Goal: Task Accomplishment & Management: Manage account settings

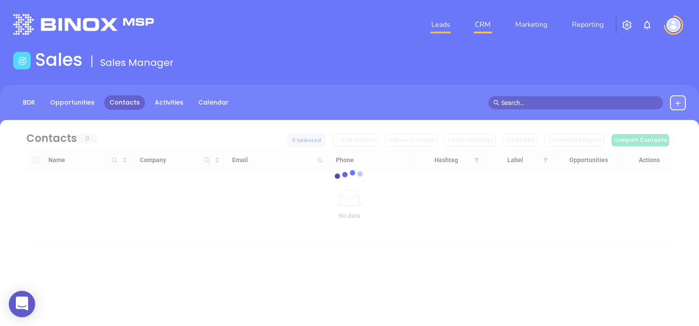
click at [434, 20] on link "Leads" at bounding box center [441, 25] width 26 height 18
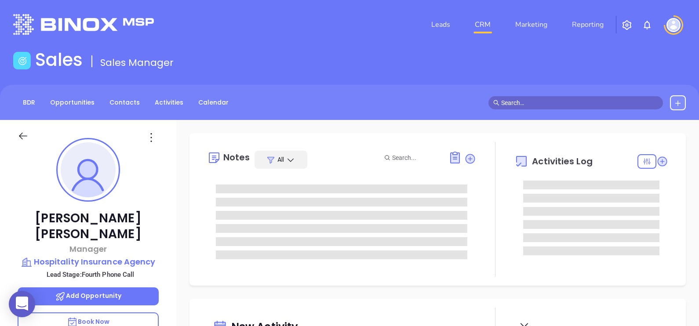
type input "[DATE]"
type input "Alejandra Lara"
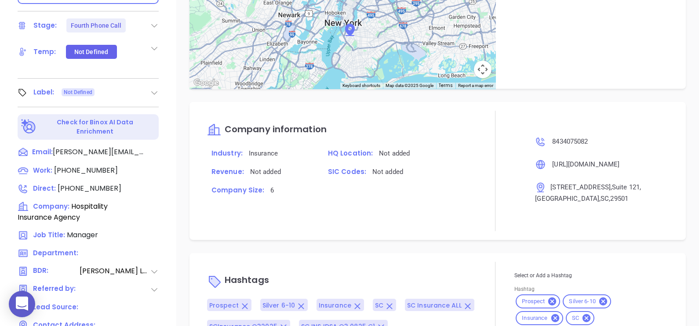
scroll to position [134, 0]
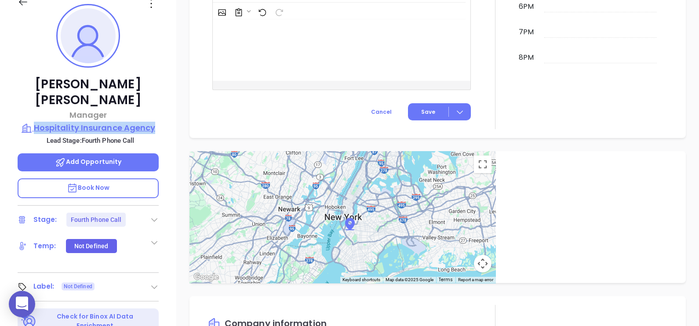
drag, startPoint x: 165, startPoint y: 107, endPoint x: 34, endPoint y: 110, distance: 130.6
click at [34, 110] on div "Tammy Poston Manager Hospitality Insurance Agency Lead Stage: Fourth Phone Call…" at bounding box center [88, 190] width 176 height 408
copy p "Hospitality Insurance Agency"
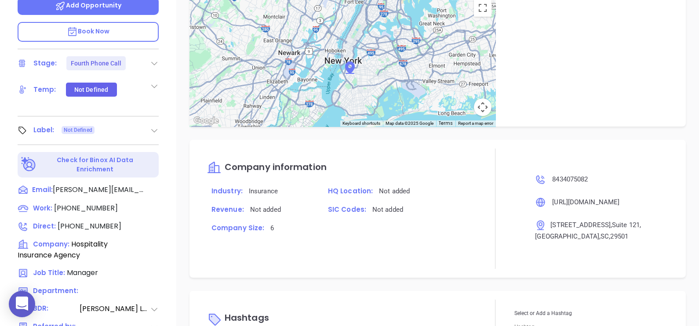
scroll to position [409, 0]
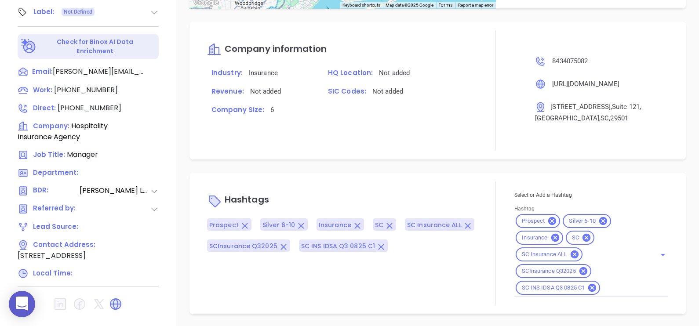
click at [609, 288] on input "Hashtag" at bounding box center [622, 288] width 42 height 11
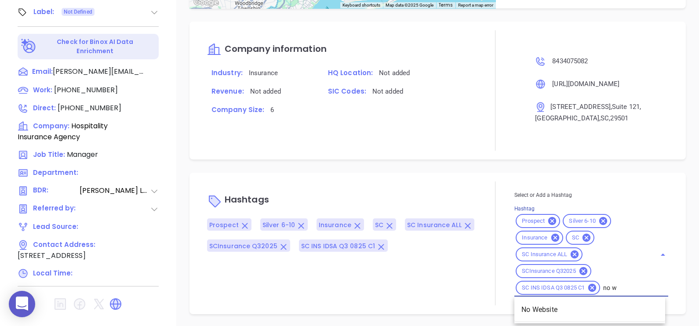
type input "no we"
click at [618, 314] on li "No Website" at bounding box center [589, 310] width 151 height 16
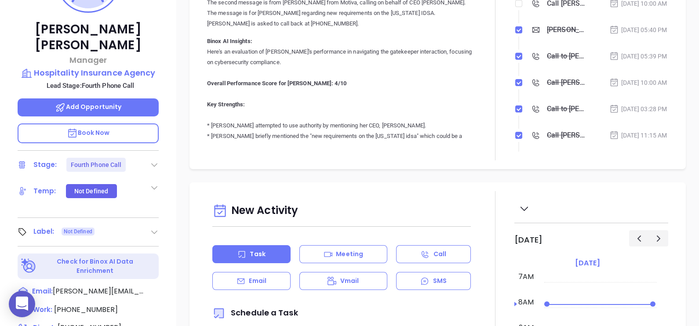
scroll to position [581, 0]
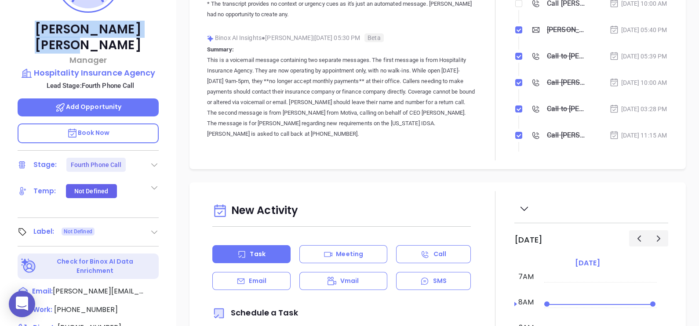
drag, startPoint x: 126, startPoint y: 24, endPoint x: 42, endPoint y: 33, distance: 84.5
click at [42, 33] on p "Tammy Poston" at bounding box center [88, 38] width 141 height 32
copy p "Tammy Poston"
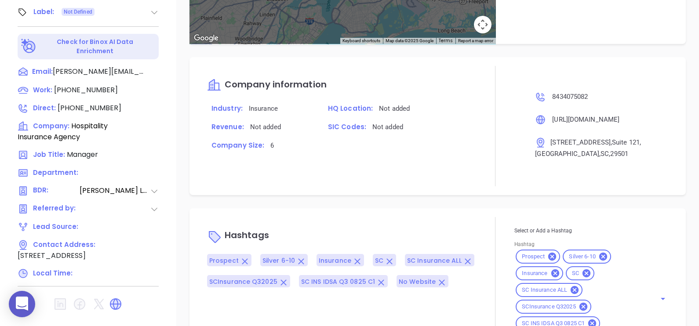
scroll to position [622, 0]
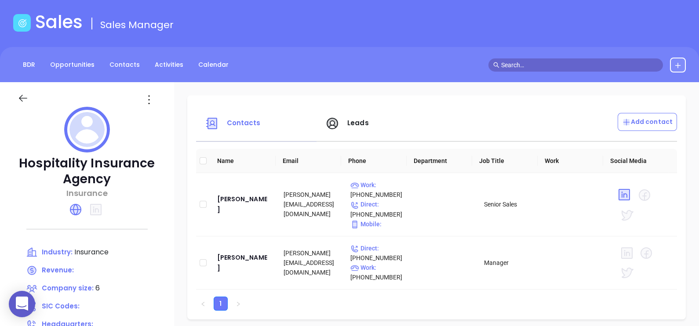
scroll to position [54, 0]
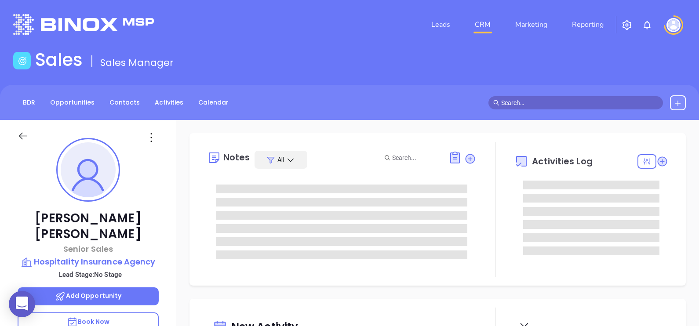
type input "[DATE]"
type input "Alejandra Lara"
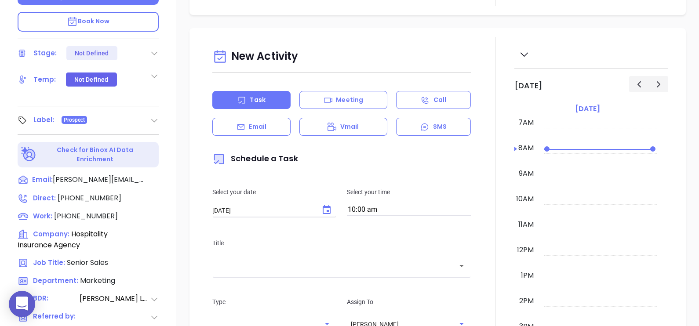
scroll to position [189, 0]
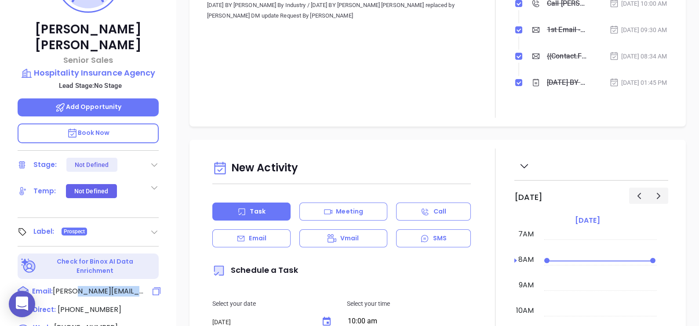
drag, startPoint x: 135, startPoint y: 272, endPoint x: 76, endPoint y: 273, distance: 59.8
click at [76, 286] on div "Email: jerry@hospitality-ins.com" at bounding box center [88, 291] width 141 height 11
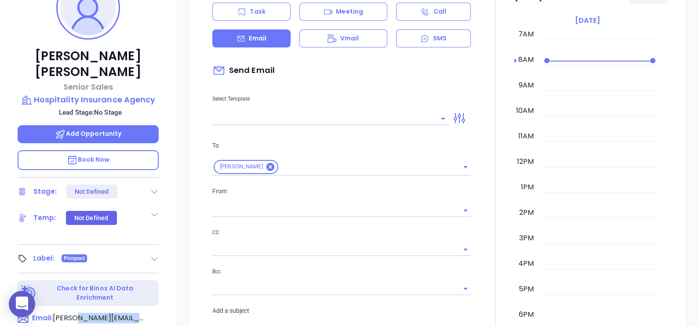
scroll to position [120, 0]
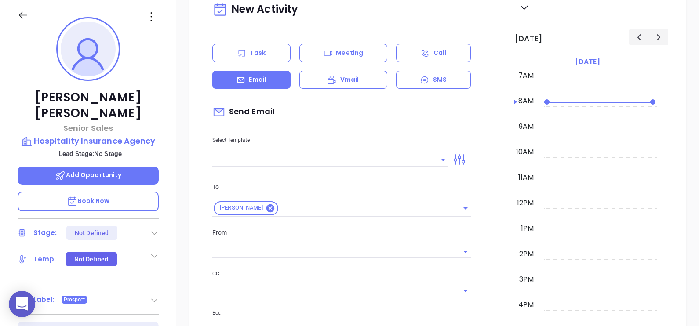
copy span "hospitality-ins.com"
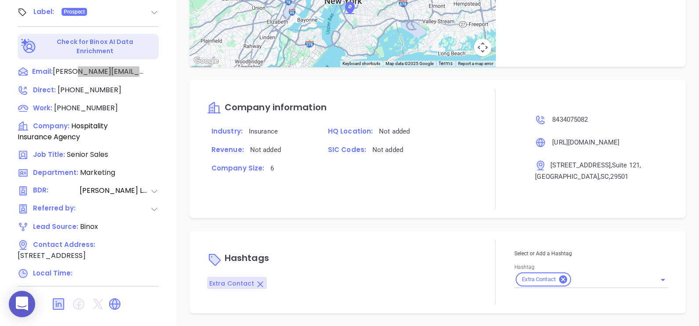
scroll to position [340, 0]
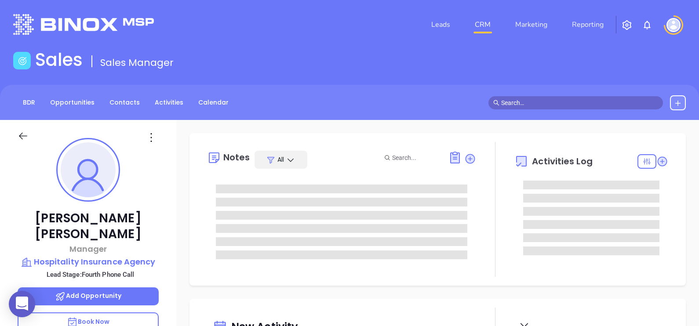
type input "[DATE]"
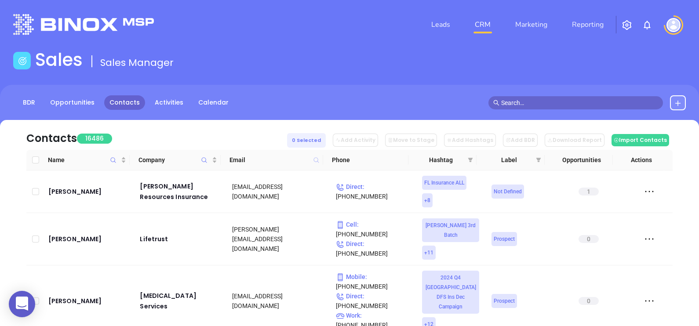
click at [316, 157] on icon at bounding box center [315, 159] width 5 height 5
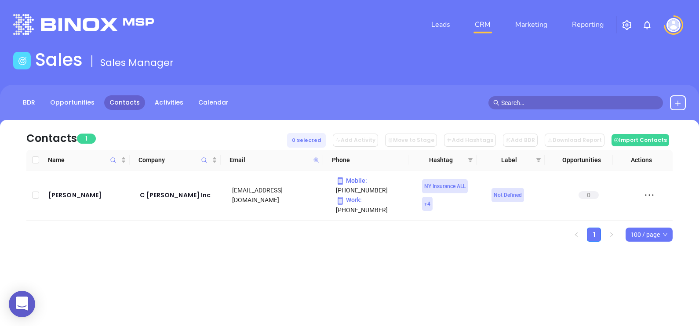
click at [317, 160] on icon at bounding box center [315, 159] width 5 height 5
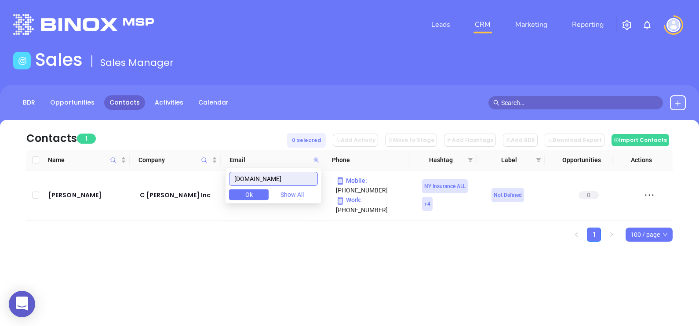
paste input "woltzinsuranc"
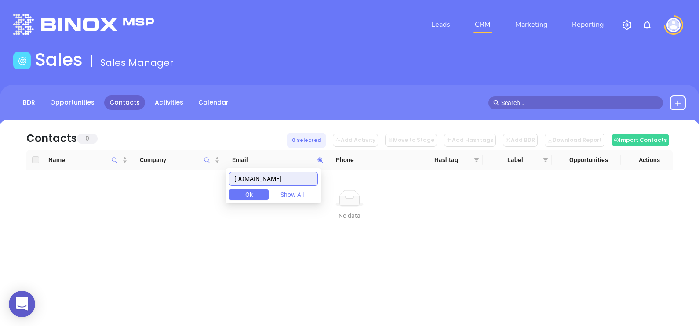
drag, startPoint x: 301, startPoint y: 180, endPoint x: 228, endPoint y: 176, distance: 72.6
click at [229, 176] on body "0 Leads CRM Marketing Reporting Financial Leads Leads Sales Sales Manager BDR O…" at bounding box center [349, 163] width 699 height 326
paste input "hoffmanhanafin"
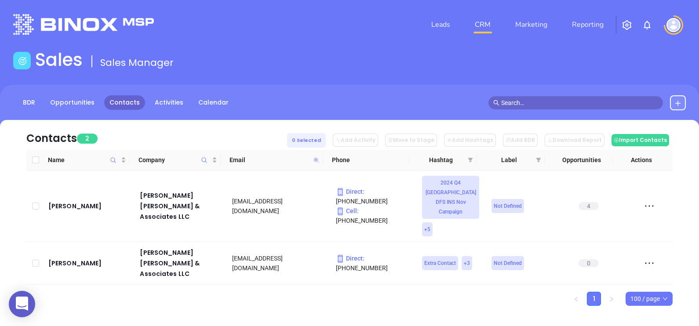
click at [316, 159] on icon at bounding box center [315, 159] width 5 height 5
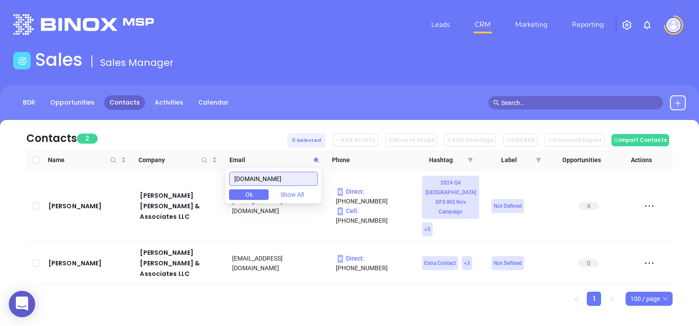
paste input "wwbagency"
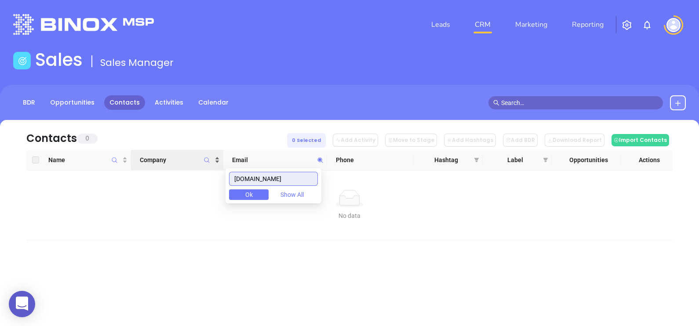
drag, startPoint x: 293, startPoint y: 175, endPoint x: 184, endPoint y: 156, distance: 111.0
click at [185, 156] on body "0 Leads CRM Marketing Reporting Financial Leads Leads Sales Sales Manager BDR O…" at bounding box center [349, 163] width 699 height 326
paste input "newbuffaloinsurance"
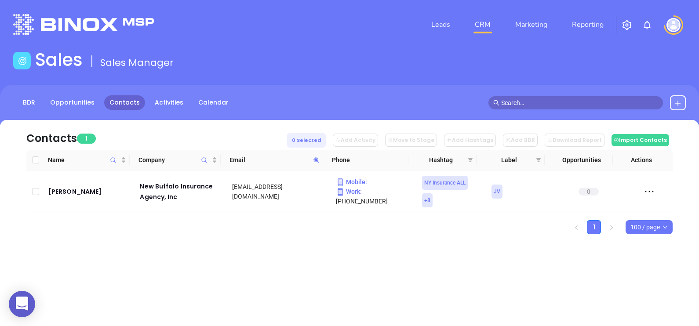
click at [314, 158] on icon at bounding box center [316, 160] width 7 height 7
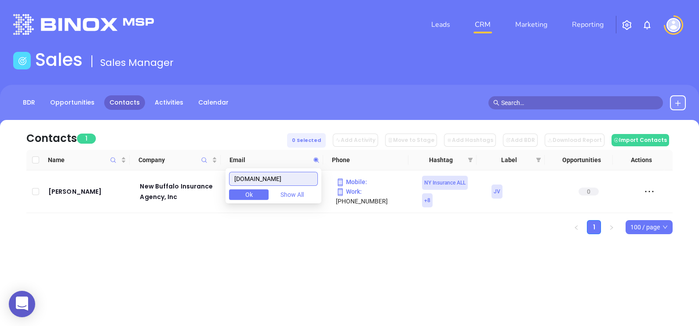
paste input "lawley"
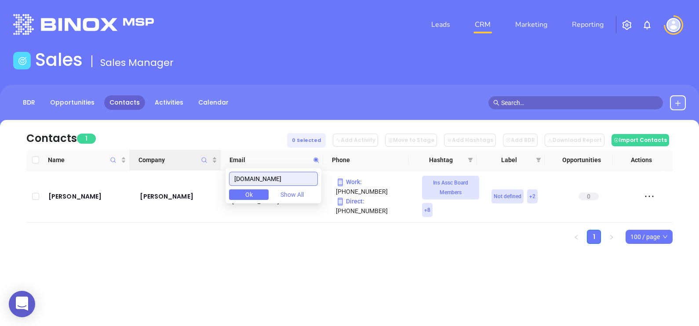
drag, startPoint x: 304, startPoint y: 178, endPoint x: 197, endPoint y: 163, distance: 108.2
click at [201, 164] on body "0 Leads CRM Marketing Reporting Financial Leads Leads Sales Sales Manager BDR O…" at bounding box center [349, 163] width 699 height 326
paste input "deckeragency"
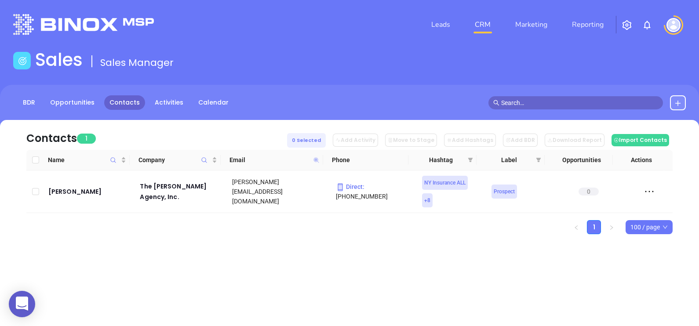
click at [315, 160] on icon at bounding box center [316, 160] width 7 height 7
paste input "grimaldiinsurance.net"
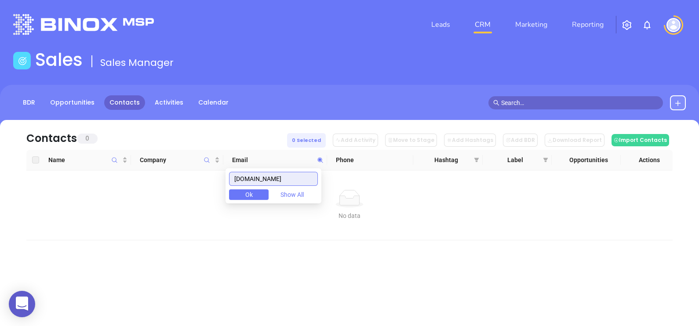
drag, startPoint x: 305, startPoint y: 178, endPoint x: 188, endPoint y: 176, distance: 116.9
click at [193, 174] on body "0 Leads CRM Marketing Reporting Financial Leads Leads Sales Sales Manager BDR O…" at bounding box center [349, 163] width 699 height 326
paste input "nwcins.com"
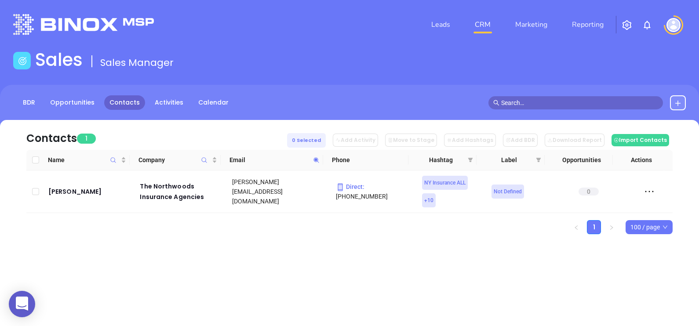
click at [320, 159] on span at bounding box center [316, 159] width 10 height 13
paste input "willoughbyinsurance"
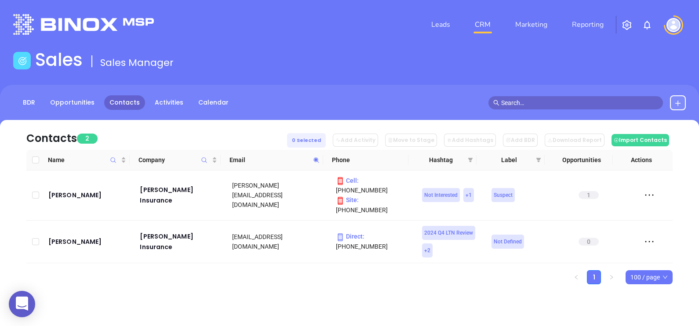
click at [314, 163] on span at bounding box center [316, 159] width 10 height 13
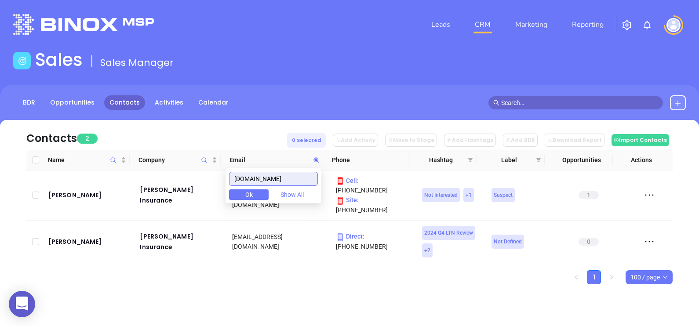
paste input "pelosi"
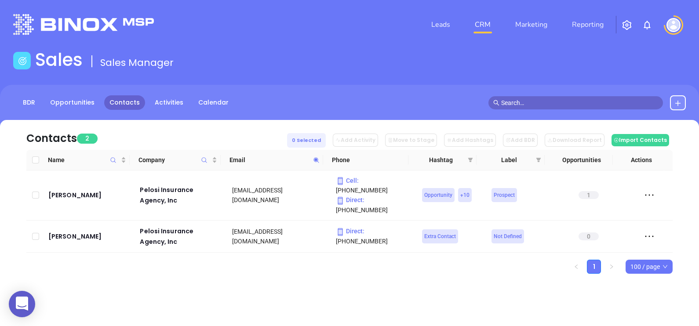
click at [316, 161] on icon at bounding box center [315, 159] width 5 height 5
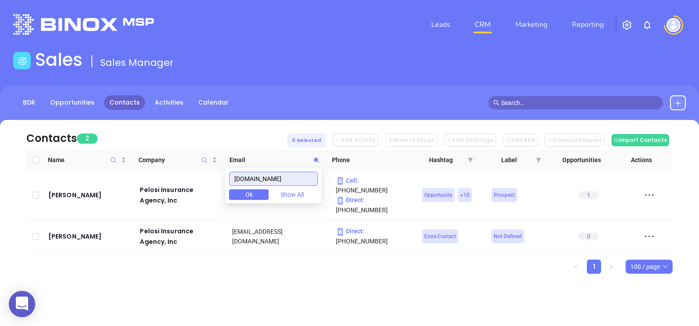
paste input "linwoodguardian"
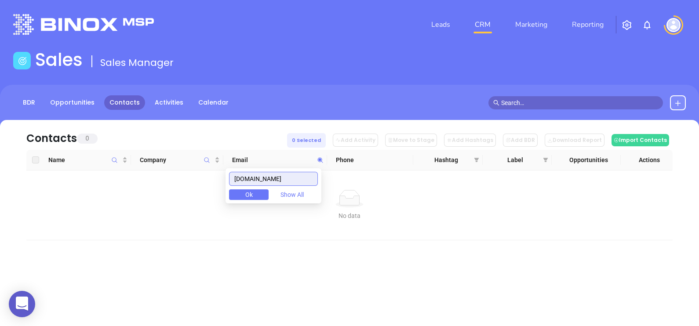
click at [308, 184] on input "linwoodguardian.com" at bounding box center [273, 179] width 89 height 14
click at [308, 180] on input "linwoodguardian.com" at bounding box center [273, 179] width 89 height 14
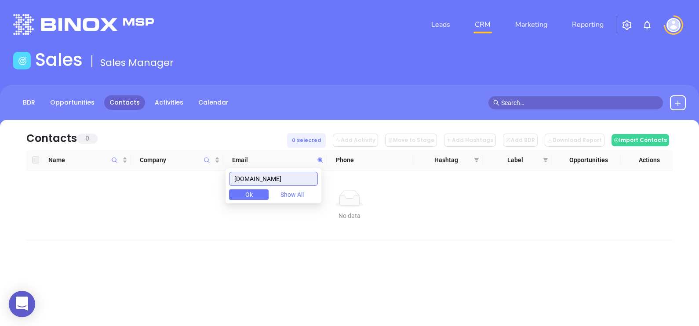
click at [308, 180] on input "linwoodguardian.com" at bounding box center [273, 179] width 89 height 14
paste input "niagaranational"
drag, startPoint x: 307, startPoint y: 180, endPoint x: 203, endPoint y: 176, distance: 104.7
click at [203, 176] on body "0 Leads CRM Marketing Reporting Financial Leads Leads Sales Sales Manager BDR O…" at bounding box center [349, 163] width 699 height 326
click at [300, 177] on input "niagaranational.com" at bounding box center [273, 179] width 89 height 14
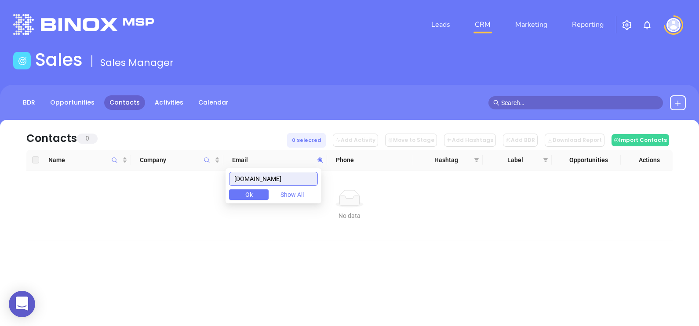
click at [300, 177] on input "niagaranational.com" at bounding box center [273, 179] width 89 height 14
paste input "carinsurancebuffalo.net"
drag, startPoint x: 305, startPoint y: 177, endPoint x: 207, endPoint y: 171, distance: 98.2
click at [207, 171] on body "0 Leads CRM Marketing Reporting Financial Leads Leads Sales Sales Manager BDR O…" at bounding box center [349, 163] width 699 height 326
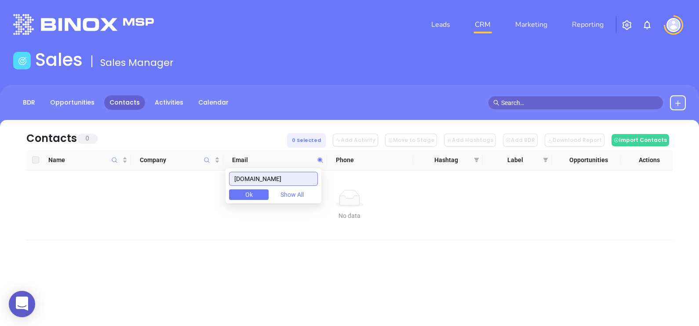
paste input "thefinancialguys.com"
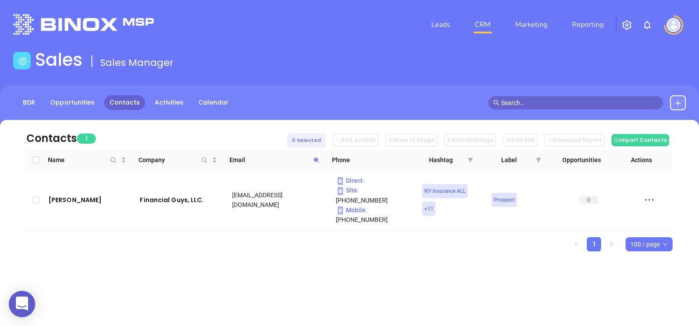
click at [319, 160] on span at bounding box center [316, 159] width 10 height 13
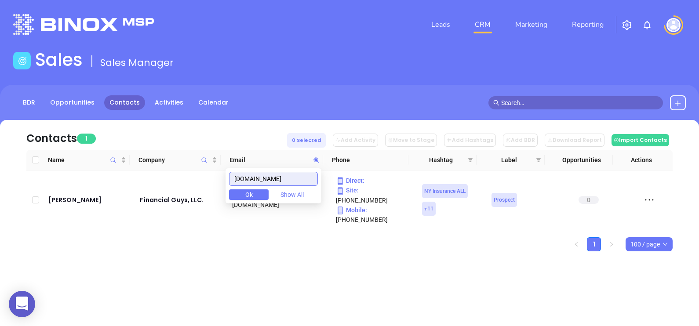
paste input "dukeinsurance"
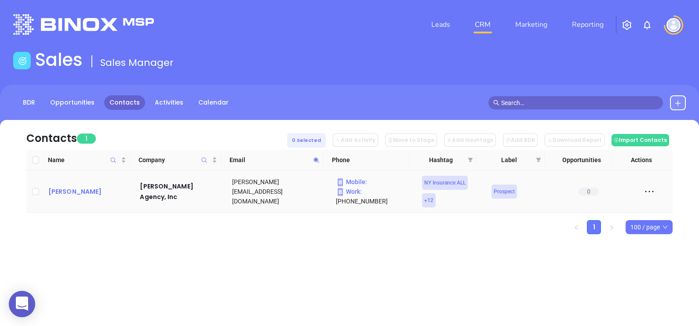
drag, startPoint x: 81, startPoint y: 183, endPoint x: 59, endPoint y: 192, distance: 23.3
click at [316, 160] on icon at bounding box center [315, 159] width 5 height 5
paste input "sheridanbenefits"
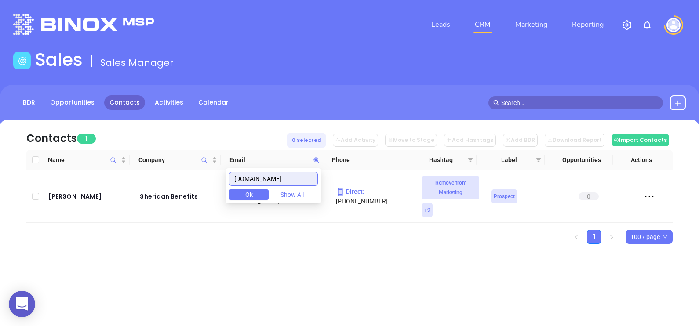
drag, startPoint x: 307, startPoint y: 178, endPoint x: 136, endPoint y: 197, distance: 172.4
click at [136, 197] on body "0 Leads CRM Marketing Reporting Financial Leads Leads Sales Sales Manager BDR O…" at bounding box center [349, 163] width 699 height 326
paste input "elmwoodagency"
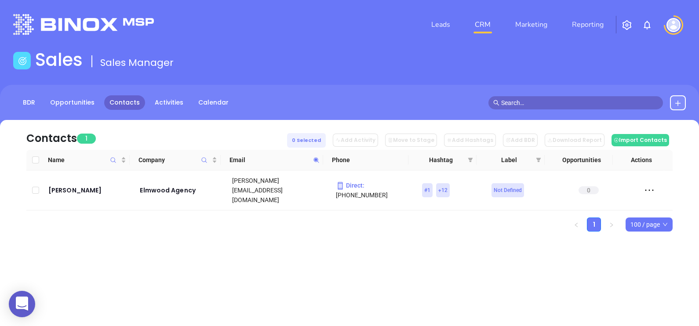
click at [319, 157] on icon at bounding box center [316, 160] width 7 height 7
paste input "butterson"
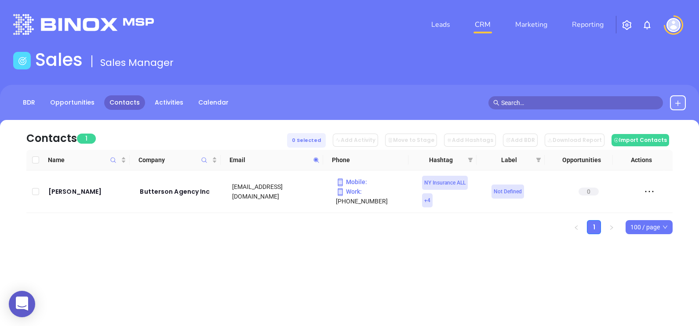
click at [318, 154] on span at bounding box center [316, 159] width 10 height 13
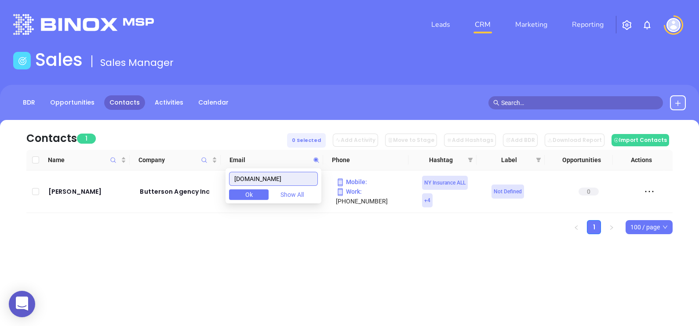
paste input "tritowninsurance"
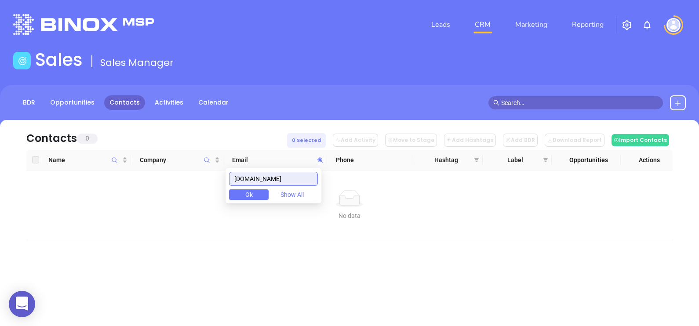
click at [310, 180] on input "tritowninsurance.com" at bounding box center [273, 179] width 89 height 14
paste input "winforks"
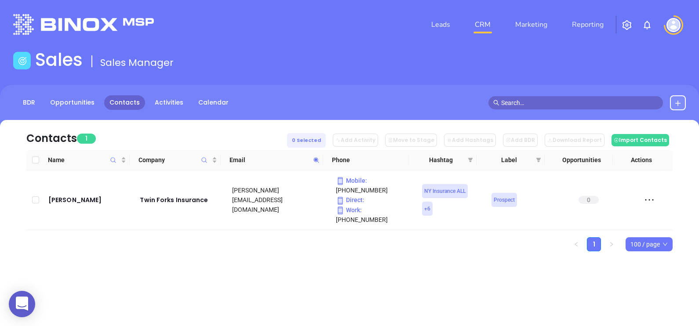
click at [315, 162] on icon at bounding box center [316, 160] width 7 height 7
paste input "freyagency.net"
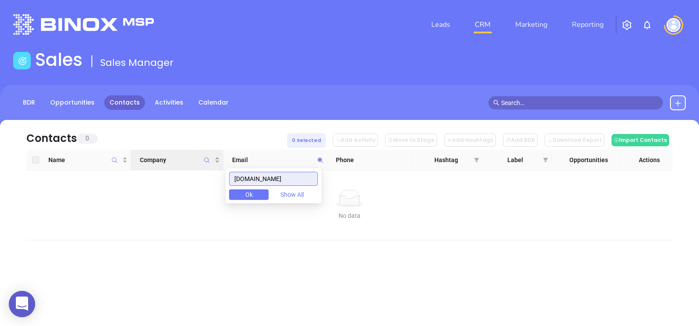
drag, startPoint x: 284, startPoint y: 174, endPoint x: 213, endPoint y: 167, distance: 71.6
click at [214, 167] on body "0 Leads CRM Marketing Reporting Financial Leads Leads Sales Sales Manager BDR O…" at bounding box center [349, 163] width 699 height 326
paste input "aristoninsurance.com"
drag, startPoint x: 312, startPoint y: 178, endPoint x: 213, endPoint y: 171, distance: 99.5
click at [217, 173] on body "0 Leads CRM Marketing Reporting Financial Leads Leads Sales Sales Manager BDR O…" at bounding box center [349, 163] width 699 height 326
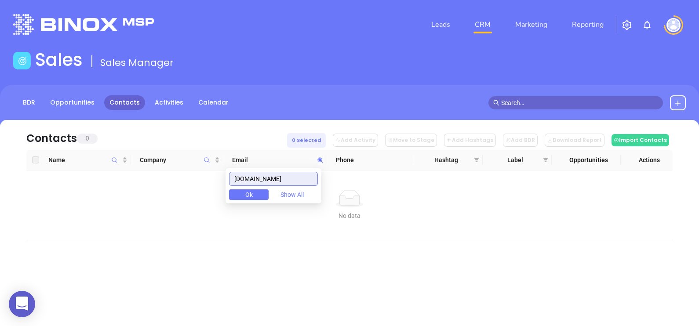
paste input "[DOMAIN_NAME]"
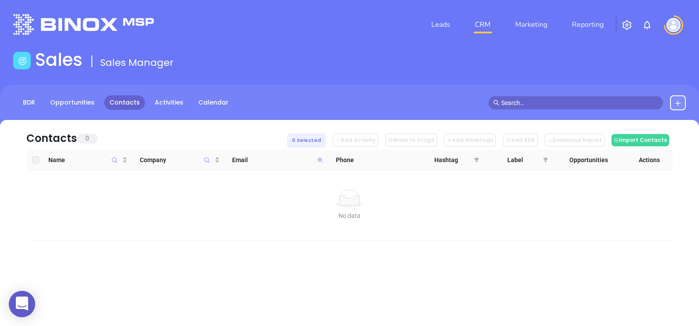
click at [320, 156] on span at bounding box center [320, 159] width 10 height 13
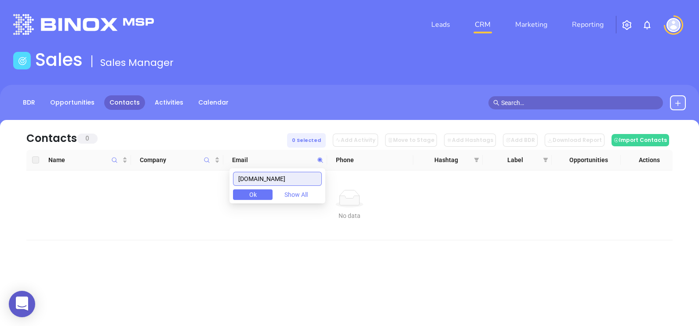
paste input "msains.com"
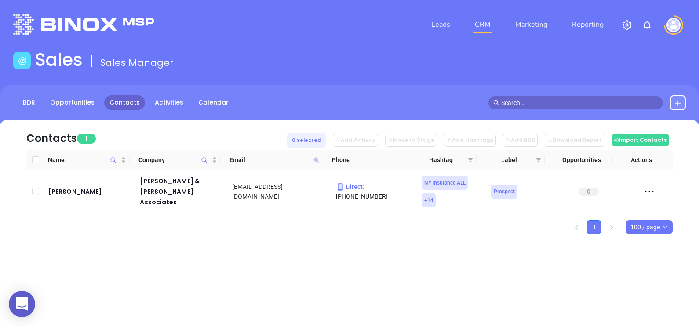
click at [316, 160] on icon at bounding box center [315, 159] width 5 height 5
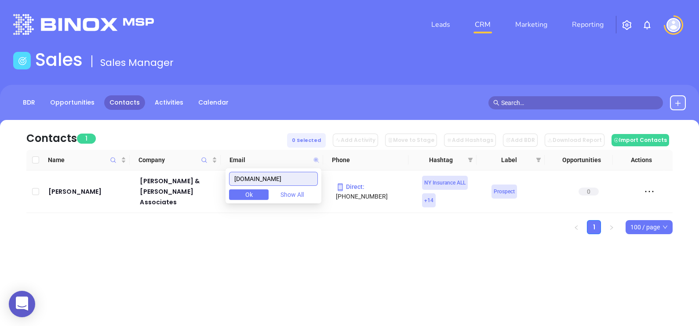
paste input "vavasinsurance"
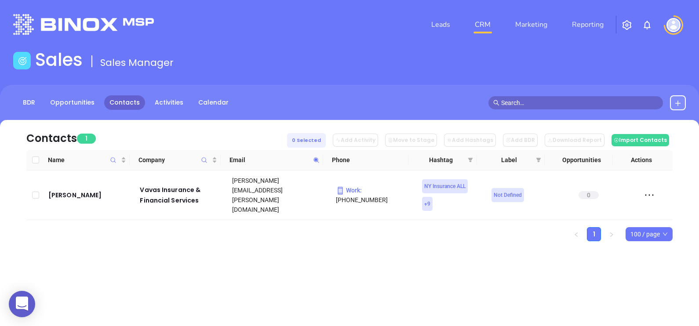
click at [316, 157] on icon at bounding box center [316, 160] width 7 height 7
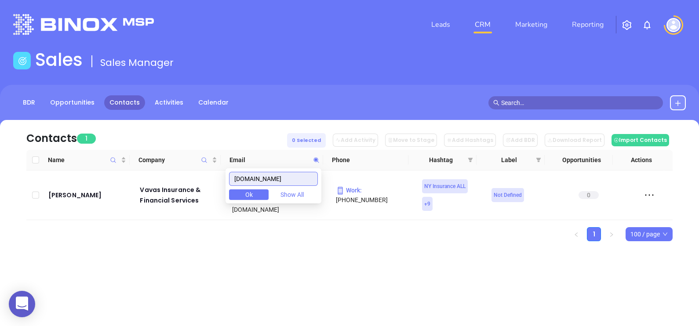
paste input "cosmopolitanbr"
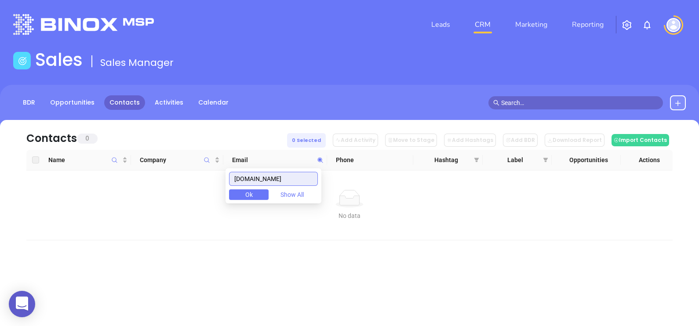
drag, startPoint x: 306, startPoint y: 178, endPoint x: 199, endPoint y: 188, distance: 107.7
click at [200, 188] on body "0 Leads CRM Marketing Reporting Financial Leads Leads Sales Sales Manager BDR O…" at bounding box center [349, 163] width 699 height 326
paste input "magrinoagency"
drag, startPoint x: 298, startPoint y: 182, endPoint x: 192, endPoint y: 189, distance: 106.5
click at [194, 189] on body "0 Leads CRM Marketing Reporting Financial Leads Leads Sales Sales Manager BDR O…" at bounding box center [349, 163] width 699 height 326
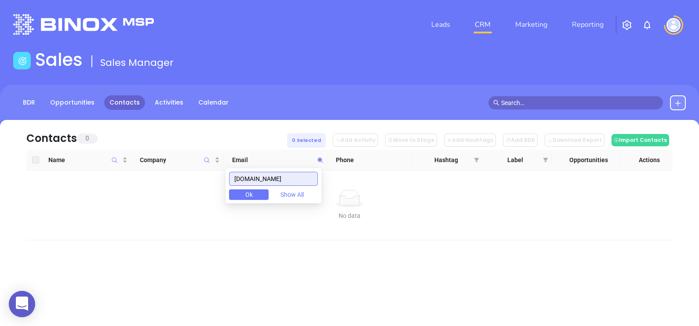
paste input "olivebranchventuresinc"
click at [300, 180] on input "[DOMAIN_NAME]" at bounding box center [273, 179] width 89 height 14
paste input "snyderspecialty.net"
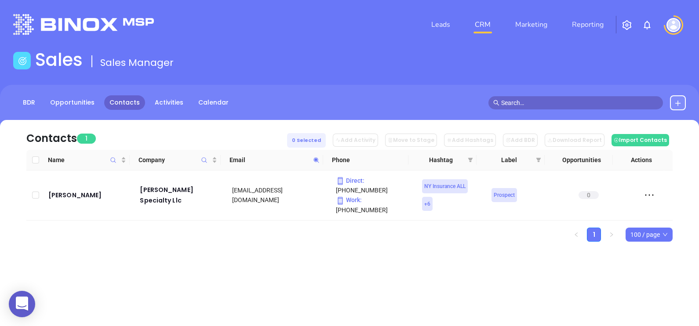
click at [318, 158] on icon at bounding box center [316, 160] width 7 height 7
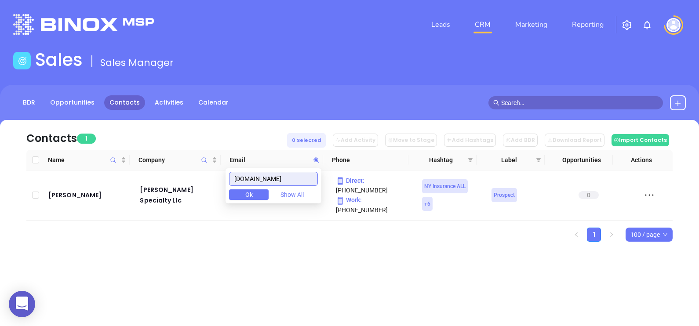
paste input "lincolnbrokerage.com"
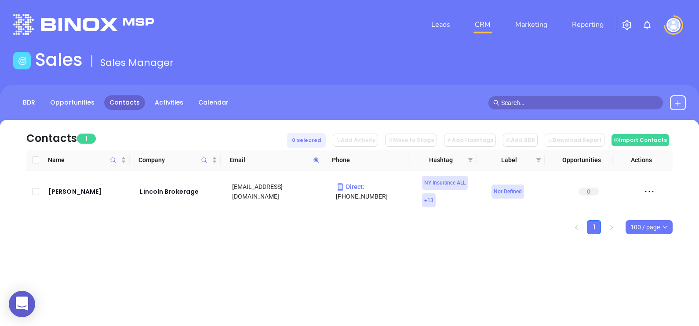
click at [316, 161] on icon at bounding box center [316, 160] width 7 height 7
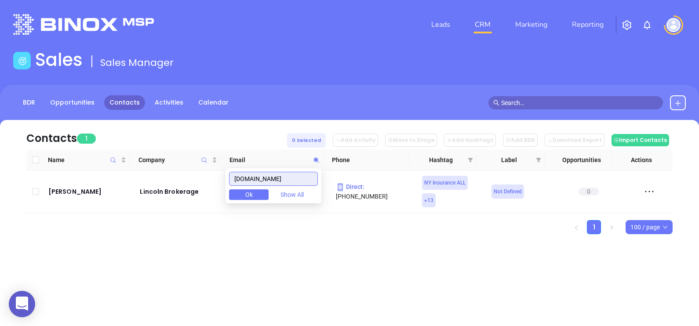
paste input "http://bandelliagency.com/"
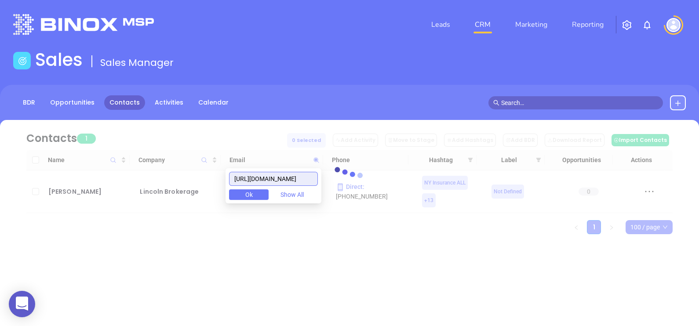
drag, startPoint x: 255, startPoint y: 180, endPoint x: 135, endPoint y: 185, distance: 120.1
click at [140, 183] on body "0 Leads CRM Marketing Reporting Financial Leads Leads Sales Sales Manager BDR O…" at bounding box center [349, 163] width 699 height 326
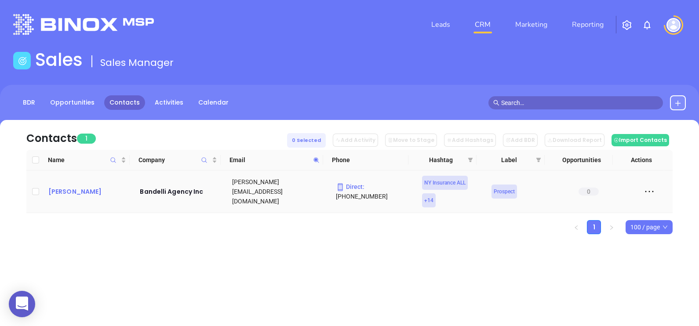
drag, startPoint x: 68, startPoint y: 197, endPoint x: 62, endPoint y: 190, distance: 9.3
click at [316, 163] on span at bounding box center [316, 159] width 10 height 13
paste input "pbinsurance.net"
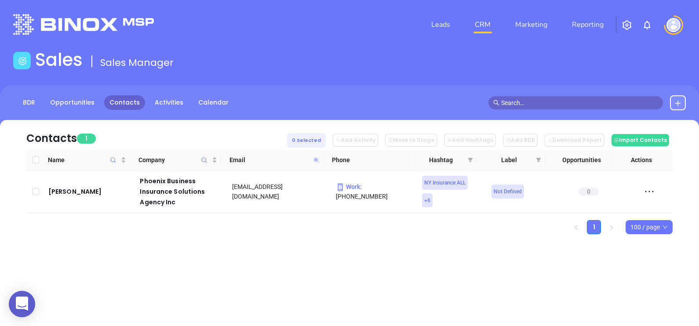
click at [318, 160] on icon at bounding box center [315, 159] width 5 height 5
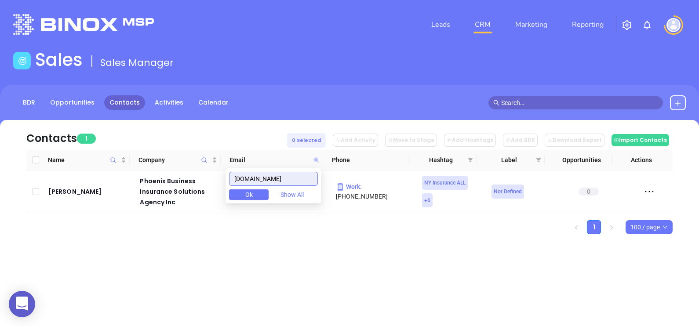
paste input "aticovered.com"
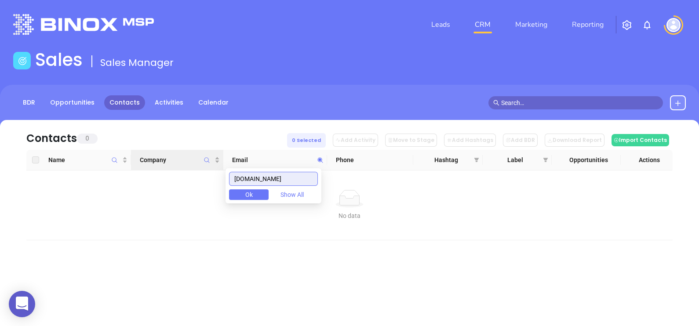
drag, startPoint x: 303, startPoint y: 179, endPoint x: 208, endPoint y: 169, distance: 95.1
click at [208, 169] on body "0 Leads CRM Marketing Reporting Financial Leads Leads Sales Sales Manager BDR O…" at bounding box center [349, 163] width 699 height 326
paste input "fairmontins"
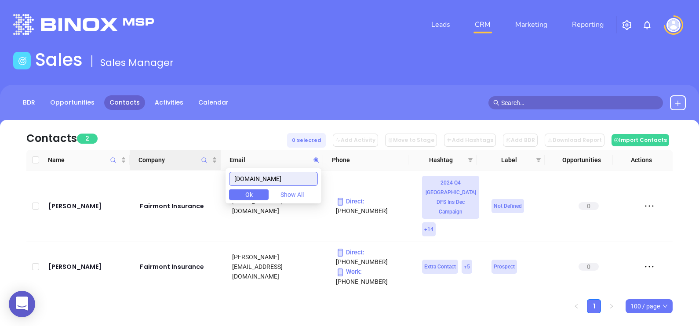
drag, startPoint x: 298, startPoint y: 178, endPoint x: 195, endPoint y: 170, distance: 103.2
click at [195, 170] on body "0 Leads CRM Marketing Reporting Financial Leads Leads Sales Sales Manager BDR O…" at bounding box center [349, 163] width 699 height 326
paste input "gnpbrokerage"
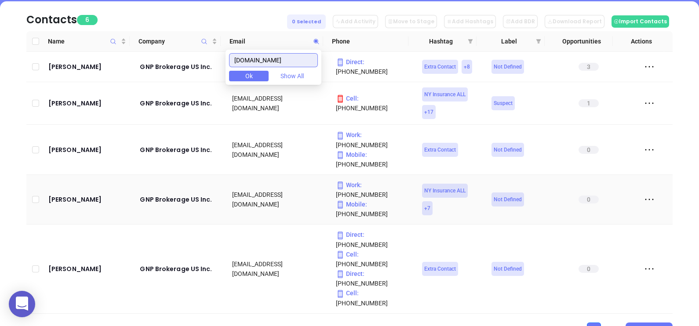
scroll to position [123, 0]
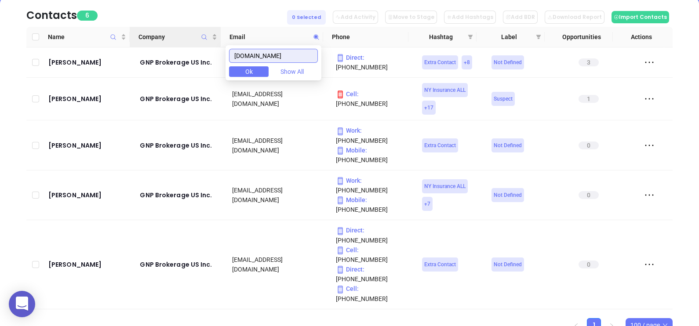
drag, startPoint x: 297, startPoint y: 54, endPoint x: 203, endPoint y: 45, distance: 95.3
click at [203, 45] on body "0 Leads CRM Marketing Reporting Financial Leads Leads Sales Sales Manager BDR O…" at bounding box center [349, 40] width 699 height 326
paste input "mgi"
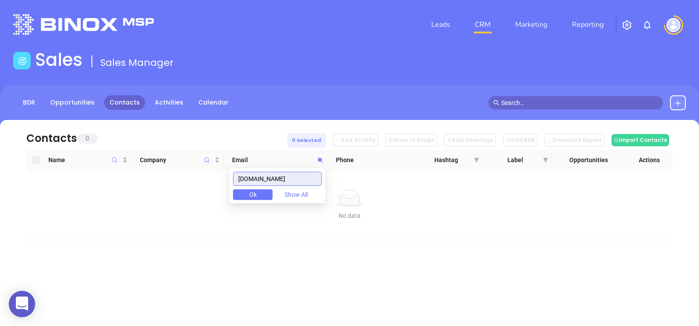
scroll to position [0, 0]
drag, startPoint x: 303, startPoint y: 179, endPoint x: 142, endPoint y: 165, distance: 161.9
click at [146, 167] on body "0 Leads CRM Marketing Reporting Financial Leads Leads Sales Sales Manager BDR O…" at bounding box center [349, 163] width 699 height 326
paste input "sagencyinsures"
drag, startPoint x: 314, startPoint y: 181, endPoint x: 169, endPoint y: 176, distance: 145.5
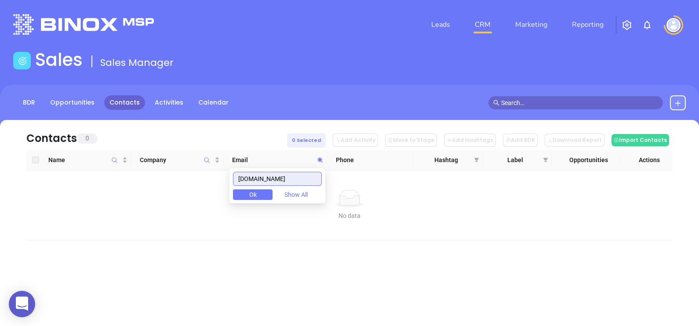
click at [173, 175] on body "0 Leads CRM Marketing Reporting Financial Leads Leads Sales Sales Manager BDR O…" at bounding box center [349, 163] width 699 height 326
paste input "fillmoreinsurance"
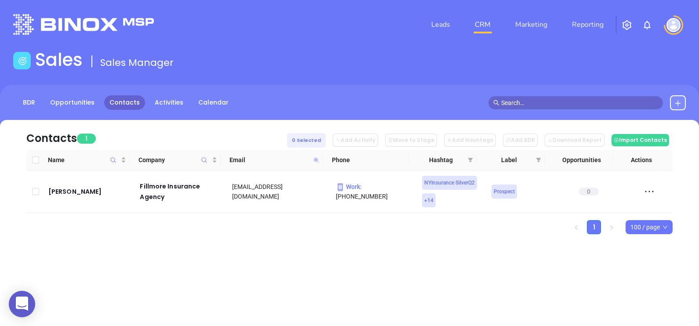
click at [318, 161] on icon at bounding box center [315, 159] width 5 height 5
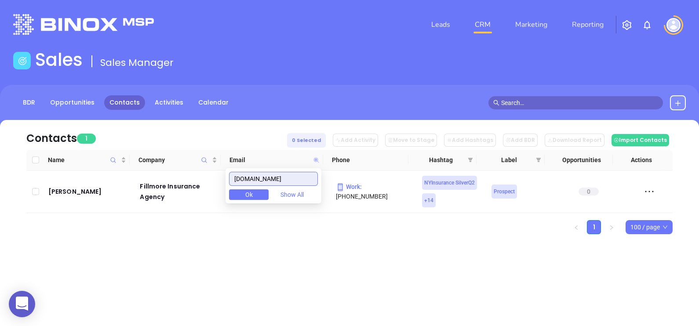
paste input "ahiagencyusa"
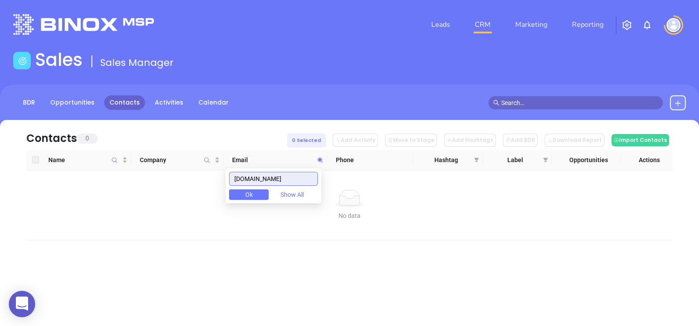
drag, startPoint x: 308, startPoint y: 180, endPoint x: 207, endPoint y: 178, distance: 101.1
click at [207, 178] on body "0 Leads CRM Marketing Reporting Financial Leads Leads Sales Sales Manager BDR O…" at bounding box center [349, 163] width 699 height 326
paste input "chein-insurance"
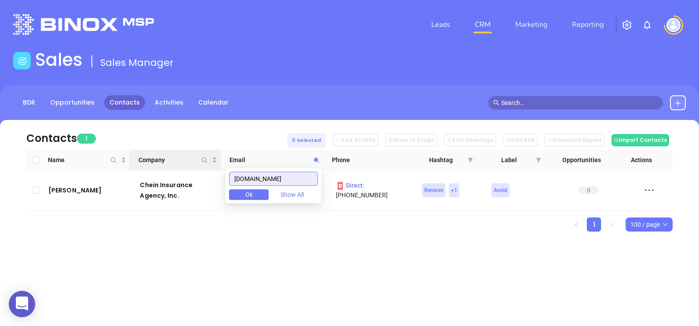
drag, startPoint x: 308, startPoint y: 174, endPoint x: 165, endPoint y: 167, distance: 142.5
click at [173, 168] on body "0 Leads CRM Marketing Reporting Financial Leads Leads Sales Sales Manager BDR O…" at bounding box center [349, 163] width 699 height 326
paste input "greaves"
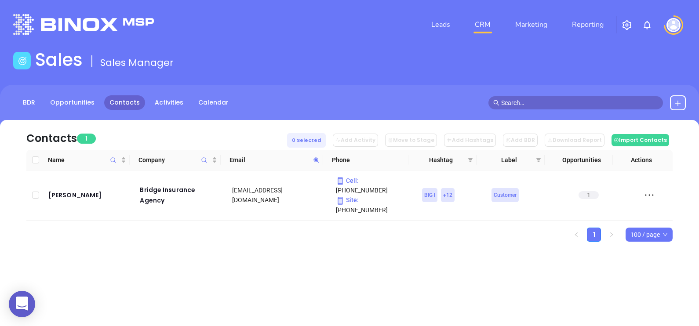
click at [316, 163] on span at bounding box center [316, 159] width 10 height 13
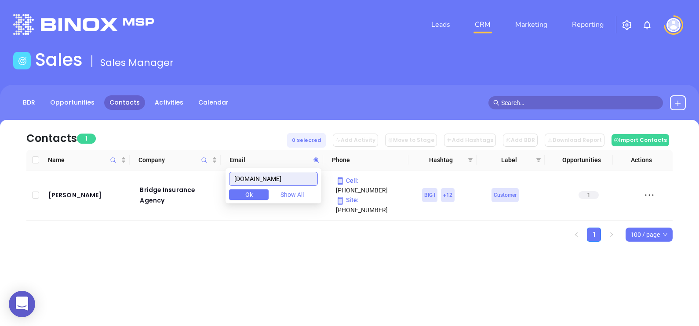
paste input "minsurance.co"
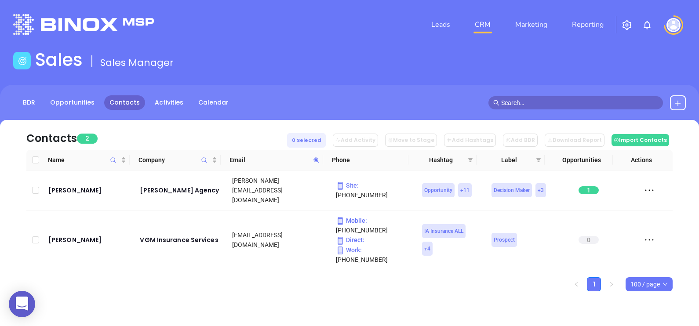
click at [150, 249] on div "Name Company Email Phone Hashtag Label Opportunities Actions Frank Milo Frank G…" at bounding box center [349, 220] width 646 height 141
click at [316, 159] on icon at bounding box center [316, 160] width 7 height 7
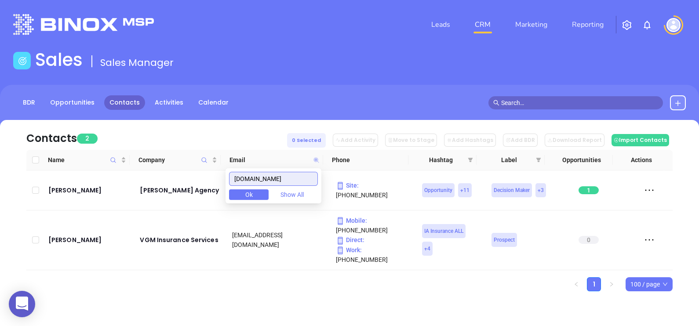
paste input "artekinsurance.com"
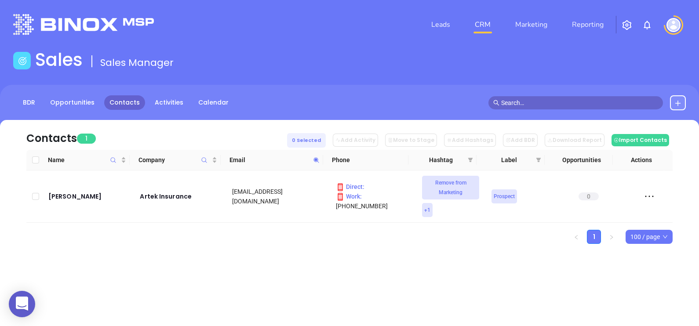
click at [319, 155] on span at bounding box center [316, 159] width 10 height 13
paste input "unrm"
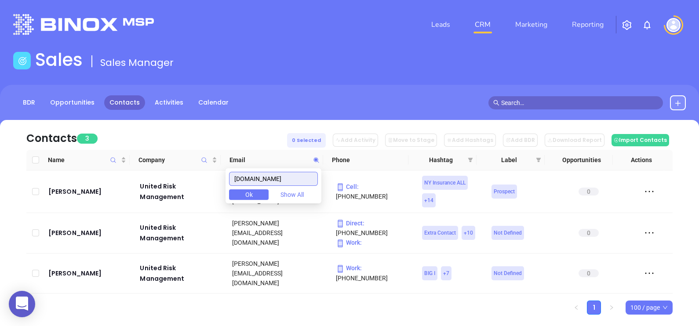
drag, startPoint x: 282, startPoint y: 177, endPoint x: 225, endPoint y: 163, distance: 58.4
click at [225, 163] on body "0 Leads CRM Marketing Reporting Financial Leads Leads Sales Sales Manager BDR O…" at bounding box center [349, 163] width 699 height 326
paste input "fingercheck"
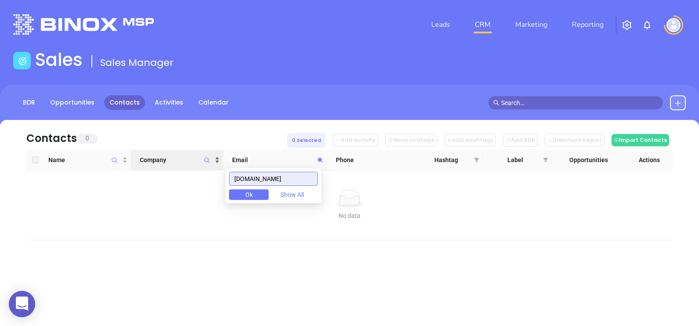
drag, startPoint x: 292, startPoint y: 179, endPoint x: 218, endPoint y: 158, distance: 77.5
click at [220, 159] on body "0 Leads CRM Marketing Reporting Financial Leads Leads Sales Sales Manager BDR O…" at bounding box center [349, 163] width 699 height 326
paste input "oryxinsurance"
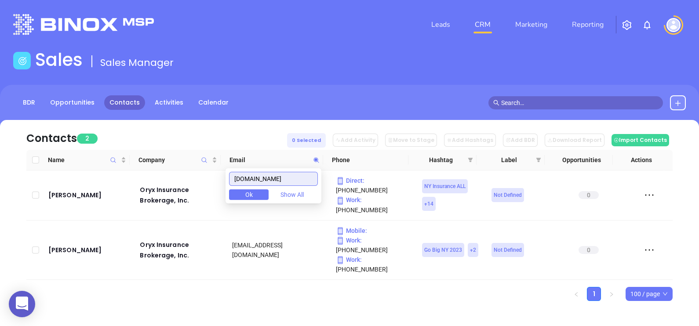
drag, startPoint x: 309, startPoint y: 174, endPoint x: 185, endPoint y: 147, distance: 127.2
click at [185, 147] on body "0 Leads CRM Marketing Reporting Financial Leads Leads Sales Sales Manager BDR O…" at bounding box center [349, 163] width 699 height 326
paste input ".ioausa"
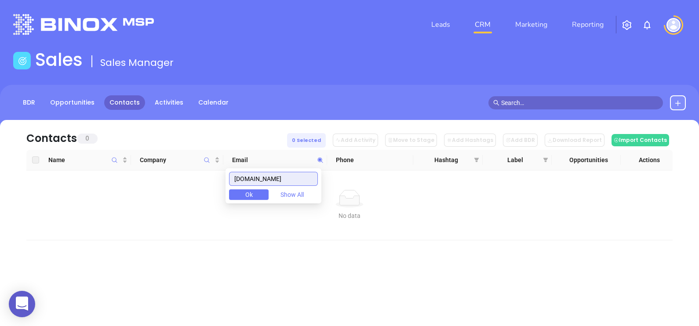
click at [301, 177] on input "ioausa.com" at bounding box center [273, 179] width 89 height 14
paste input "shadduckagency"
drag, startPoint x: 304, startPoint y: 175, endPoint x: 108, endPoint y: 150, distance: 198.1
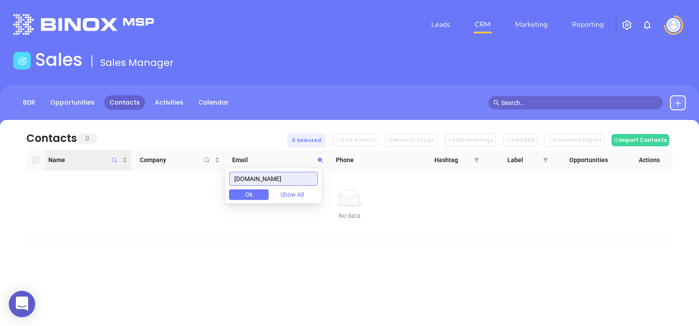
click at [109, 150] on body "0 Leads CRM Marketing Reporting Financial Leads Leads Sales Sales Manager BDR O…" at bounding box center [349, 163] width 699 height 326
paste input "keeganinsurance"
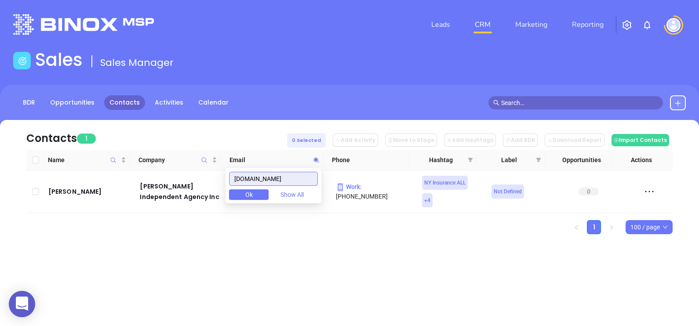
type input "keeganinsuranceagency.com"
click at [305, 174] on input "keeganinsuranceagency.com" at bounding box center [273, 179] width 89 height 14
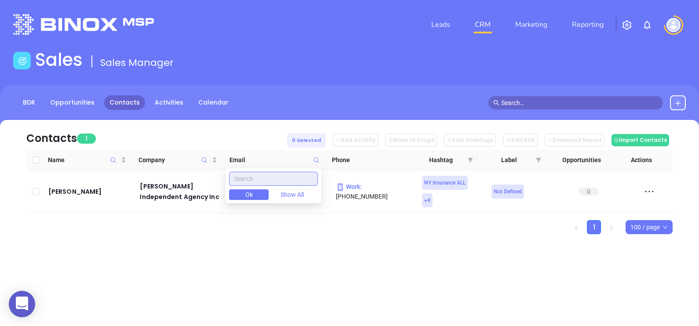
paste input "feehaninsurance.com"
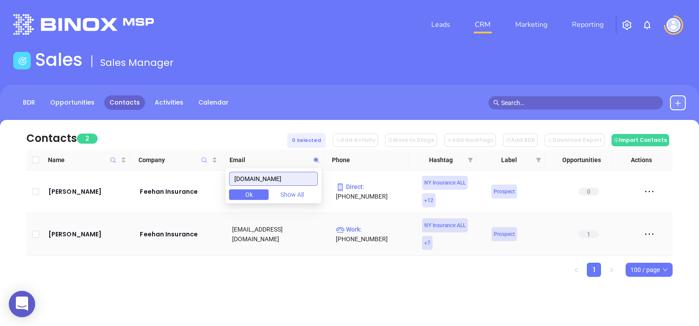
type input "feehaninsurance.com"
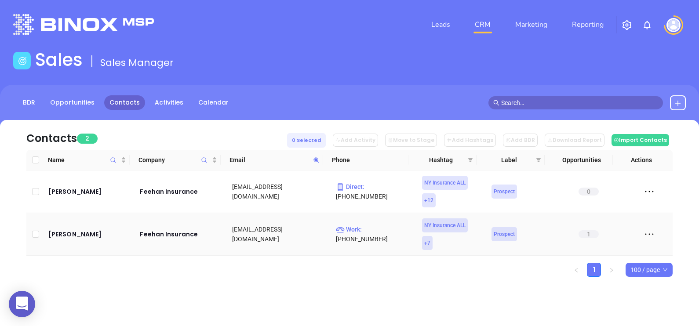
click at [282, 253] on td "lukef@feehaninsurance.com" at bounding box center [275, 234] width 104 height 43
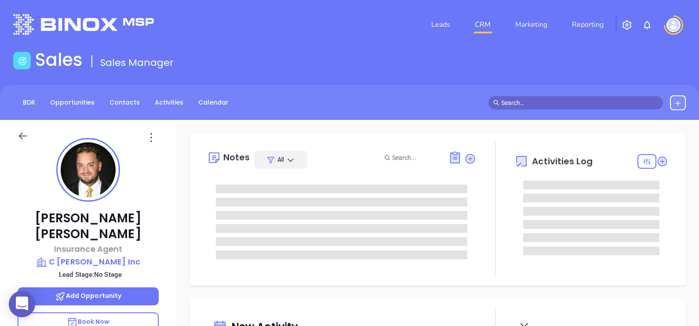
type input "[DATE]"
type input "[PERSON_NAME]"
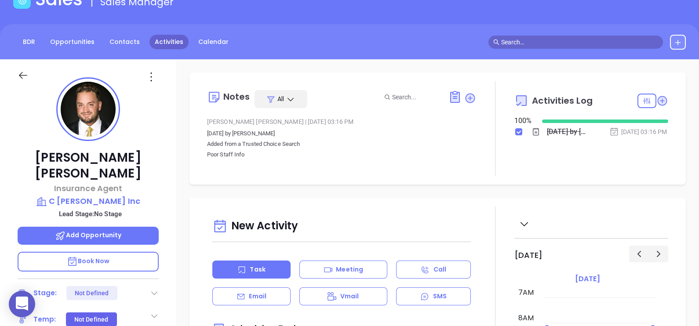
scroll to position [54, 0]
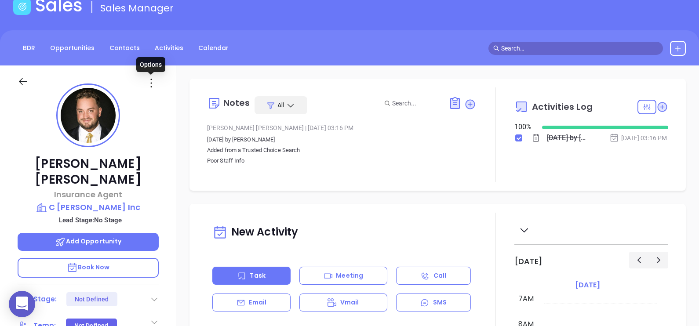
click at [143, 90] on div at bounding box center [88, 80] width 152 height 31
click at [152, 81] on icon at bounding box center [151, 83] width 14 height 14
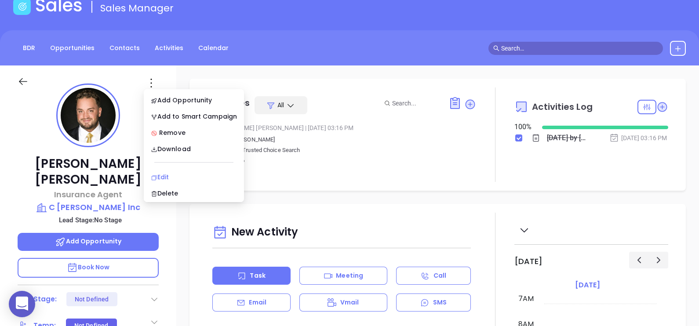
click at [207, 172] on div "Edit" at bounding box center [194, 177] width 86 height 10
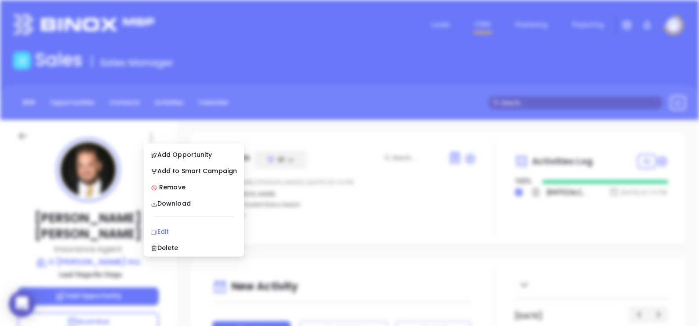
scroll to position [0, 0]
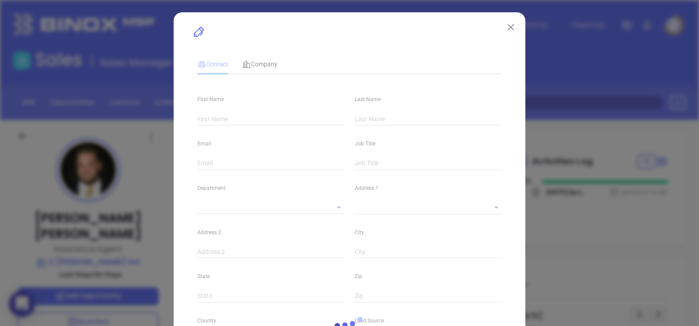
type input "[PERSON_NAME]"
type input "[EMAIL_ADDRESS][DOMAIN_NAME]"
type input "Insurance Agent"
type textarea "670 Abbott Road"
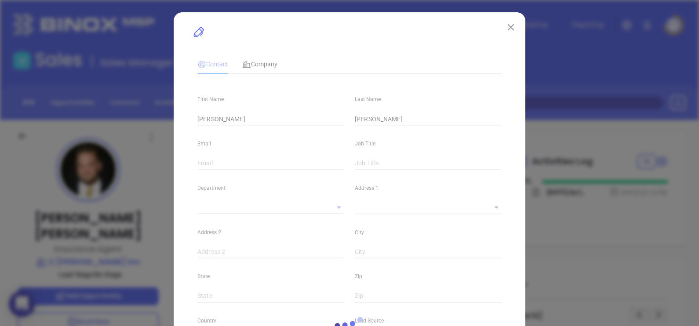
type input "1"
type input "Buffalo"
type input "NY"
type input "14220"
type input "www.linkedin.com/in/brad-arnone-0a6a5a43/"
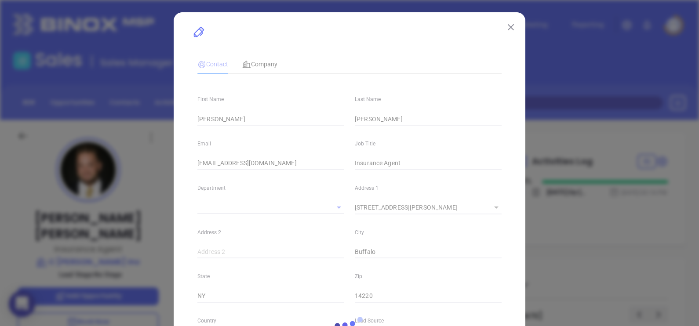
type input "Marketing"
type input "Other"
type input "undefined undefined"
type input "(716) 823-6230"
type input "1"
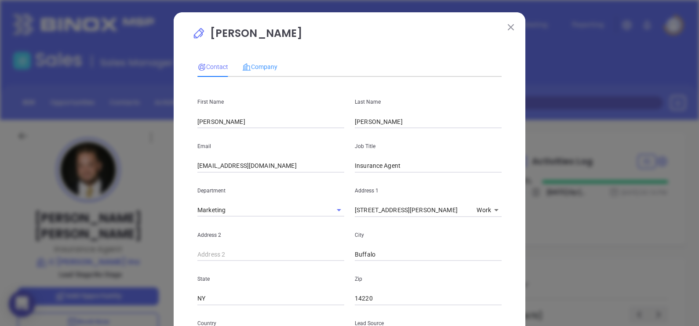
click at [262, 73] on div "Company" at bounding box center [259, 67] width 35 height 20
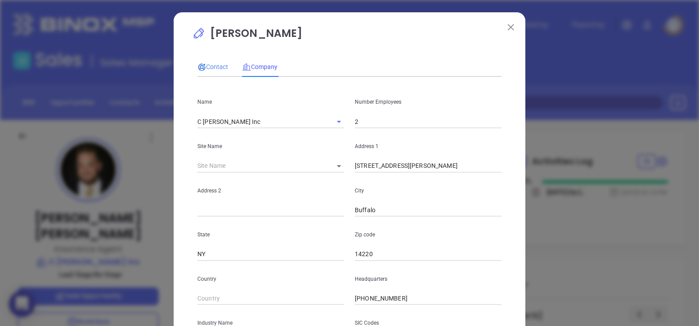
drag, startPoint x: 205, startPoint y: 68, endPoint x: 234, endPoint y: 108, distance: 49.4
click at [205, 68] on span "Contact" at bounding box center [212, 66] width 31 height 7
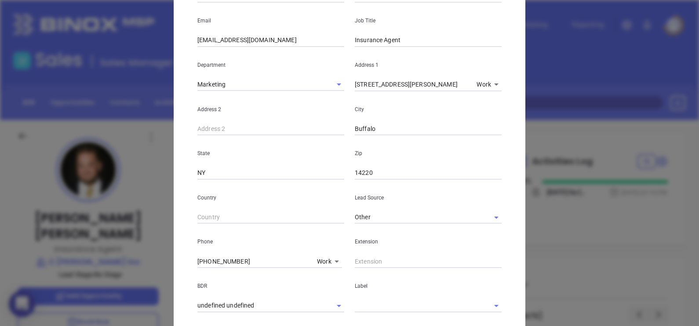
scroll to position [315, 0]
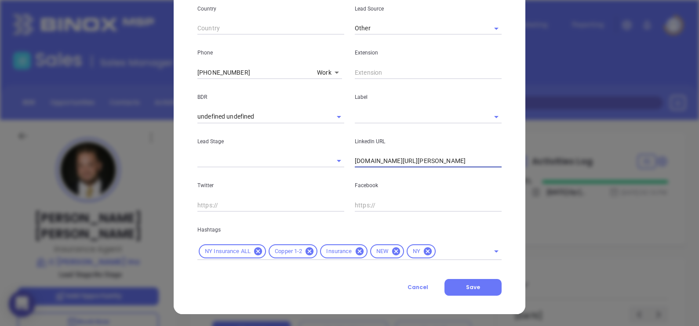
drag, startPoint x: 486, startPoint y: 158, endPoint x: 265, endPoint y: 174, distance: 222.1
click at [265, 174] on div "First Name Brad Last Name Arnone Email bradarnone@cjohncrane.com Job Title Insu…" at bounding box center [349, 14] width 304 height 491
click at [425, 287] on button "Cancel" at bounding box center [417, 287] width 53 height 17
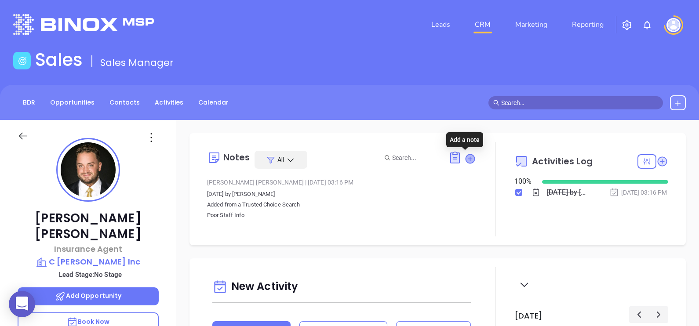
click at [465, 159] on icon at bounding box center [469, 158] width 9 height 9
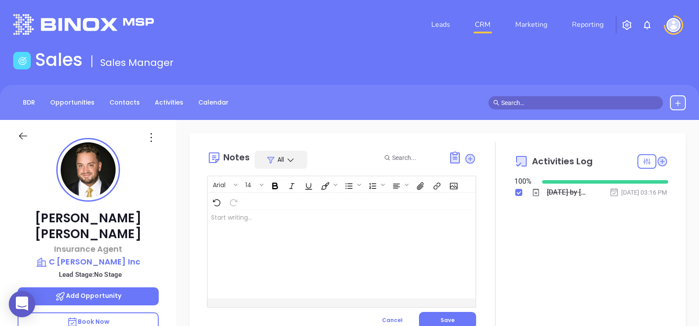
click at [308, 242] on div at bounding box center [331, 254] width 249 height 89
click at [308, 243] on div "other email: Buffalo@CJohnCrane.com ﻿" at bounding box center [331, 254] width 249 height 89
click at [244, 213] on p "other email: Buffalo@CJohnCrane.com ﻿" at bounding box center [332, 217] width 242 height 9
click at [283, 235] on div "other email: Buffalo@CJohnCrane.com Buffalo@CJohnCrane.com ﻿" at bounding box center [331, 254] width 249 height 89
click at [283, 225] on p "other email: Buffalo@CJohnCrane.com Buffalo@CJohnCrane.com ﻿" at bounding box center [332, 222] width 242 height 18
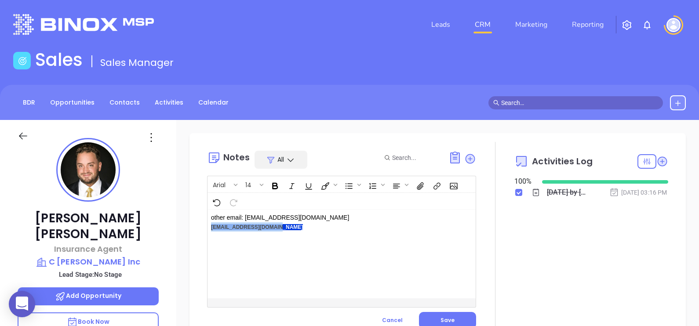
drag, startPoint x: 284, startPoint y: 225, endPoint x: 204, endPoint y: 229, distance: 80.1
click at [204, 229] on div "Notes All Arial 14 other email: Buffalo@CJohnCrane.com Buffalo@CJohnCrane.com ﻿…" at bounding box center [437, 240] width 479 height 196
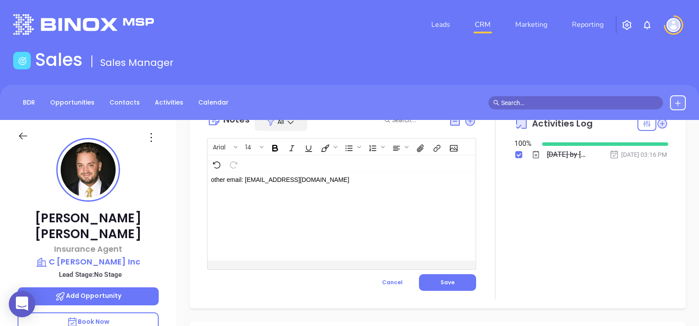
scroll to position [54, 0]
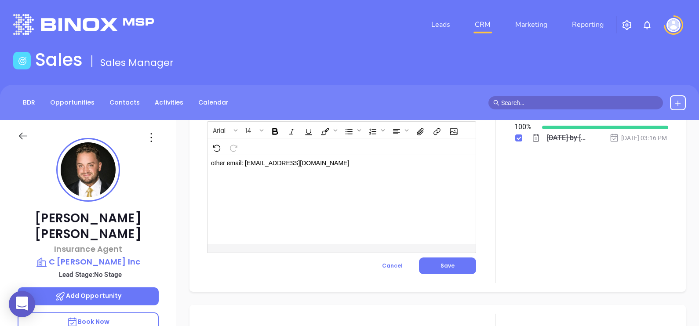
click at [211, 163] on p "other email: Buffalo@CJohnCrane.com ﻿" at bounding box center [332, 168] width 242 height 18
click at [444, 264] on span "Save" at bounding box center [447, 265] width 14 height 7
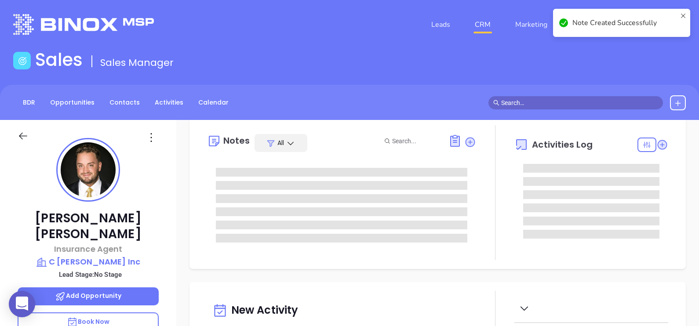
scroll to position [0, 0]
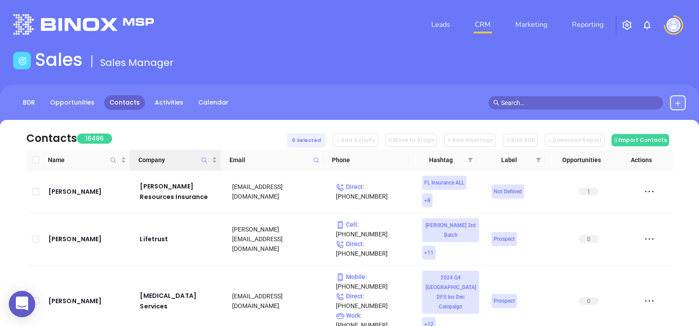
click at [203, 159] on icon "Company" at bounding box center [204, 160] width 7 height 7
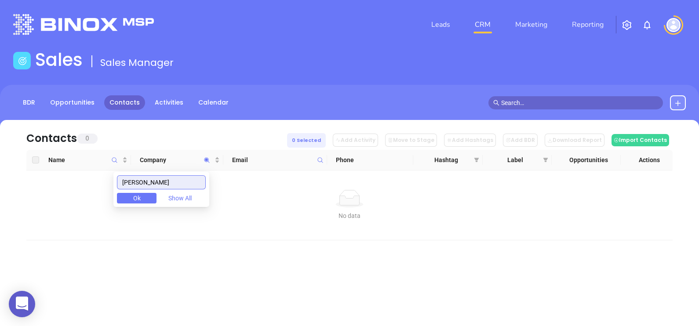
click at [163, 182] on input "[PERSON_NAME]" at bounding box center [161, 182] width 89 height 14
paste input "C"
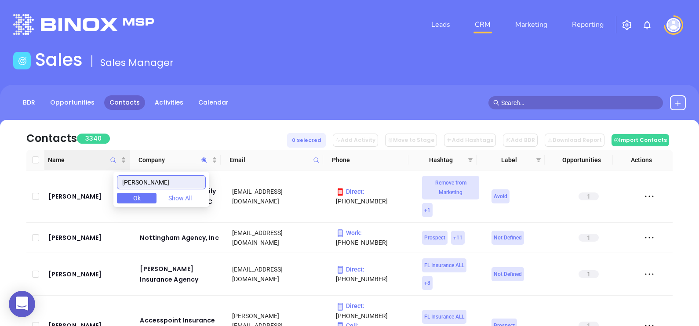
drag, startPoint x: 173, startPoint y: 181, endPoint x: 107, endPoint y: 165, distance: 68.3
click at [107, 165] on body "0 Leads CRM Marketing Reporting Financial Leads Leads Sales Sales Manager BDR O…" at bounding box center [349, 163] width 699 height 326
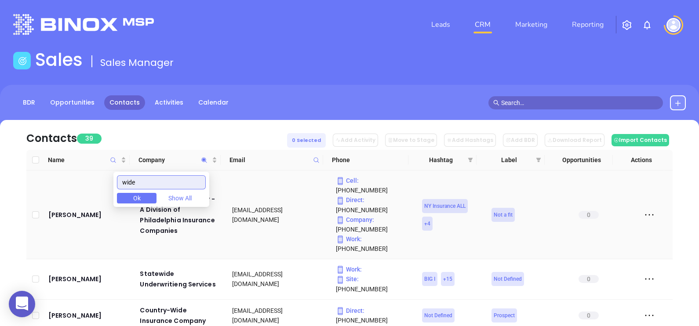
drag, startPoint x: 157, startPoint y: 183, endPoint x: 105, endPoint y: 174, distance: 52.7
click at [105, 174] on body "0 Leads CRM Marketing Reporting Financial Leads Leads Sales Sales Manager BDR O…" at bounding box center [349, 163] width 699 height 326
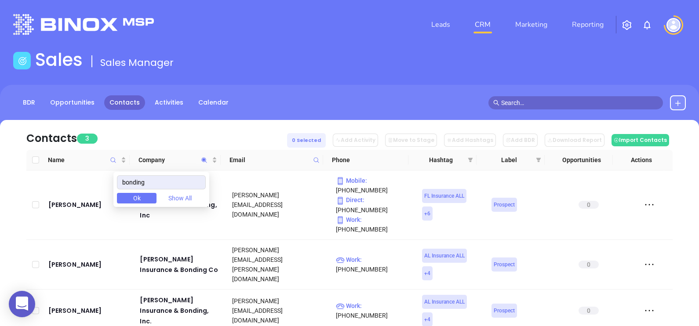
click at [155, 135] on div "Contacts 3 0 Selected Add Activity Move to Stage Add Hashtags Add BDR Download …" at bounding box center [349, 135] width 646 height 30
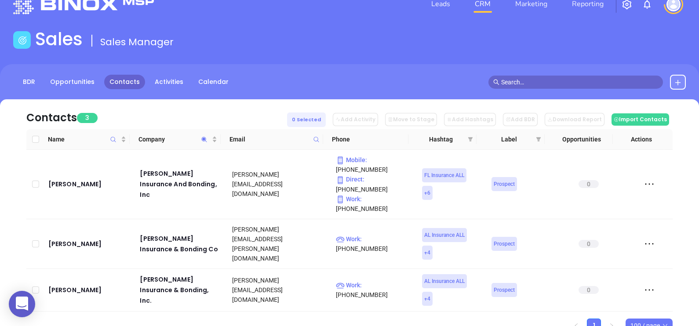
scroll to position [32, 0]
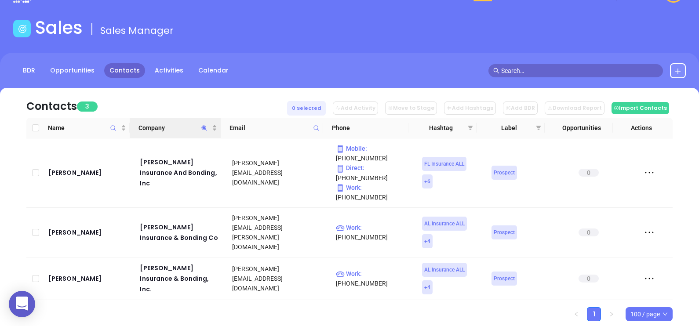
click at [205, 131] on icon "Company" at bounding box center [204, 128] width 7 height 7
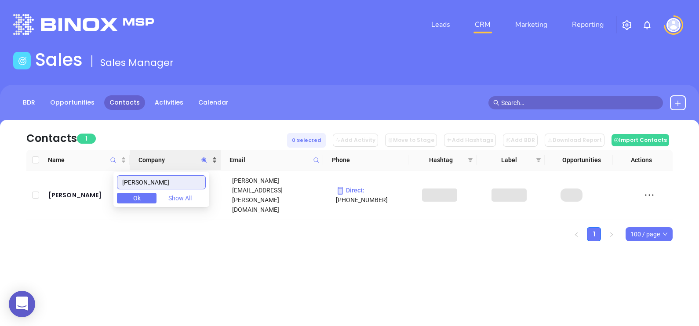
scroll to position [0, 0]
type input "[PERSON_NAME]"
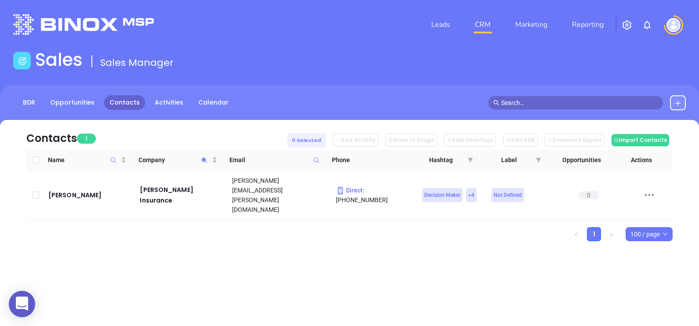
click at [289, 277] on div "Leads CRM Marketing Reporting Financial Leads Leads Sales Sales Manager BDR Opp…" at bounding box center [349, 163] width 699 height 326
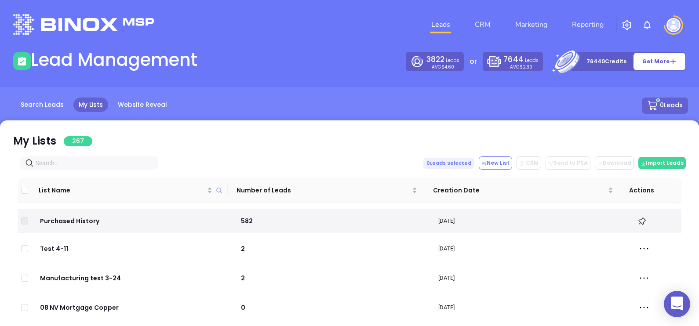
click at [101, 166] on input "text" at bounding box center [91, 163] width 110 height 10
paste input "woltzinsurance.com"
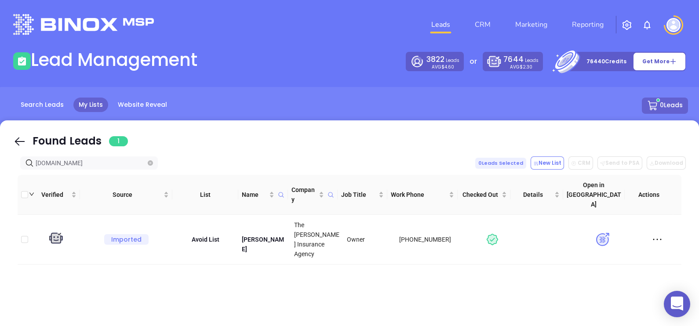
type input "woltzinsurance.com"
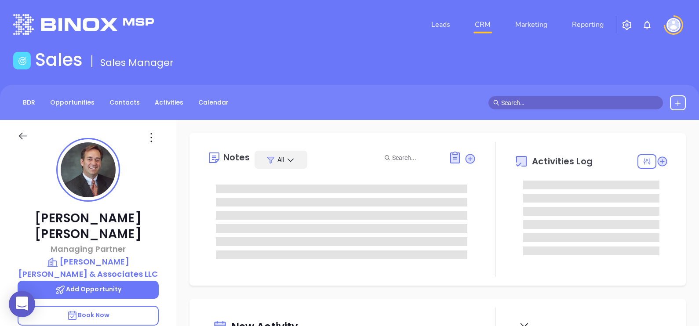
type input "[DATE]"
type input "[PERSON_NAME]"
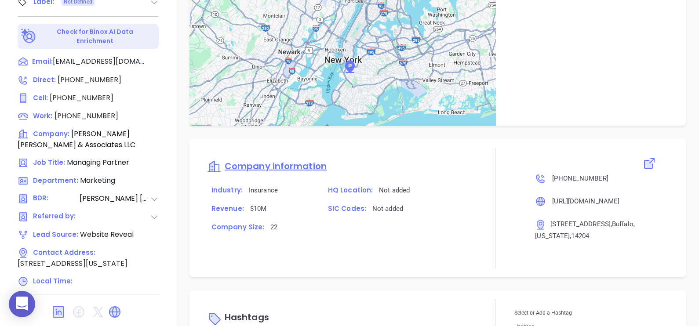
scroll to position [854, 0]
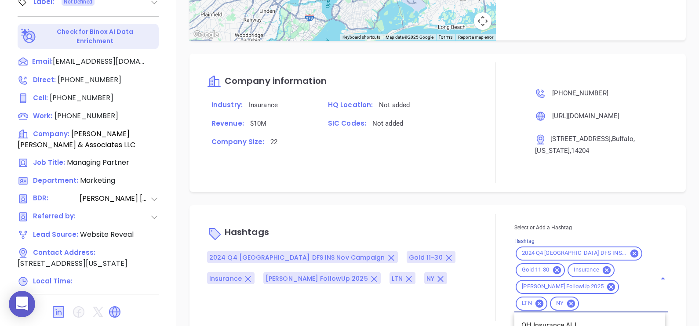
click at [580, 298] on input "Hashtag" at bounding box center [611, 303] width 63 height 11
type input "NY INS"
click at [609, 318] on li "NY Insurance ALL" at bounding box center [589, 326] width 151 height 16
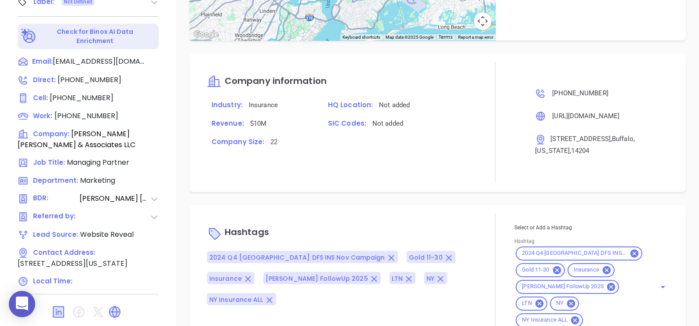
click at [444, 205] on div "Hashtags 2024 Q4 NY DFS INS Nov Campaign Gold 11-30 Insurance Stanley FollowUp …" at bounding box center [437, 275] width 496 height 141
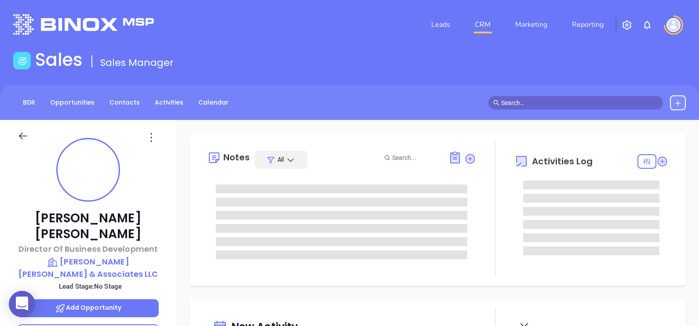
type input "[DATE]"
type input "[PERSON_NAME]"
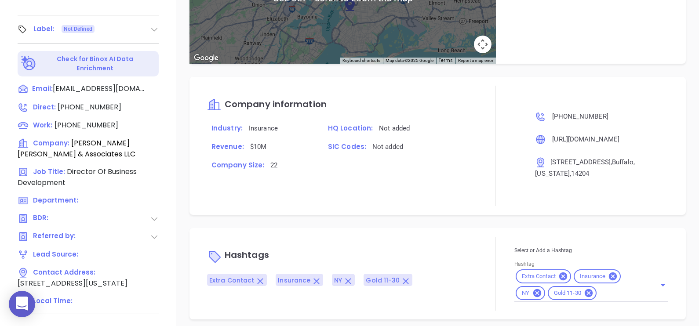
scroll to position [409, 0]
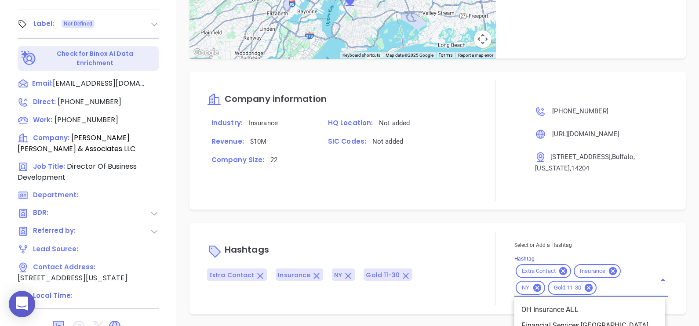
click at [603, 289] on input "Hashtag" at bounding box center [621, 288] width 46 height 11
type input "NY IN"
click at [582, 308] on li "NY Insurance ALL" at bounding box center [589, 310] width 151 height 16
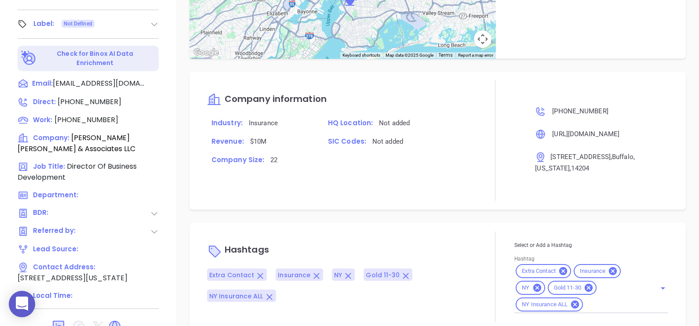
click at [500, 219] on div "Notes All No added notes + Add a Note Activities Log You have no scheduled acti…" at bounding box center [437, 18] width 522 height 615
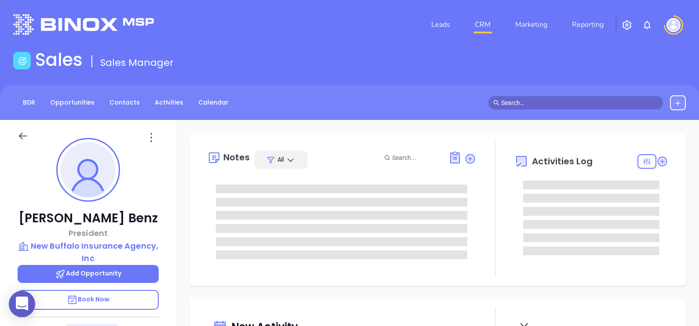
type input "[DATE]"
type input "[PERSON_NAME]"
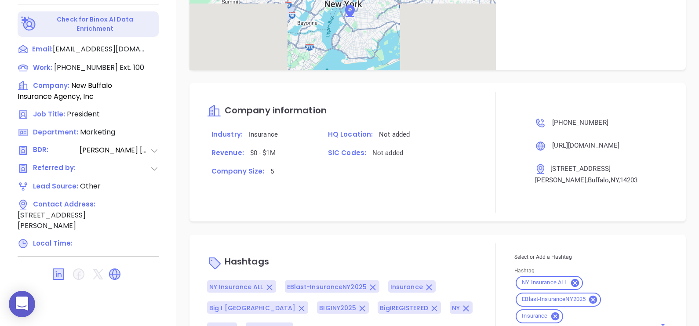
scroll to position [606, 0]
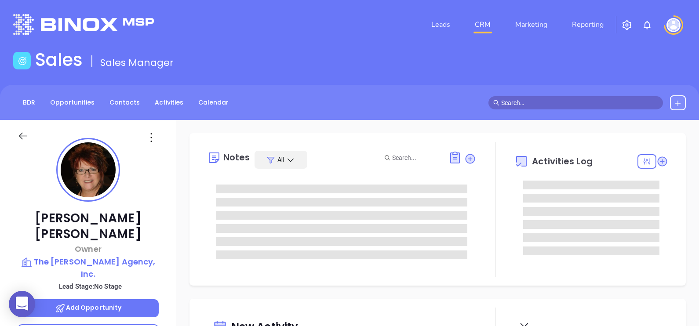
scroll to position [204, 0]
type input "[PERSON_NAME]"
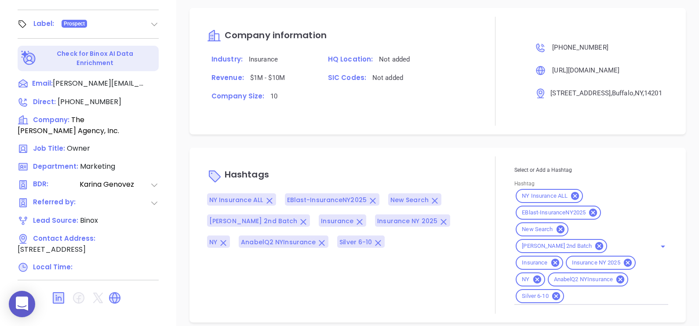
scroll to position [633, 0]
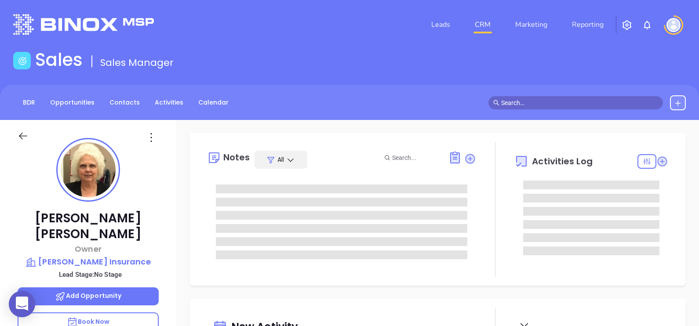
type input "[DATE]"
type input "[PERSON_NAME]"
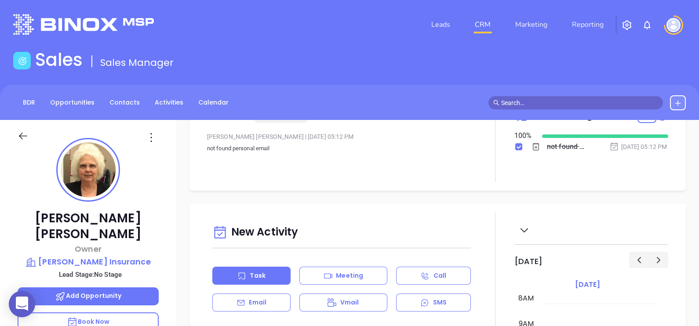
scroll to position [0, 0]
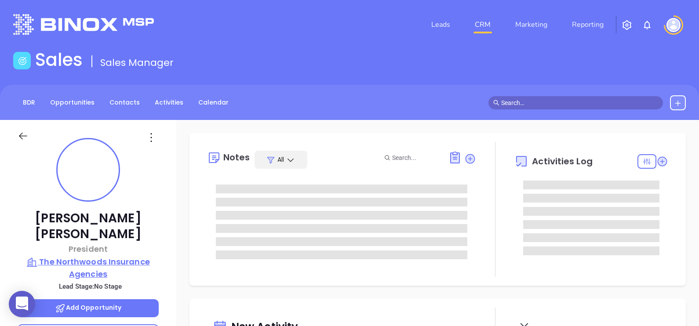
type input "[DATE]"
type input "[PERSON_NAME]"
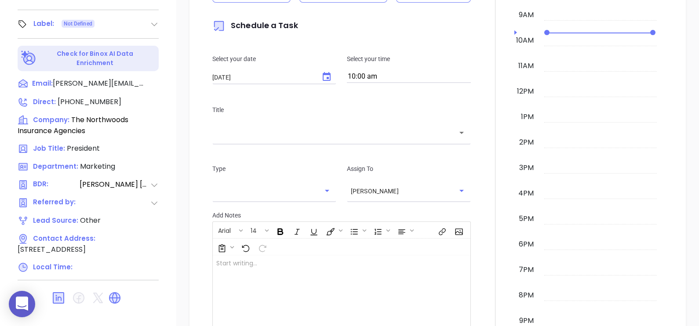
scroll to position [35, 0]
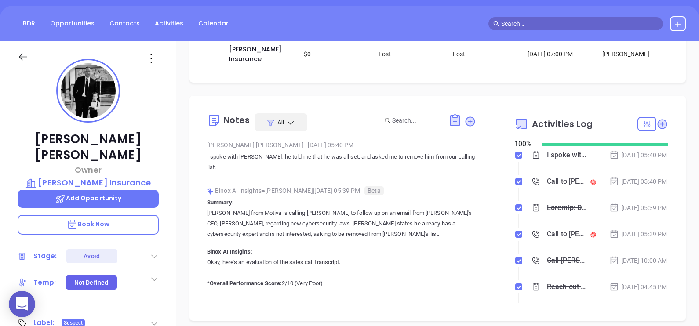
scroll to position [109, 0]
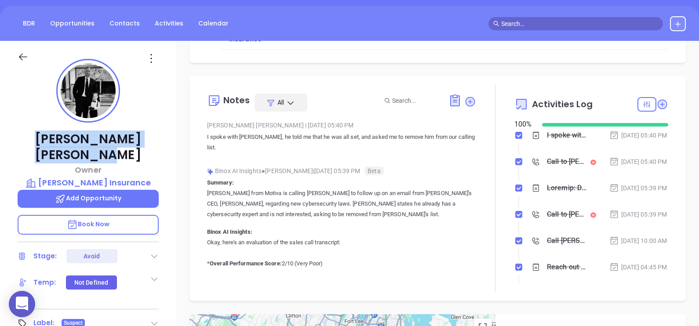
drag, startPoint x: 150, startPoint y: 138, endPoint x: 32, endPoint y: 132, distance: 118.4
click at [32, 132] on p "Craig Willoughby" at bounding box center [88, 147] width 141 height 32
copy p "Craig Willoughby"
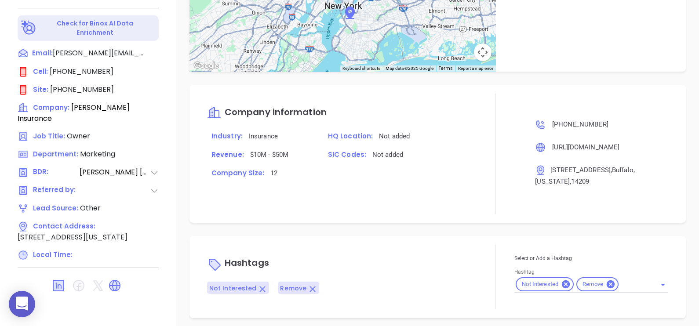
scroll to position [170, 0]
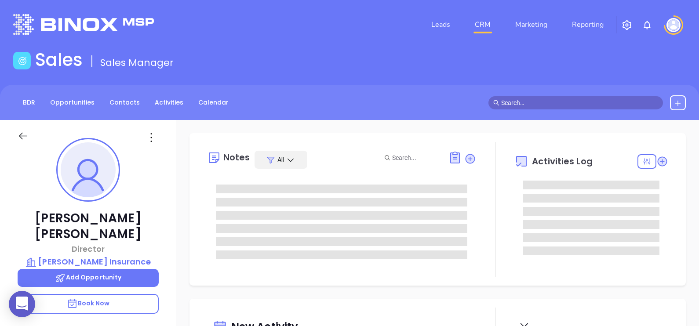
type input "[DATE]"
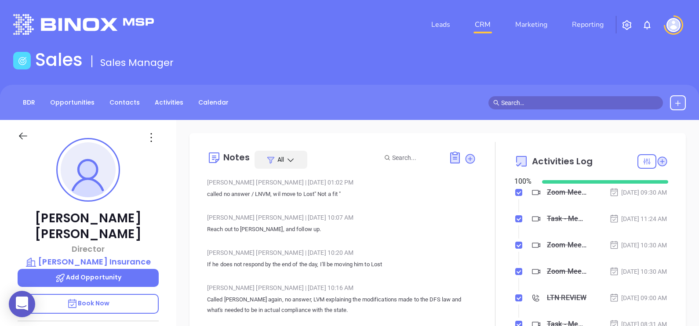
type input "[PERSON_NAME]"
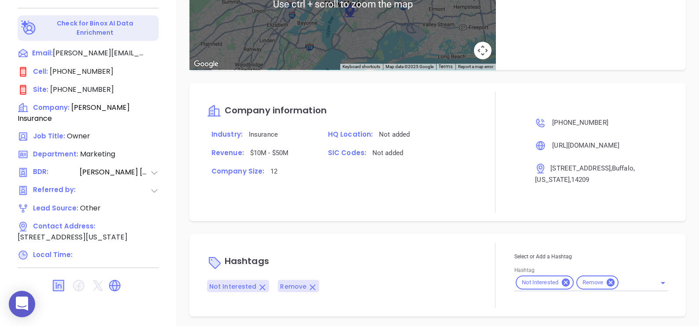
scroll to position [170, 0]
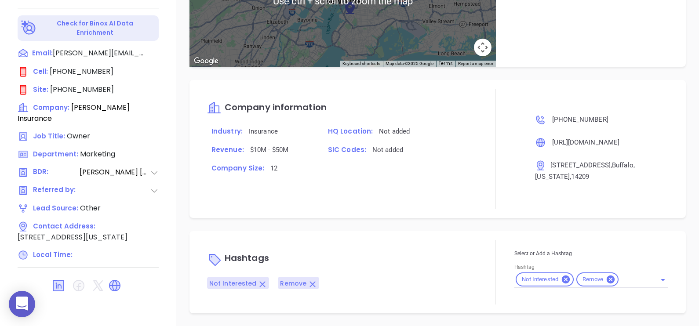
click at [620, 274] on input "Hashtag" at bounding box center [632, 279] width 24 height 11
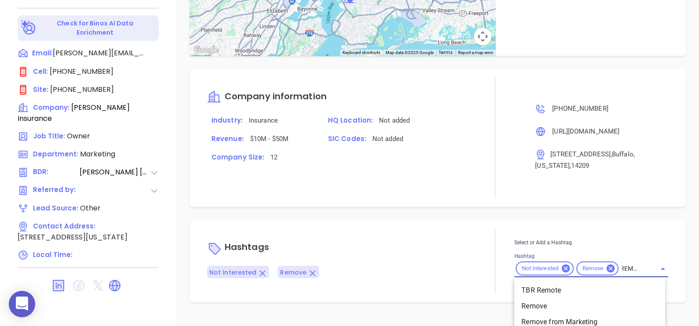
type input "REMOVE"
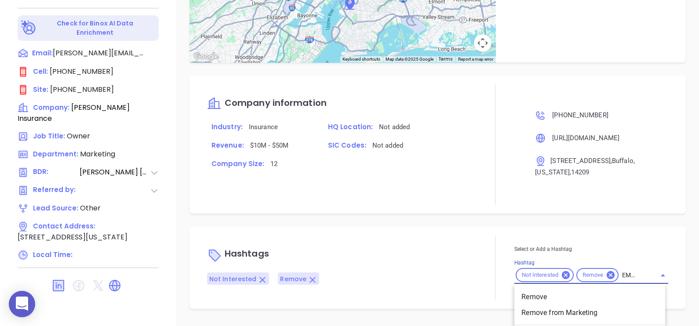
scroll to position [0, 7]
click at [625, 319] on li "Remove from Marketing" at bounding box center [589, 313] width 151 height 16
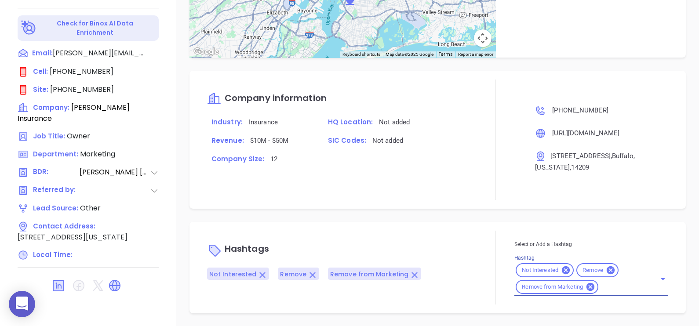
scroll to position [0, 0]
click at [456, 237] on div "Hashtags Not Interested Remove Remove from Marketing Select or Add a Hashtag Ha…" at bounding box center [437, 267] width 496 height 91
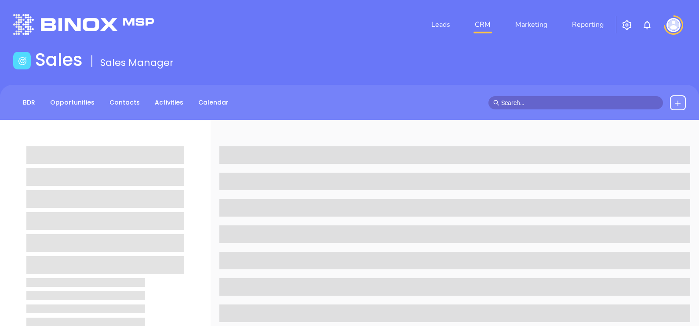
scroll to position [409, 0]
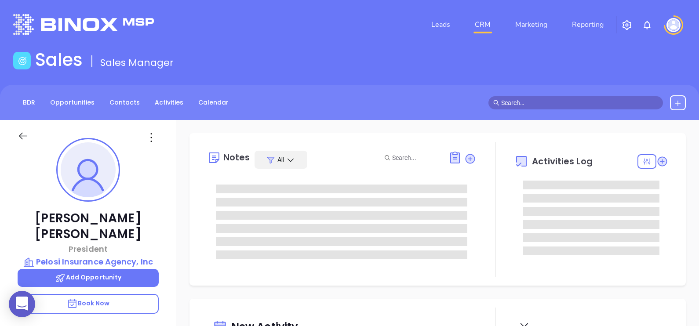
type input "08/28/2025"
type input "Alejandra Lara"
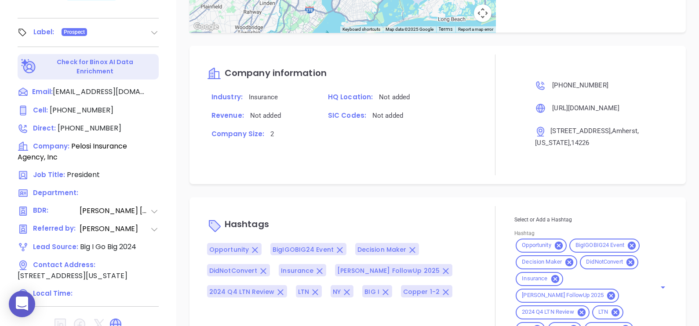
scroll to position [409, 0]
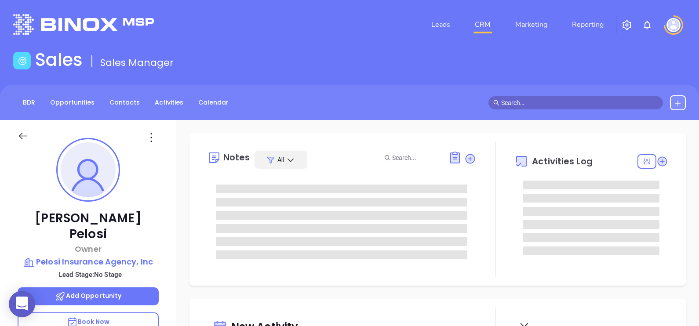
type input "[PERSON_NAME]"
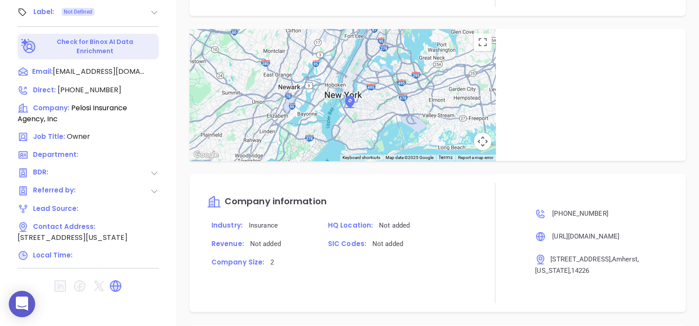
scroll to position [381, 0]
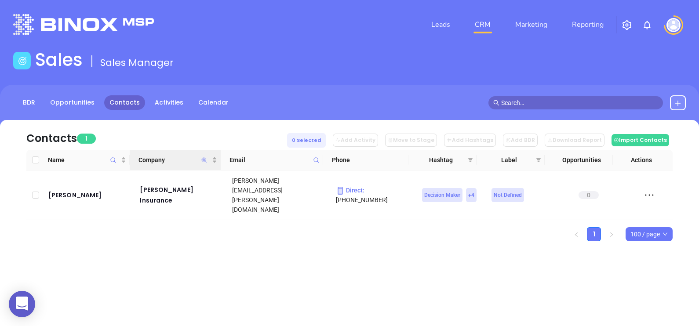
click at [204, 158] on icon "Company" at bounding box center [204, 159] width 5 height 5
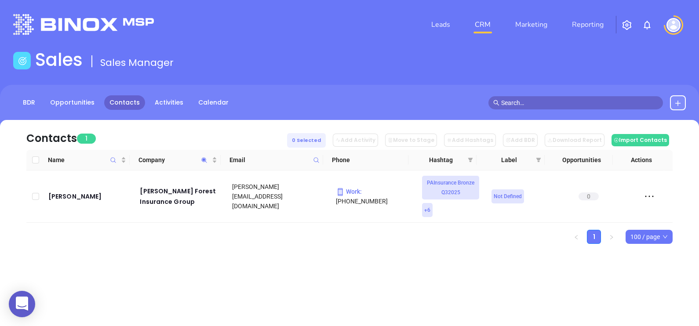
click at [250, 291] on div "Leads CRM Marketing Reporting Financial Leads Leads Sales Sales Manager BDR Opp…" at bounding box center [349, 163] width 699 height 326
click at [202, 159] on icon "Company" at bounding box center [204, 159] width 5 height 5
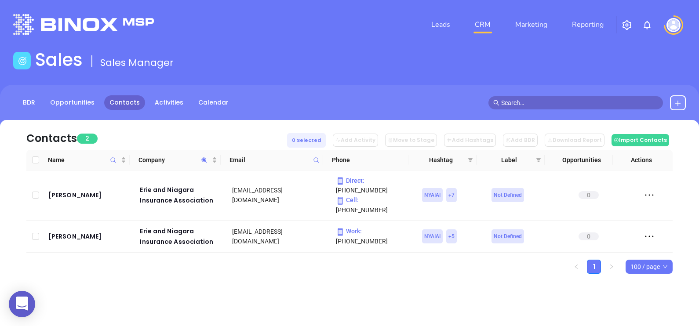
click at [222, 271] on div "Contacts 2 0 Selected Add Activity Move to Stage Add Hashtags Add BDR Download …" at bounding box center [349, 212] width 699 height 185
click at [207, 160] on icon "Company" at bounding box center [204, 160] width 7 height 7
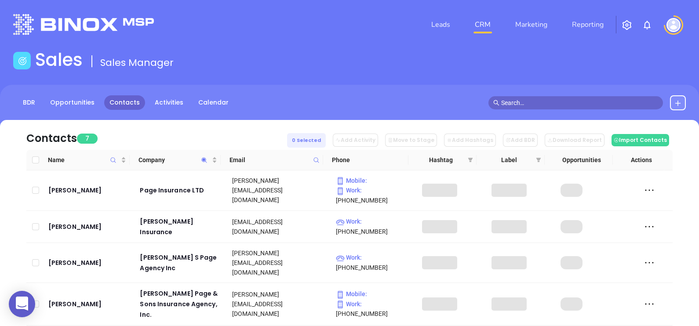
click at [201, 134] on div "Contacts 7 0 Selected Add Activity Move to Stage Add Hashtags Add BDR Download …" at bounding box center [349, 135] width 646 height 30
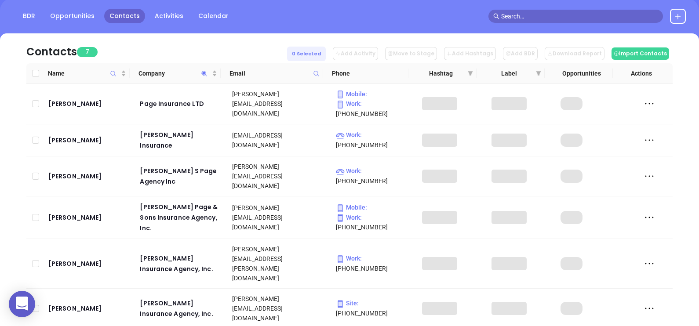
scroll to position [110, 0]
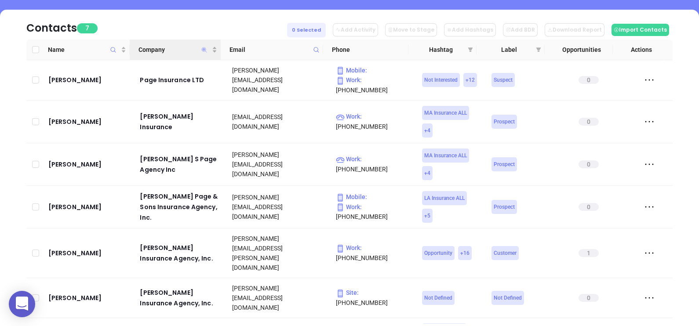
click at [202, 50] on icon "Company" at bounding box center [204, 50] width 7 height 7
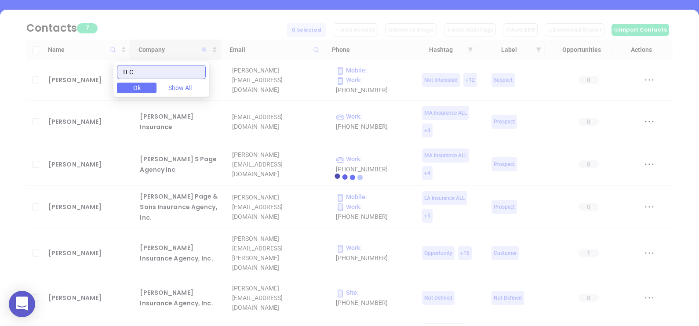
scroll to position [0, 0]
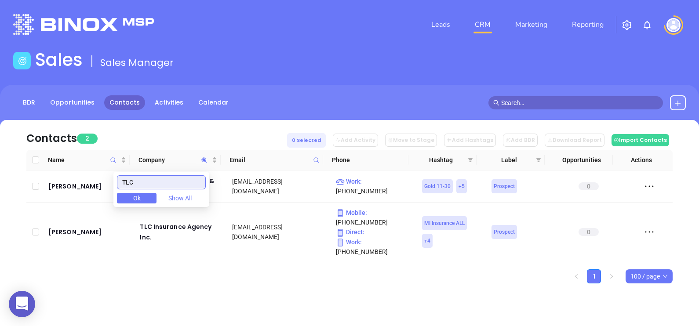
type input "TLC"
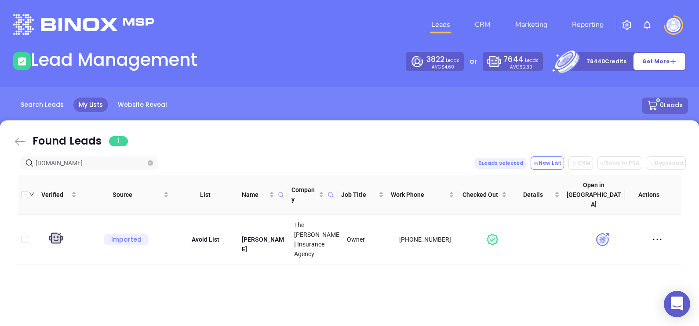
click at [16, 140] on icon at bounding box center [20, 142] width 10 height 8
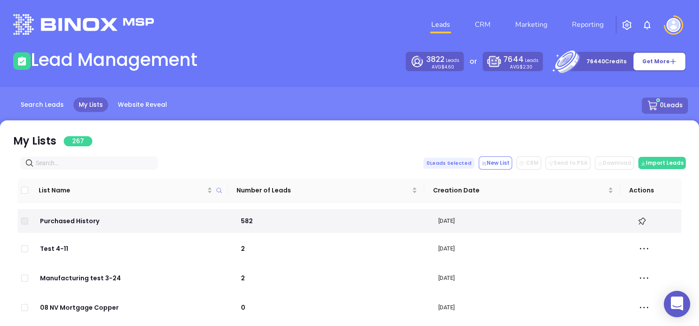
click at [51, 167] on input "text" at bounding box center [91, 163] width 110 height 10
paste input "[DOMAIN_NAME]"
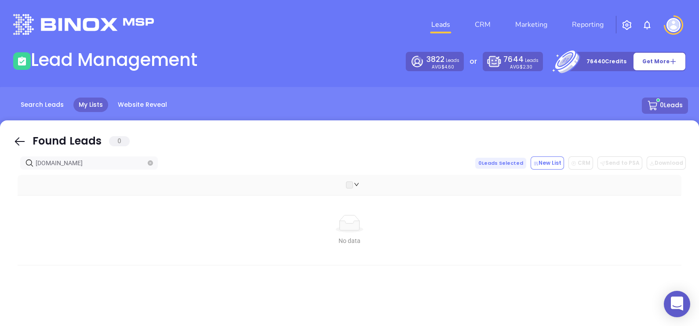
type input "[DOMAIN_NAME]"
click at [16, 138] on icon at bounding box center [19, 141] width 13 height 13
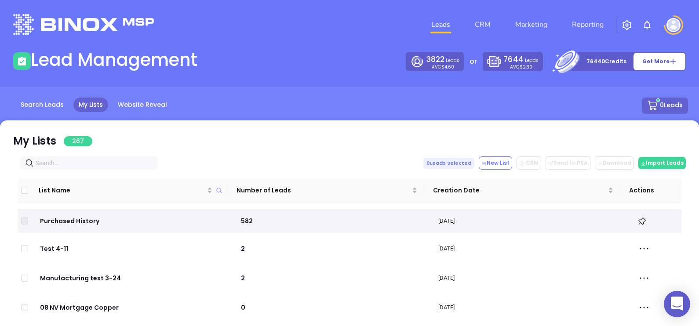
click at [114, 164] on input "text" at bounding box center [91, 163] width 110 height 10
paste input "[DOMAIN_NAME]"
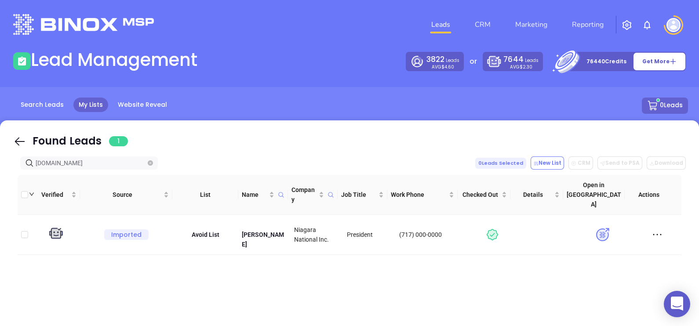
type input "[DOMAIN_NAME]"
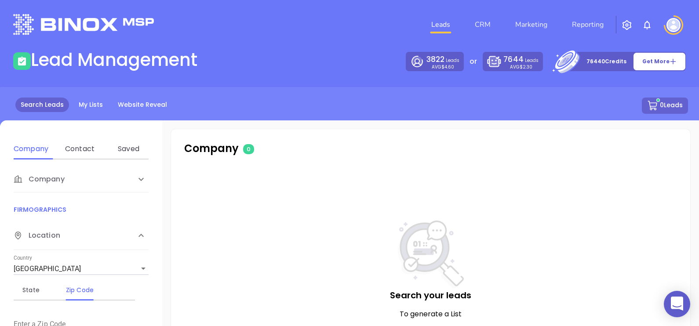
click at [94, 156] on div "Contact" at bounding box center [79, 148] width 35 height 21
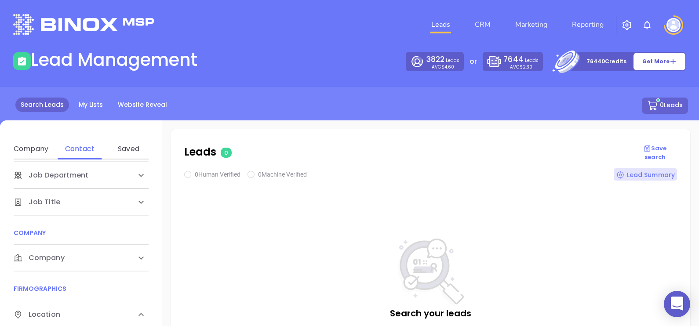
scroll to position [90, 0]
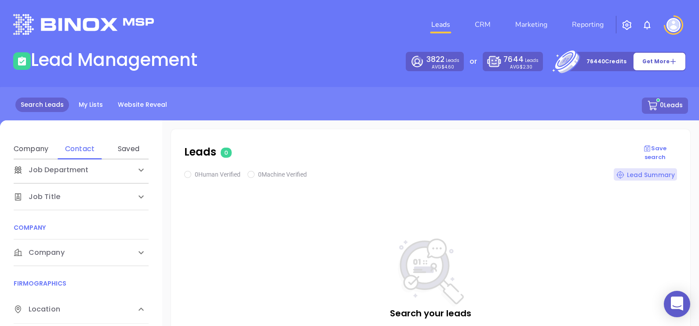
click at [94, 253] on div "Company" at bounding box center [72, 252] width 117 height 11
click at [87, 288] on div "Domain" at bounding box center [79, 286] width 35 height 11
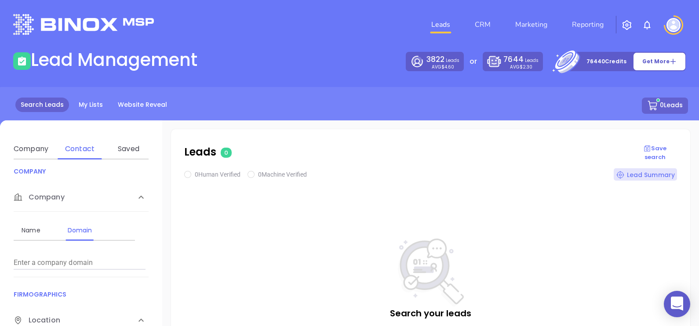
scroll to position [150, 0]
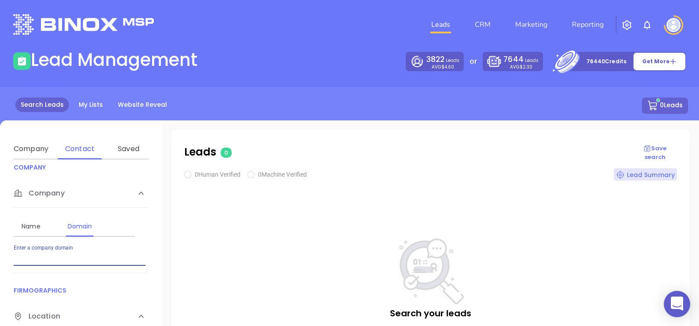
click at [73, 256] on input "Enter a company name" at bounding box center [80, 259] width 132 height 14
paste input "[DOMAIN_NAME]"
type input "[DOMAIN_NAME]"
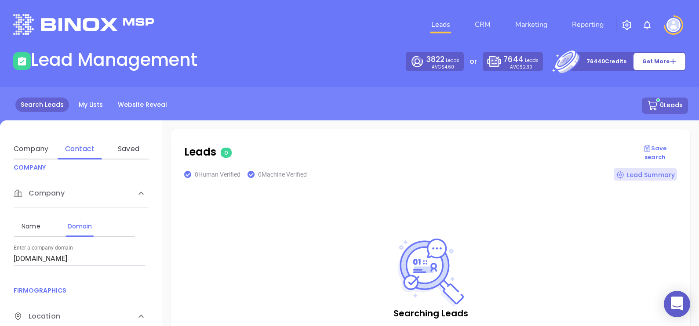
checkbox input "true"
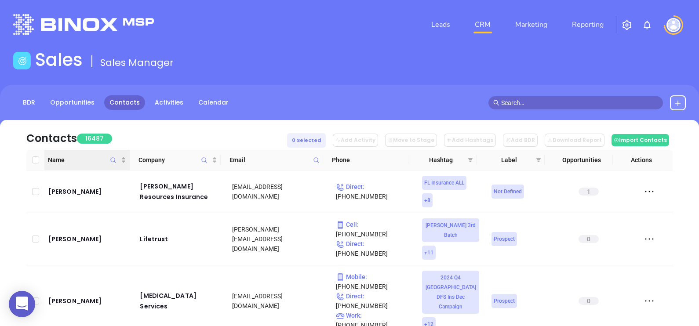
click at [113, 161] on icon "Name" at bounding box center [113, 160] width 7 height 7
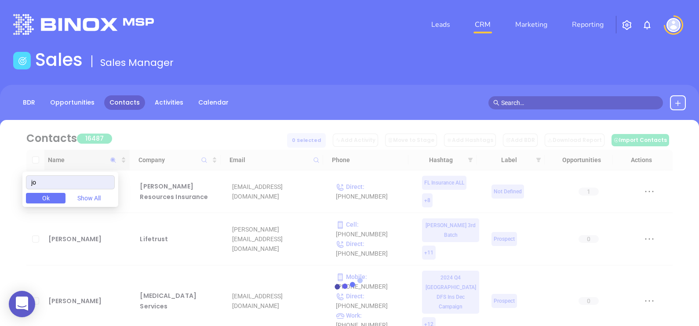
type input "j"
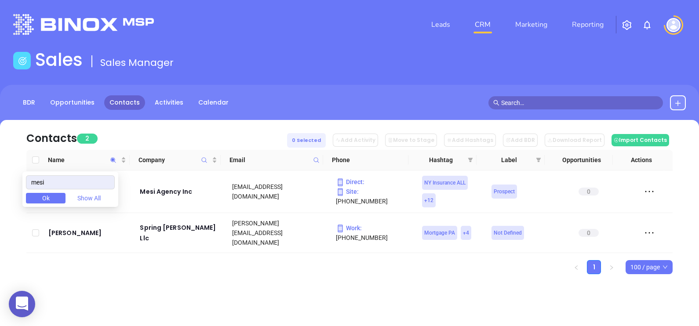
type input "mesi"
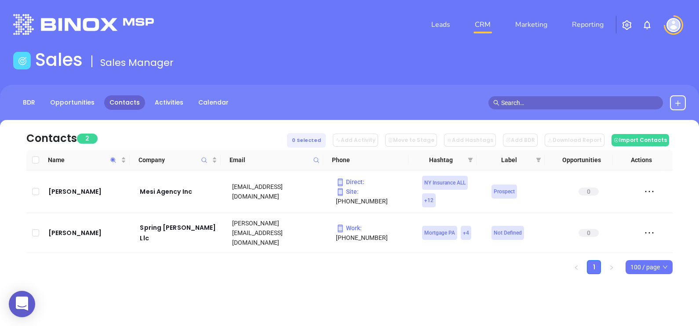
click at [134, 308] on div "Leads CRM Marketing Reporting Financial Leads Leads Sales Sales Manager BDR Opp…" at bounding box center [349, 163] width 699 height 326
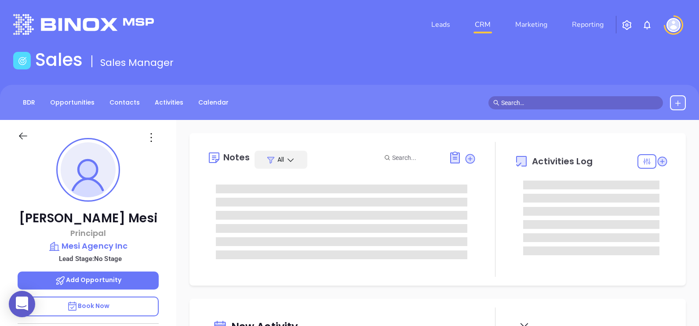
type input "[DATE]"
type input "[PERSON_NAME]"
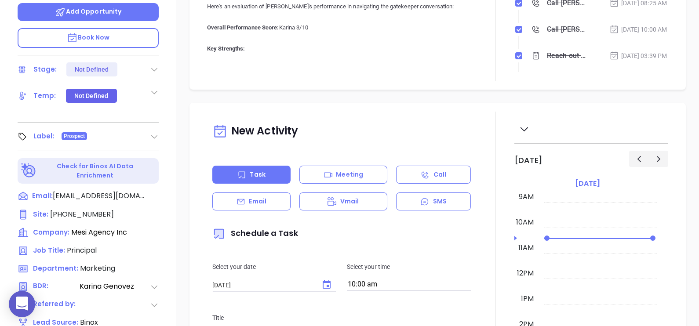
scroll to position [409, 0]
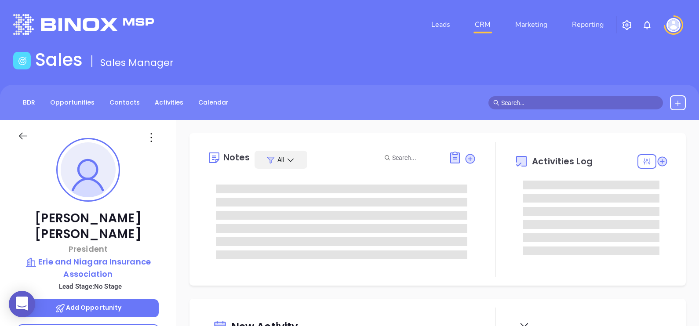
type input "[DATE]"
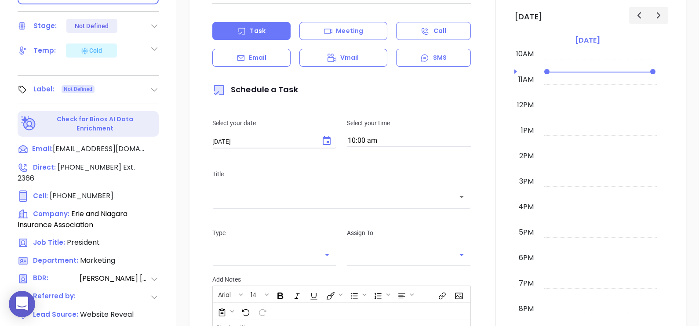
scroll to position [409, 0]
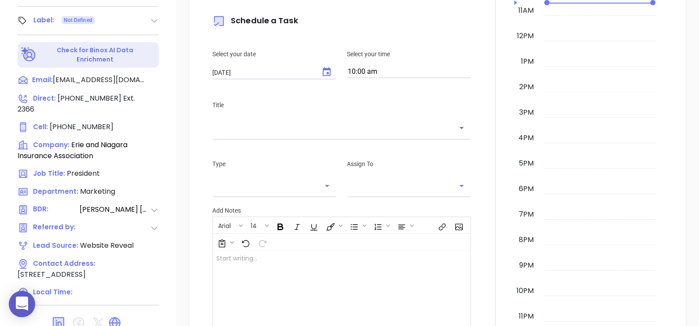
type input "[PERSON_NAME]"
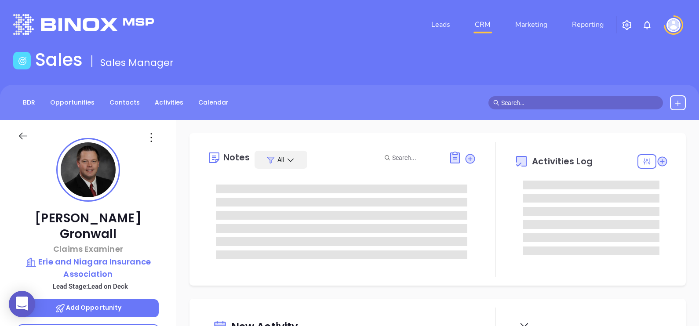
type input "[DATE]"
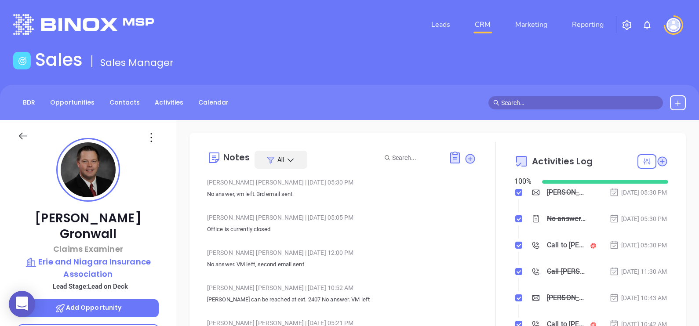
type input "[PERSON_NAME]"
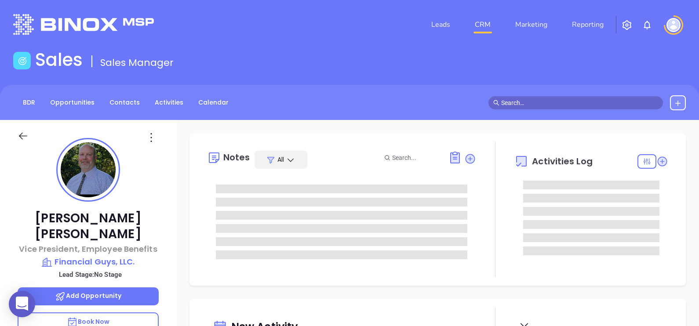
type input "[DATE]"
type input "[PERSON_NAME]"
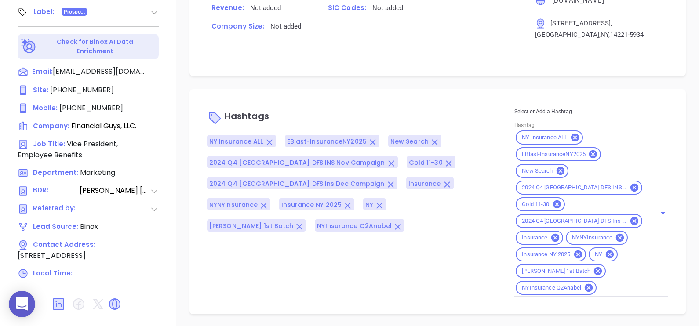
scroll to position [79, 0]
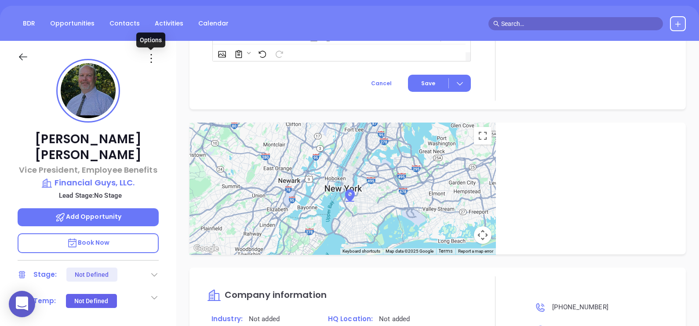
click at [148, 52] on icon at bounding box center [151, 58] width 14 height 14
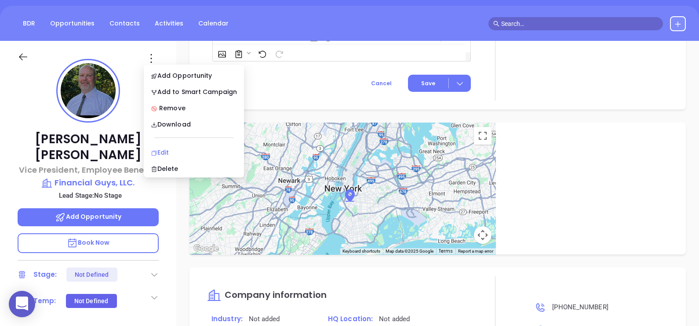
click at [167, 148] on div "Edit" at bounding box center [194, 153] width 86 height 10
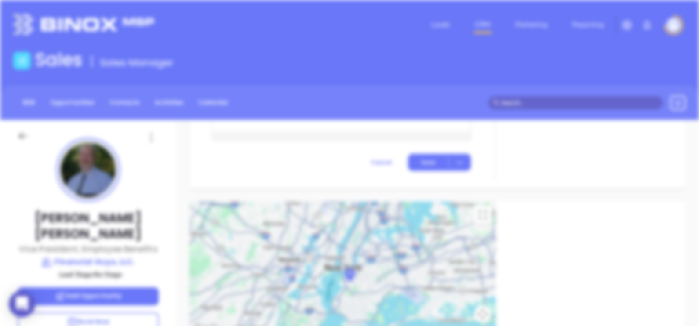
scroll to position [0, 0]
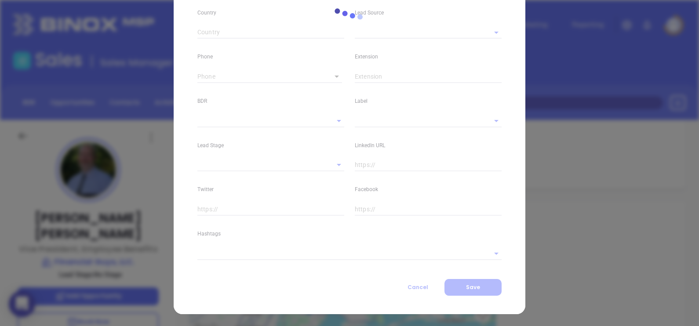
type input "Brian"
type input "Janak"
type input "bjanak@thefinancialguys.com"
type input "Vice President, Employee Benefits"
type input "1"
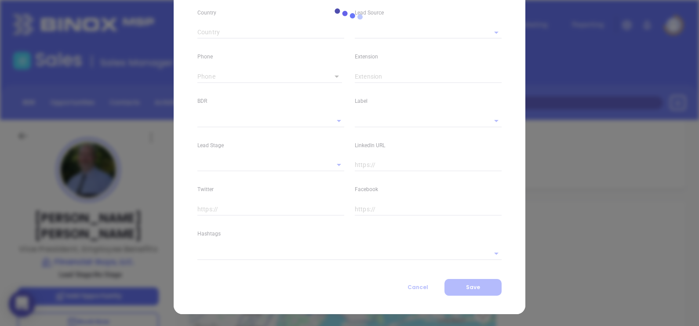
type input "linkedin.com/in/brian-janak-7a20a8b"
type input "Marketing"
type input "Binox"
type input "[PERSON_NAME]"
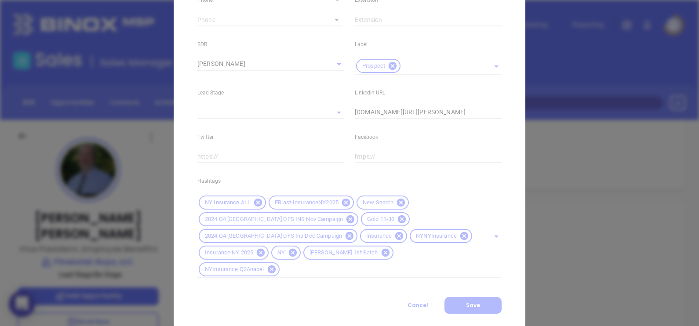
scroll to position [369, 0]
type input "1"
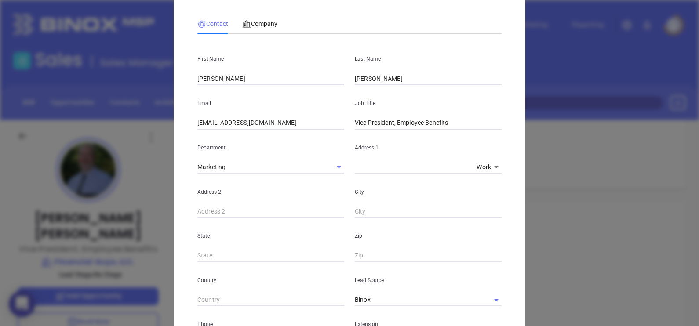
scroll to position [0, 0]
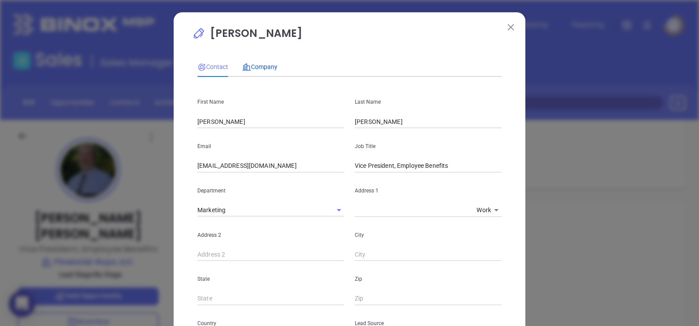
click at [264, 63] on span "Company" at bounding box center [259, 66] width 35 height 7
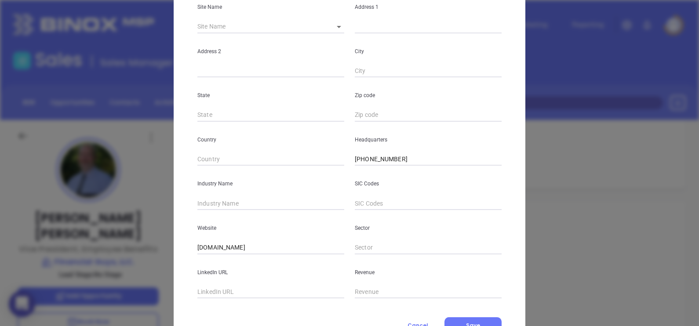
scroll to position [178, 0]
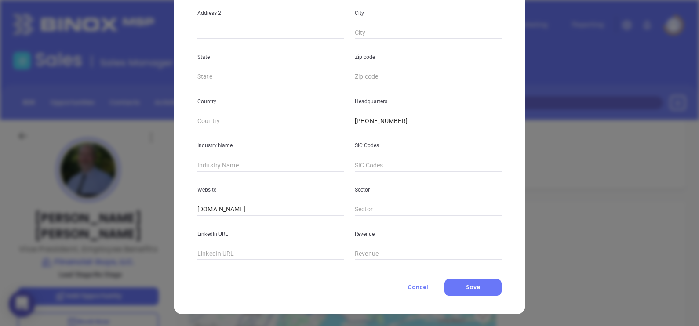
click at [242, 169] on input "text" at bounding box center [270, 165] width 147 height 13
type input "Insurance"
click at [269, 212] on input "thefinancialguys.com" at bounding box center [270, 209] width 147 height 13
click at [264, 206] on input "thefinancialguys.com" at bounding box center [270, 209] width 147 height 13
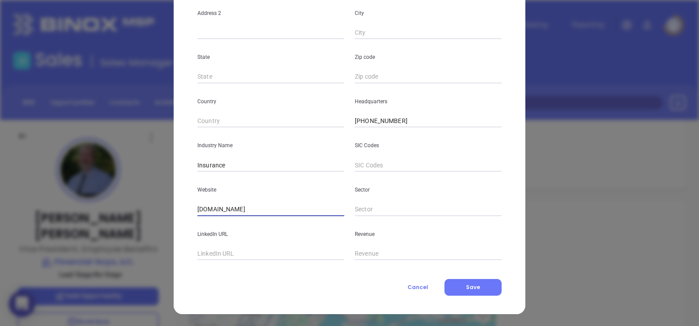
click at [264, 206] on input "thefinancialguys.com" at bounding box center [270, 209] width 147 height 13
paste input "https://thefinancialguys.com/"
type input "https://thefinancialguys.com/"
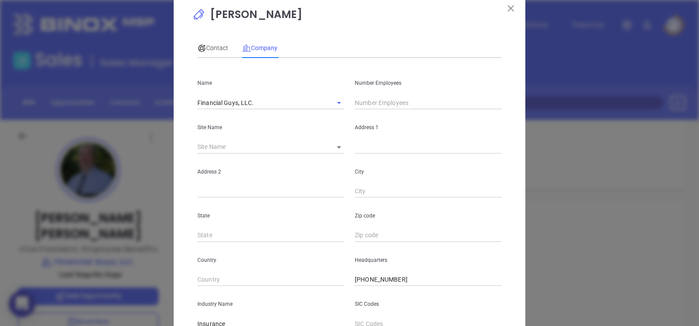
scroll to position [0, 0]
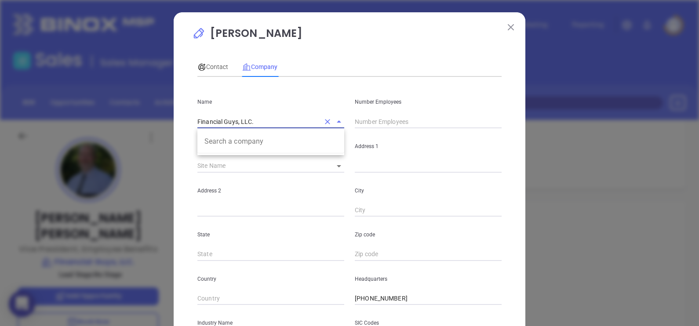
drag, startPoint x: 285, startPoint y: 122, endPoint x: 139, endPoint y: 135, distance: 146.0
click at [139, 135] on div "Brian Janak Contact Company First Name Brian Last Name Janak Email bjanak@thefi…" at bounding box center [349, 163] width 699 height 326
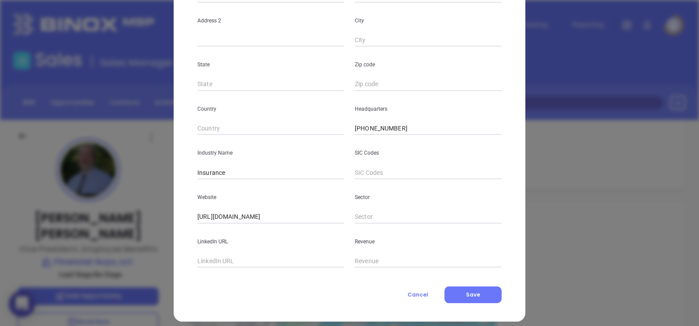
scroll to position [178, 0]
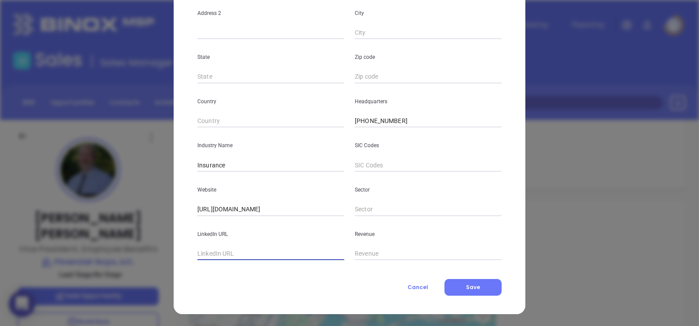
click at [242, 249] on input "text" at bounding box center [270, 253] width 147 height 13
paste input "https://www.linkedin.com/company/the-financial-guys/"
drag, startPoint x: 205, startPoint y: 254, endPoint x: 76, endPoint y: 266, distance: 128.9
click at [76, 266] on div "Brian Janak Contact Company First Name Brian Last Name Janak Email bjanak@thefi…" at bounding box center [349, 163] width 699 height 326
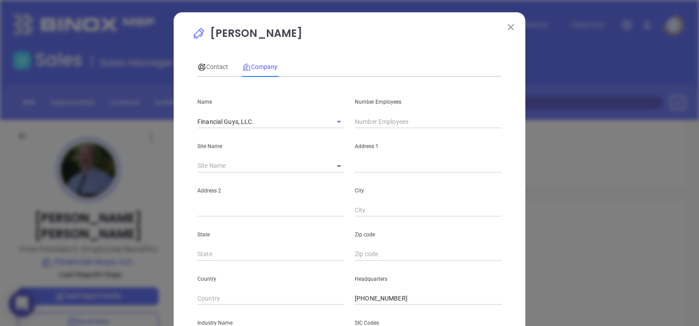
type input "www.linkedin.com/company/the-financial-guys/"
click at [376, 123] on input "text" at bounding box center [428, 121] width 147 height 13
type input "25"
click at [353, 61] on div "Contact Company" at bounding box center [349, 67] width 304 height 20
click at [201, 63] on span "Contact" at bounding box center [212, 66] width 31 height 7
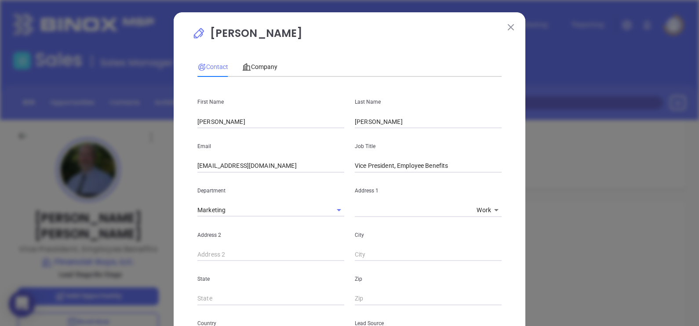
scroll to position [369, 0]
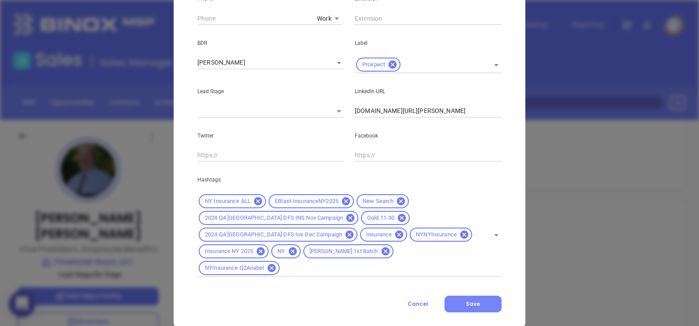
click at [464, 296] on button "Save" at bounding box center [472, 304] width 57 height 17
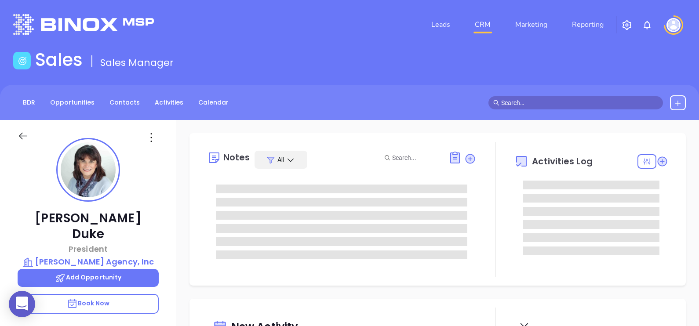
type input "[DATE]"
type input "[PERSON_NAME]"
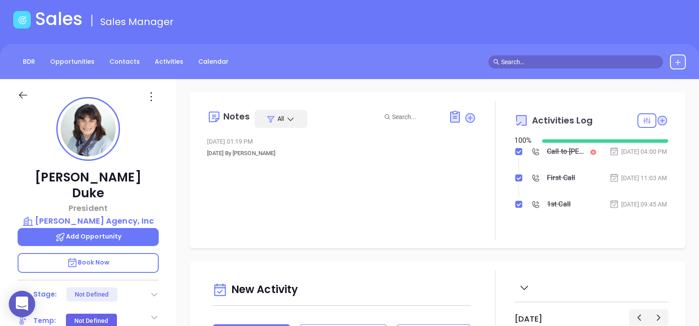
scroll to position [0, 0]
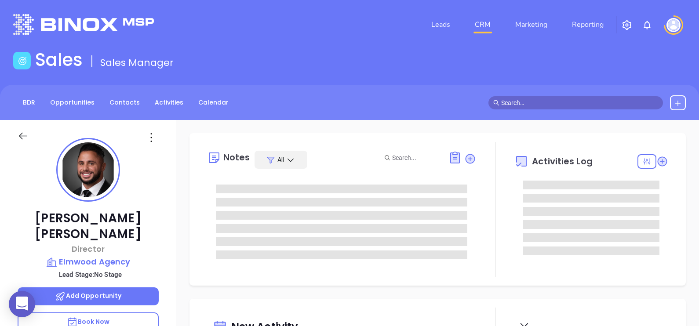
type input "[DATE]"
type input "[PERSON_NAME]"
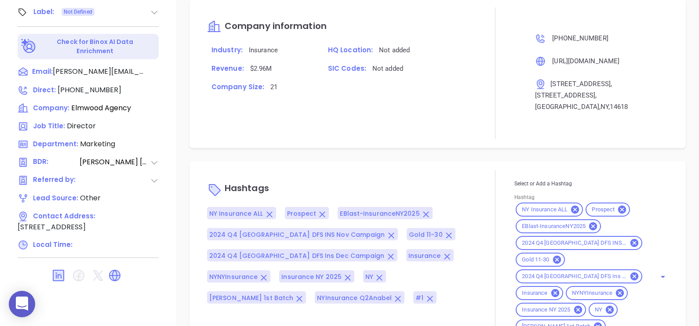
scroll to position [453, 0]
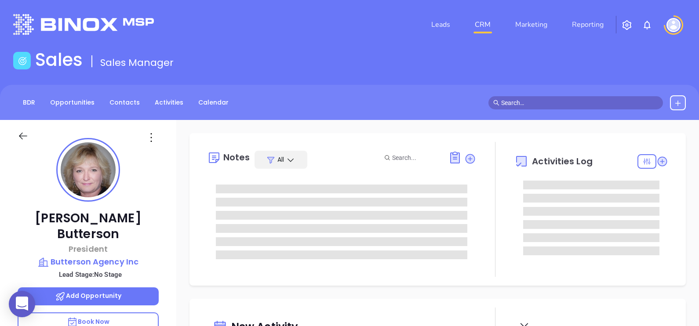
type input "[DATE]"
type input "[PERSON_NAME]"
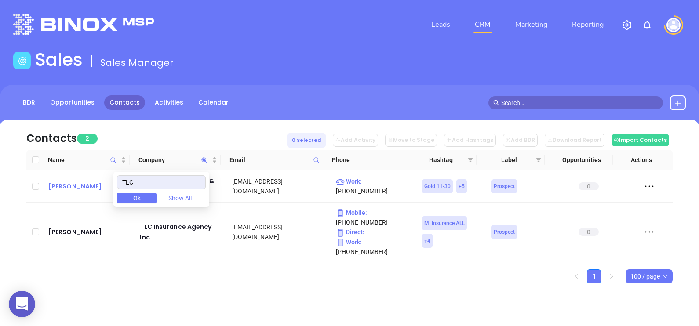
drag, startPoint x: 157, startPoint y: 181, endPoint x: 116, endPoint y: 181, distance: 41.7
click at [116, 181] on body "0 Leads CRM Marketing Reporting Financial Leads Leads Sales Sales Manager BDR O…" at bounding box center [349, 163] width 699 height 326
type input "q"
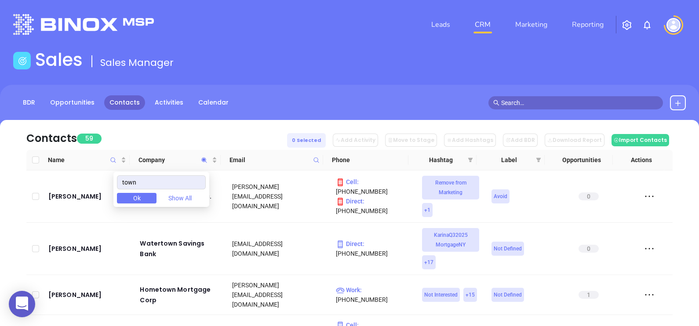
click at [202, 130] on div "Contacts 59 0 Selected Add Activity Move to Stage Add Hashtags Add BDR Download…" at bounding box center [349, 135] width 646 height 30
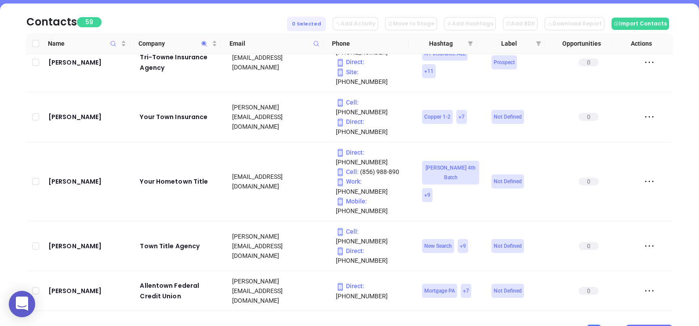
scroll to position [50, 0]
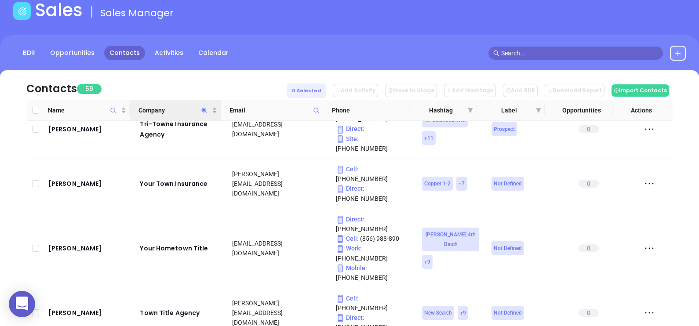
click at [203, 111] on icon "Company" at bounding box center [204, 110] width 7 height 7
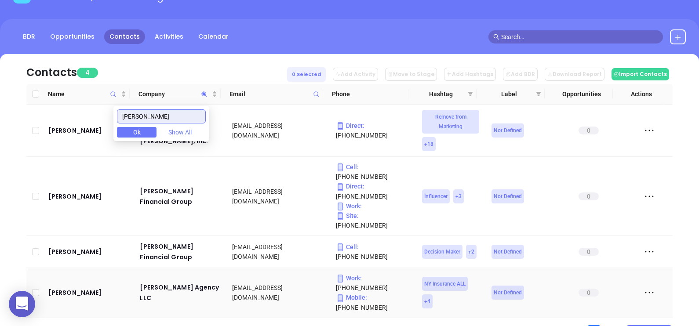
scroll to position [74, 0]
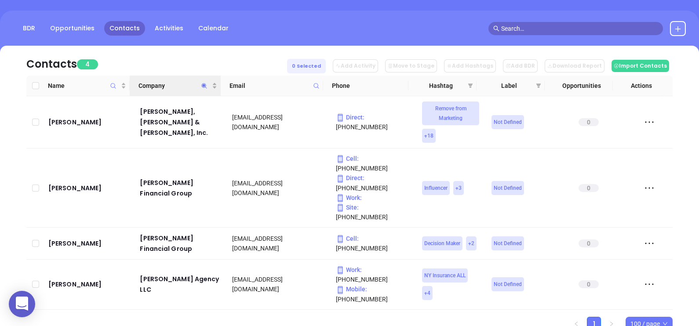
click at [206, 86] on icon "Company" at bounding box center [204, 86] width 7 height 7
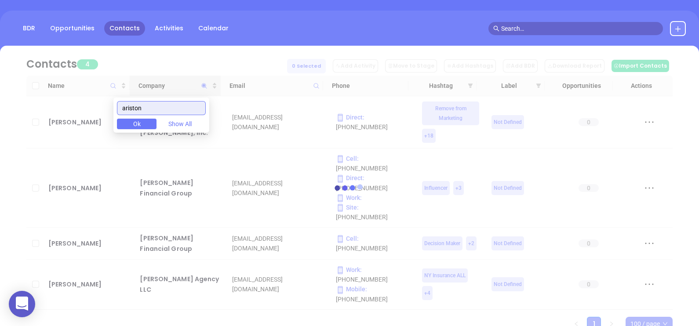
scroll to position [0, 0]
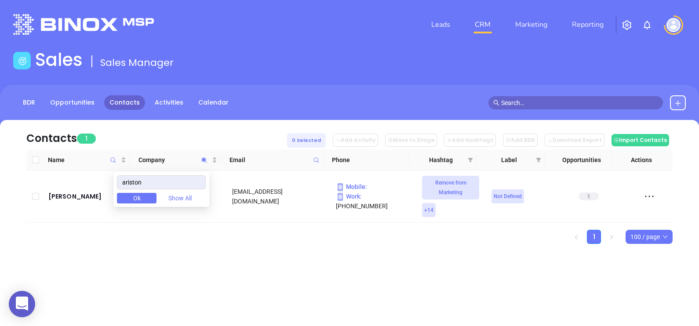
click at [265, 258] on div "Contacts 1 0 Selected Add Activity Move to Stage Add Hashtags Add BDR Download …" at bounding box center [349, 197] width 699 height 155
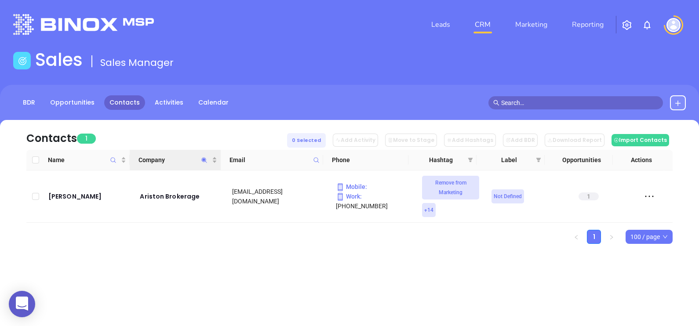
click at [202, 162] on icon "Company" at bounding box center [204, 160] width 7 height 7
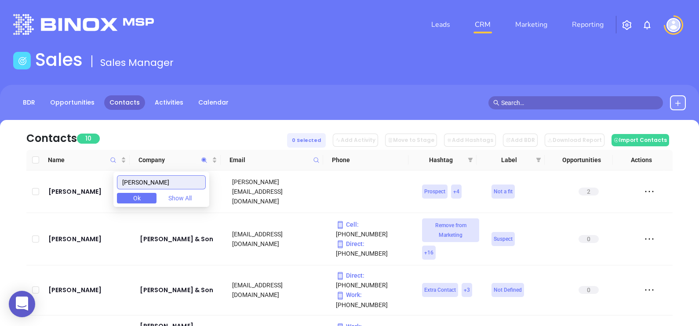
type input "cohen"
click at [177, 133] on div "Contacts 10 0 Selected Add Activity Move to Stage Add Hashtags Add BDR Download…" at bounding box center [349, 135] width 646 height 30
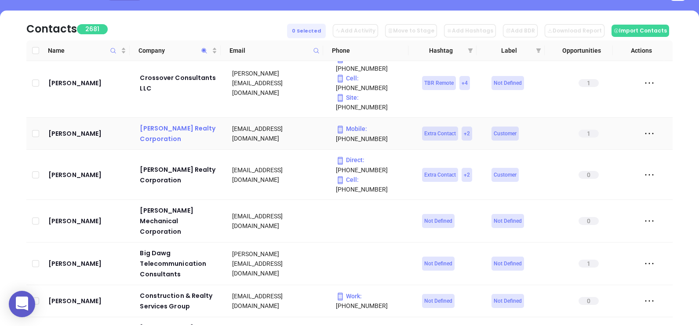
scroll to position [929, 0]
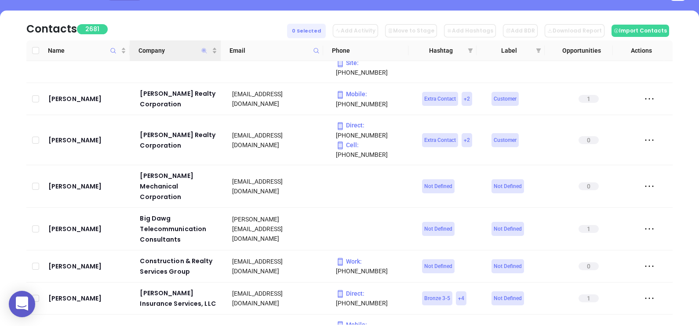
click at [204, 50] on icon "Company" at bounding box center [204, 50] width 5 height 5
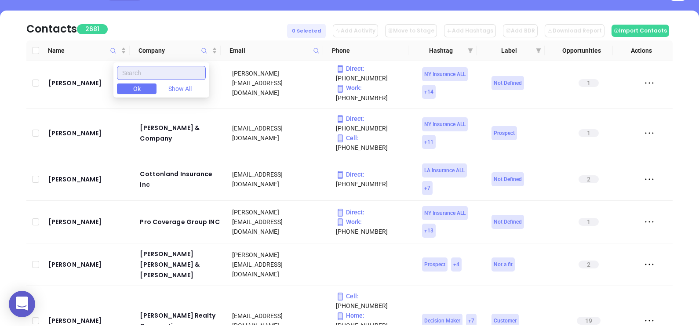
scroll to position [0, 0]
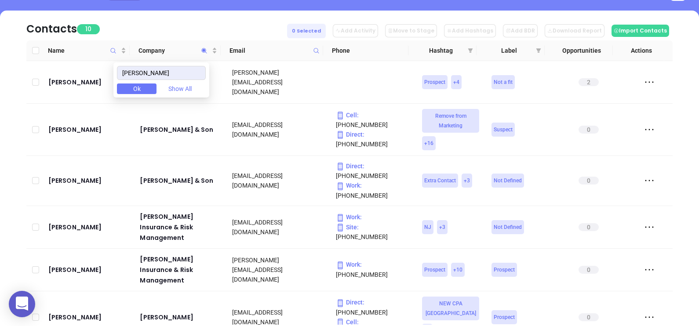
click at [218, 11] on div "Contacts 10 0 Selected Add Activity Move to Stage Add Hashtags Add BDR Download…" at bounding box center [349, 26] width 646 height 30
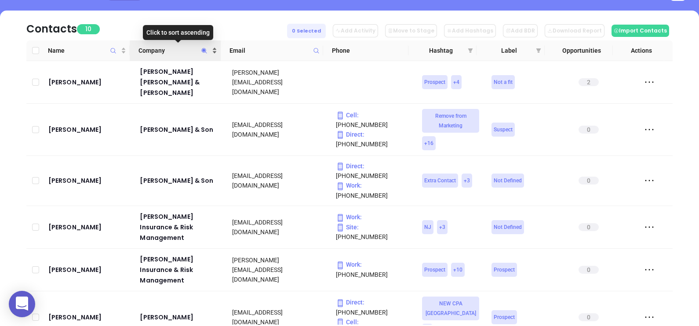
click at [183, 46] on span "Company" at bounding box center [174, 51] width 72 height 10
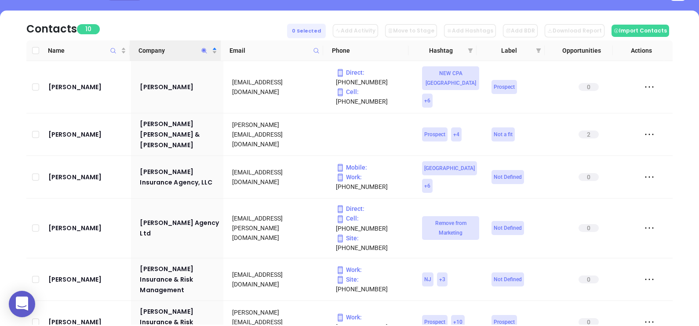
click at [205, 53] on icon "Company" at bounding box center [204, 50] width 7 height 7
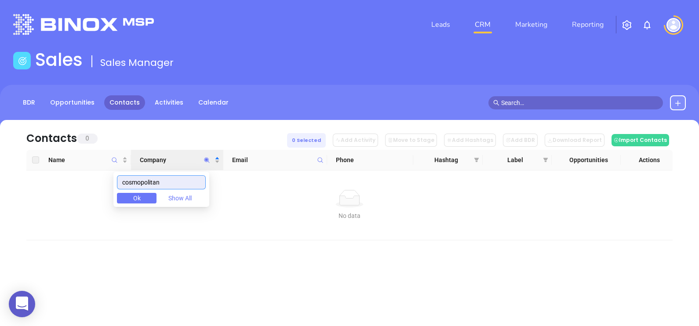
click at [177, 189] on div "cosmopolitan Ok Show All" at bounding box center [161, 189] width 96 height 35
drag, startPoint x: 180, startPoint y: 182, endPoint x: 76, endPoint y: 172, distance: 103.8
click at [87, 174] on body "0 Leads CRM Marketing Reporting Financial Leads Leads Sales Sales Manager BDR O…" at bounding box center [349, 163] width 699 height 326
drag, startPoint x: 156, startPoint y: 185, endPoint x: 120, endPoint y: 192, distance: 37.2
click at [120, 193] on div "magrino Ok Show All" at bounding box center [161, 189] width 96 height 35
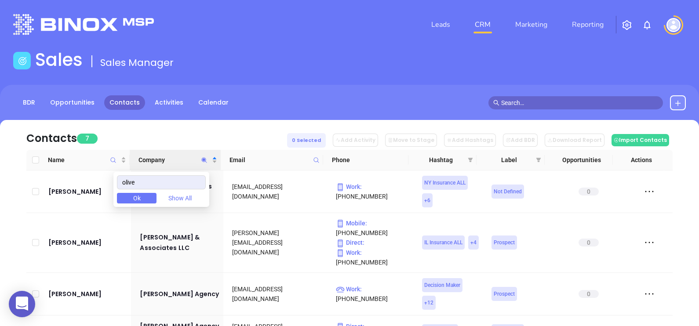
click at [199, 129] on div "Contacts 7 0 Selected Add Activity Move to Stage Add Hashtags Add BDR Download …" at bounding box center [349, 135] width 646 height 30
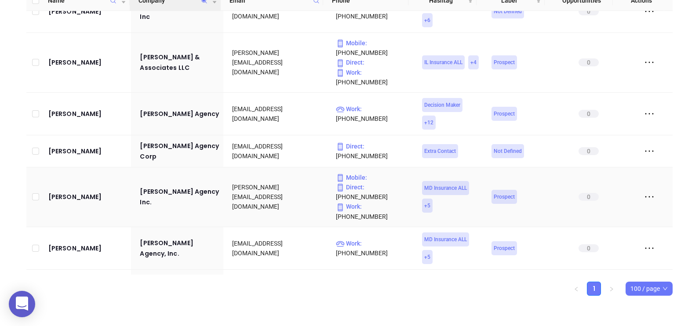
scroll to position [32, 0]
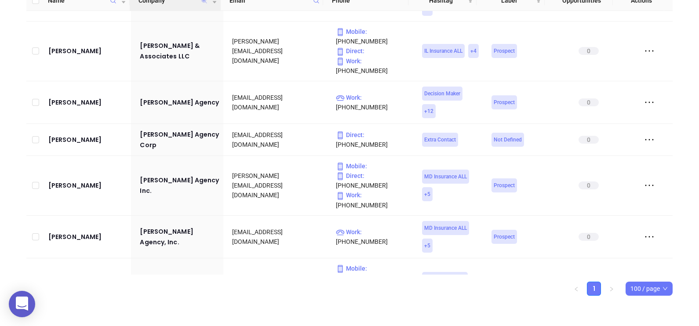
click at [204, 2] on icon "Company" at bounding box center [204, 0] width 5 height 5
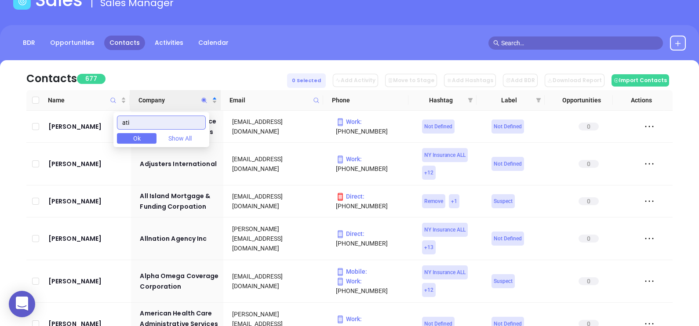
scroll to position [50, 0]
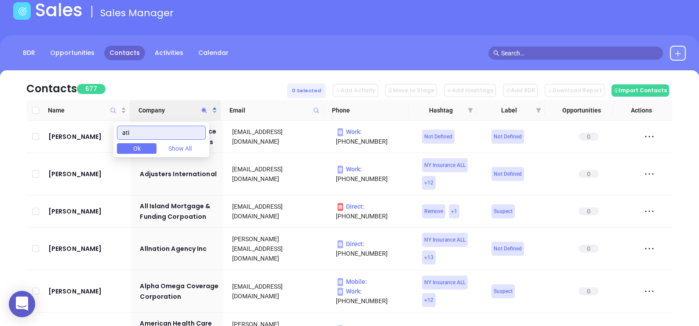
drag, startPoint x: 121, startPoint y: 131, endPoint x: 81, endPoint y: 131, distance: 40.4
click at [81, 130] on body "0 Leads CRM Marketing Reporting Financial Leads Leads Sales Sales Manager BDR O…" at bounding box center [349, 113] width 699 height 326
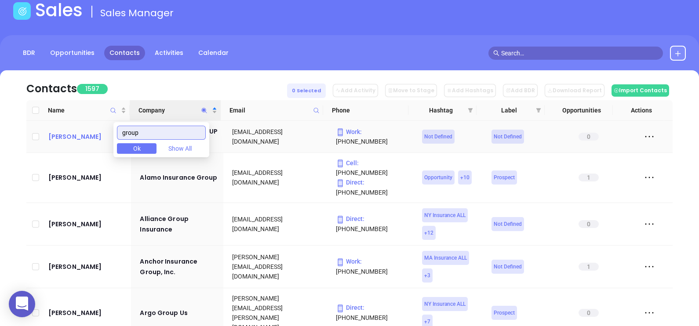
drag, startPoint x: 170, startPoint y: 133, endPoint x: 88, endPoint y: 141, distance: 82.1
click at [89, 140] on body "0 Leads CRM Marketing Reporting Financial Leads Leads Sales Sales Manager BDR O…" at bounding box center [349, 113] width 699 height 326
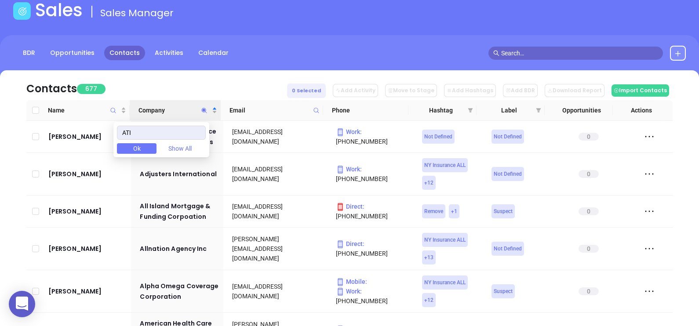
click at [199, 76] on div "Contacts 677 0 Selected Add Activity Move to Stage Add Hashtags Add BDR Downloa…" at bounding box center [349, 85] width 646 height 30
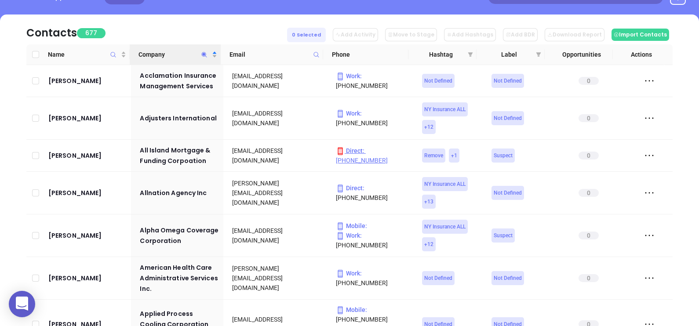
scroll to position [160, 0]
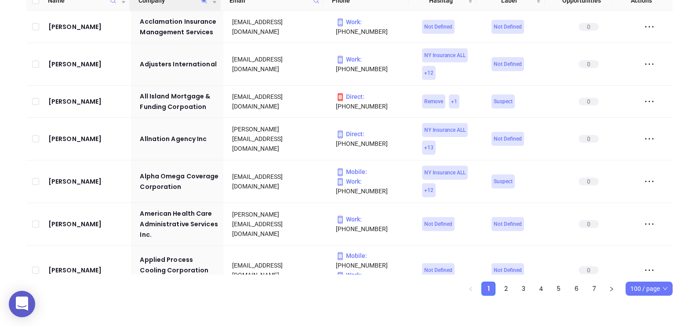
click at [646, 288] on span "100 / page" at bounding box center [648, 288] width 37 height 13
click at [644, 275] on div "500 / page" at bounding box center [648, 271] width 33 height 10
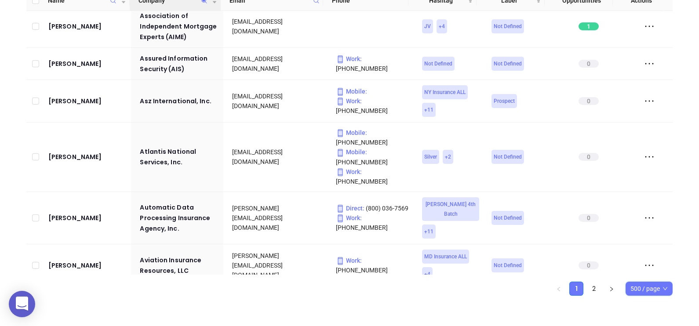
scroll to position [1593, 0]
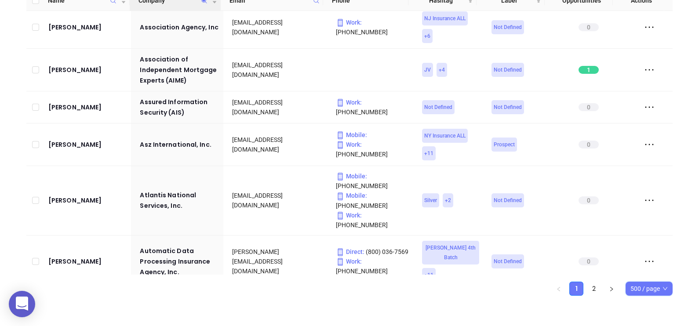
click at [205, 2] on icon "Company" at bounding box center [204, 0] width 7 height 7
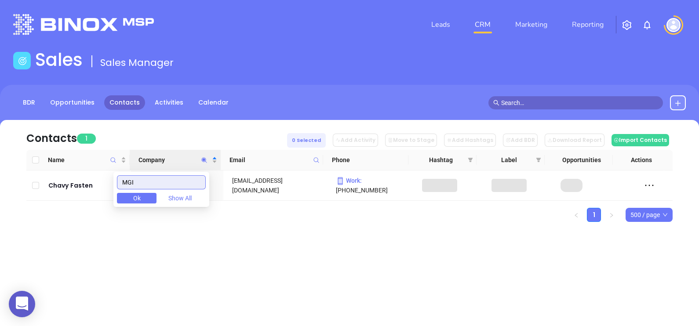
scroll to position [0, 0]
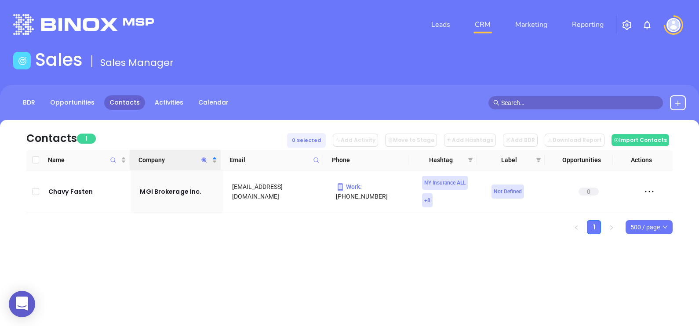
click at [312, 254] on div "Contacts 1 0 Selected Add Activity Move to Stage Add Hashtags Add BDR Download …" at bounding box center [349, 192] width 699 height 145
click at [206, 160] on icon "Company" at bounding box center [204, 160] width 7 height 7
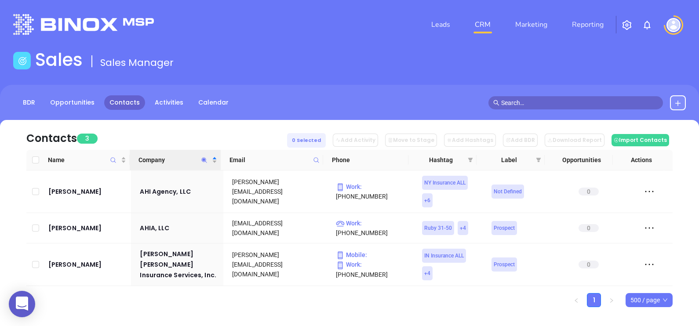
click at [215, 293] on ul "1 500 / page 10 / page 20 / page 50 / page 100 / page 500 / page" at bounding box center [349, 300] width 646 height 14
click at [203, 160] on icon "Company" at bounding box center [204, 159] width 5 height 5
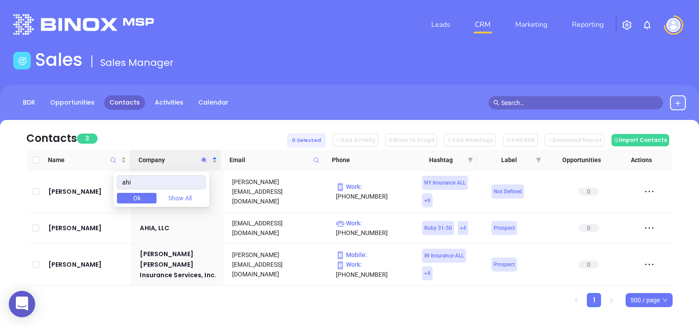
click at [203, 161] on icon "Company" at bounding box center [204, 159] width 5 height 5
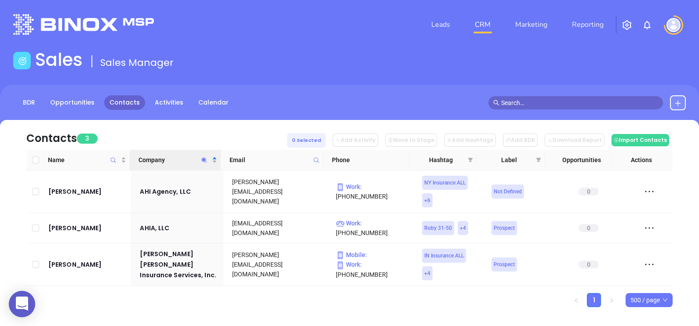
click at [206, 158] on icon "Company" at bounding box center [204, 160] width 7 height 7
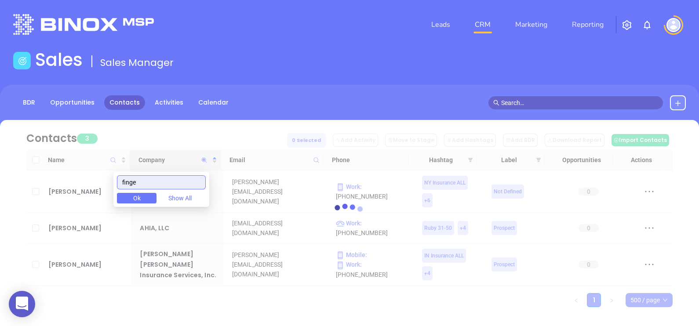
type input "finger"
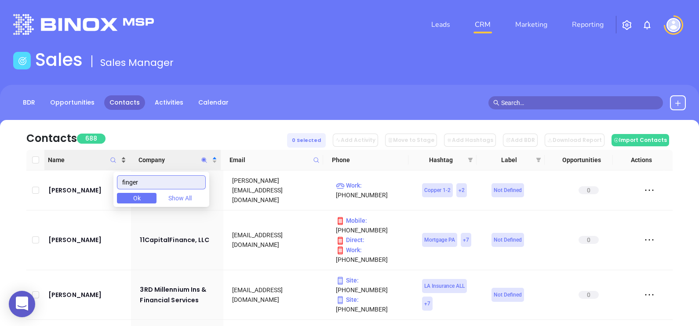
drag, startPoint x: 175, startPoint y: 178, endPoint x: 104, endPoint y: 158, distance: 74.0
click at [104, 158] on body "0 Leads CRM Marketing Reporting Financial Leads Leads Sales Sales Manager BDR O…" at bounding box center [349, 163] width 699 height 326
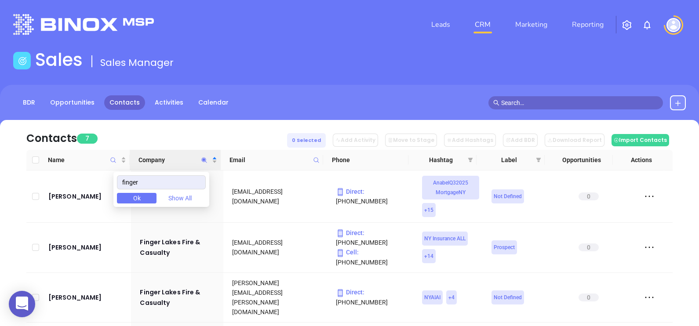
click at [245, 134] on div "Contacts 7 0 Selected Add Activity Move to Stage Add Hashtags Add BDR Download …" at bounding box center [349, 135] width 646 height 30
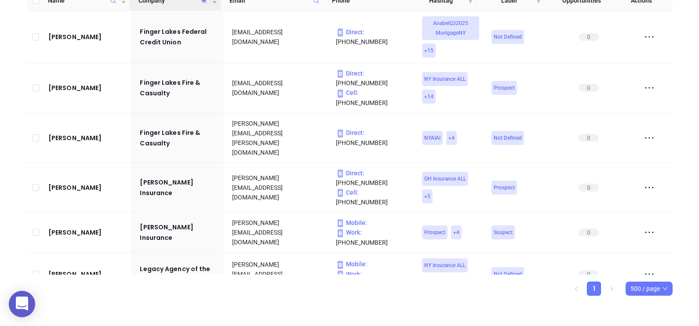
click at [203, 3] on icon "Company" at bounding box center [204, 0] width 7 height 7
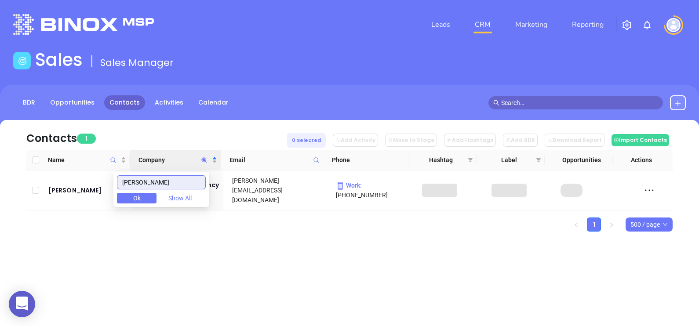
type input "shadduck"
click at [168, 272] on div "Leads CRM Marketing Reporting Financial Leads Leads Sales Sales Manager BDR Opp…" at bounding box center [349, 163] width 699 height 326
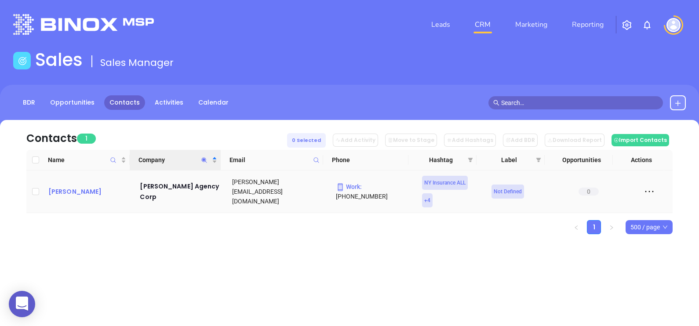
drag, startPoint x: 86, startPoint y: 183, endPoint x: 71, endPoint y: 193, distance: 17.7
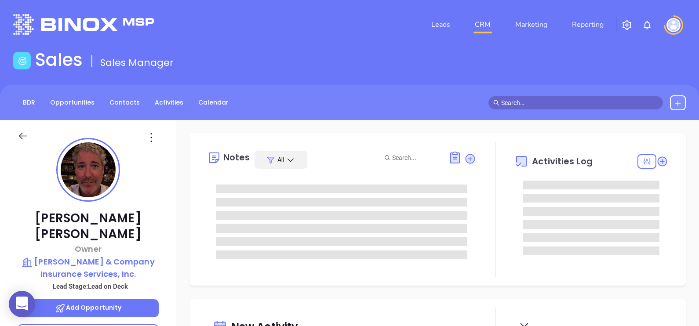
type input "[DATE]"
click at [523, 248] on span at bounding box center [591, 251] width 136 height 9
type input "[PERSON_NAME]"
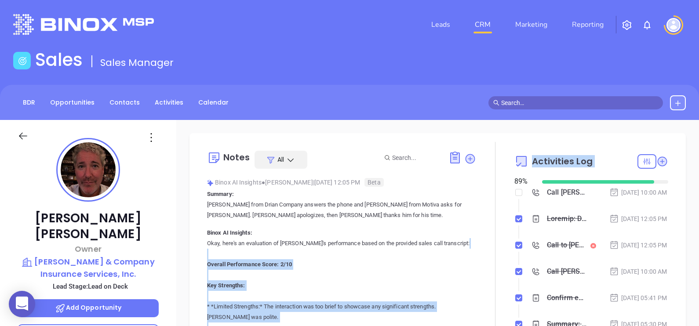
drag, startPoint x: 0, startPoint y: 0, endPoint x: 412, endPoint y: 253, distance: 483.7
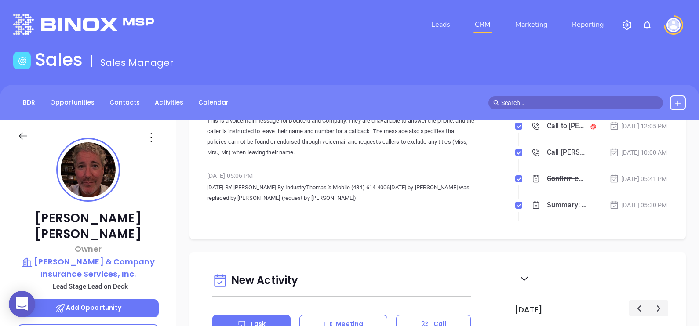
scroll to position [87, 0]
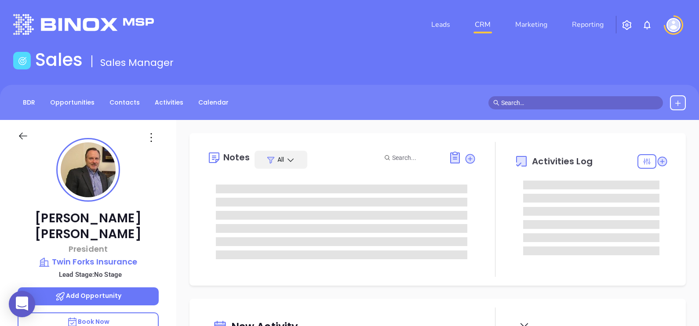
type input "[DATE]"
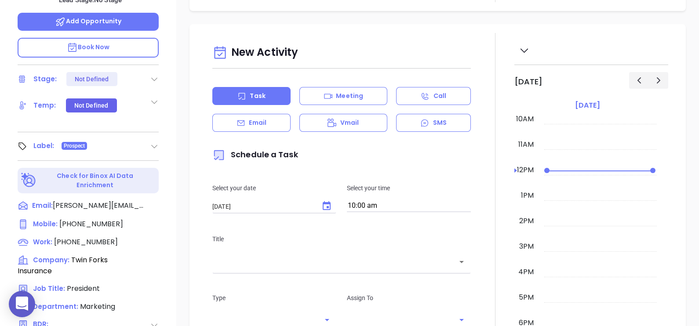
type input "[PERSON_NAME]"
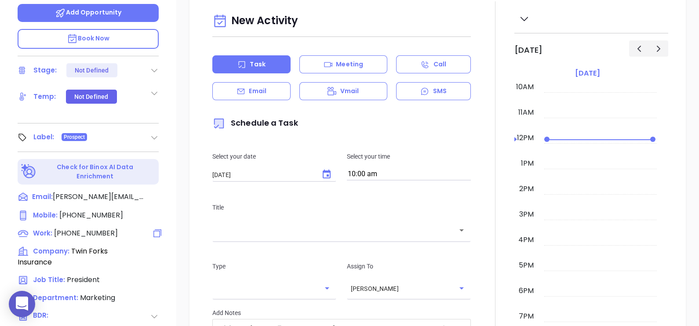
scroll to position [134, 0]
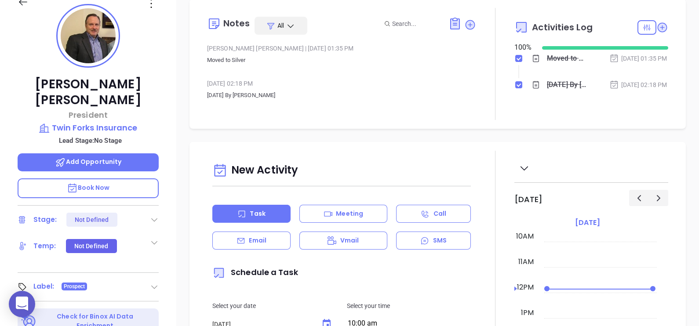
click at [152, 6] on icon at bounding box center [151, 3] width 14 height 14
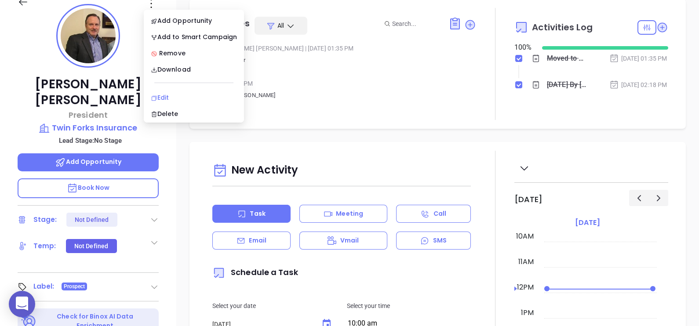
click at [185, 91] on li "Edit" at bounding box center [193, 97] width 97 height 18
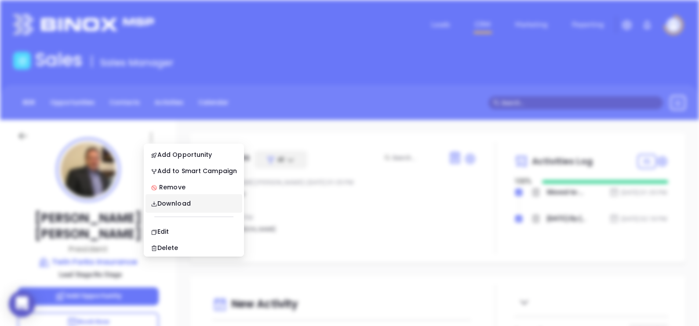
scroll to position [0, 0]
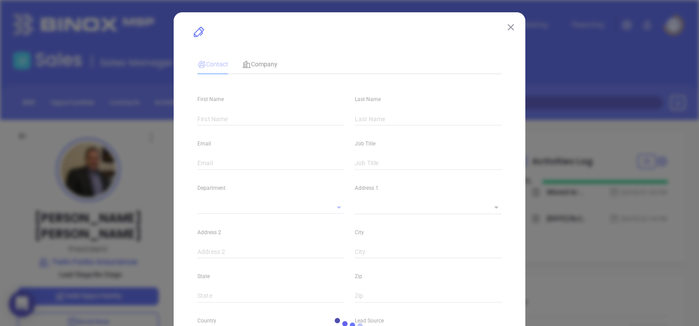
type input "[PERSON_NAME]"
type input "[PERSON_NAME][EMAIL_ADDRESS][DOMAIN_NAME]"
type input "President"
type input "1"
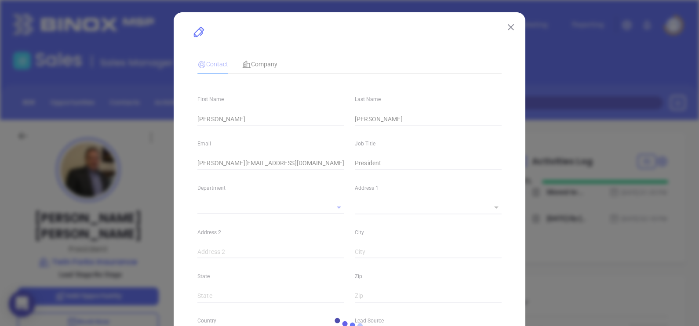
type input "[DOMAIN_NAME][URL][PERSON_NAME]"
type input "Marketing"
type input "Other"
click at [508, 24] on img at bounding box center [511, 27] width 6 height 6
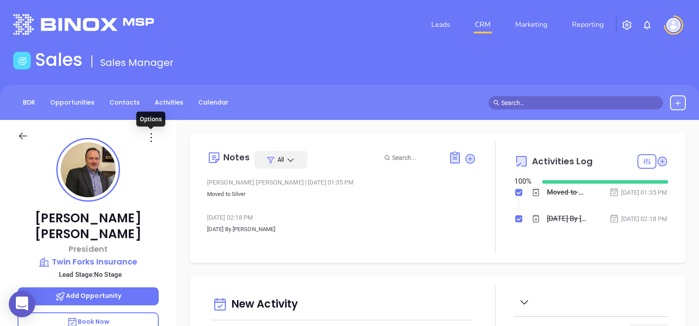
click at [153, 138] on icon at bounding box center [151, 138] width 14 height 14
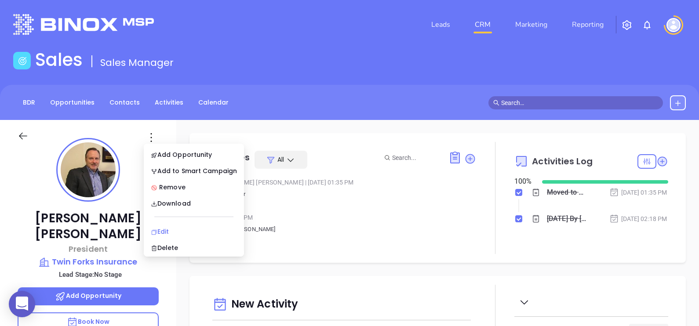
click at [190, 227] on div "Edit" at bounding box center [194, 232] width 86 height 10
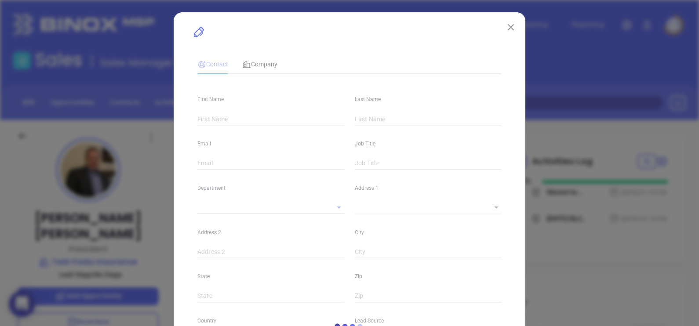
type input "[PERSON_NAME]"
type input "[PERSON_NAME][EMAIL_ADDRESS][DOMAIN_NAME]"
type input "President"
type input "1"
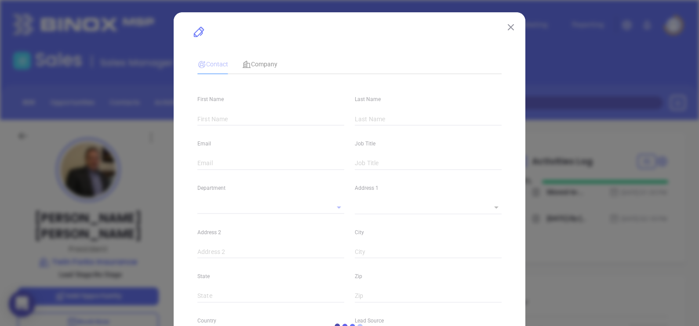
type input "[DOMAIN_NAME][URL][PERSON_NAME]"
type input "Marketing"
type input "Other"
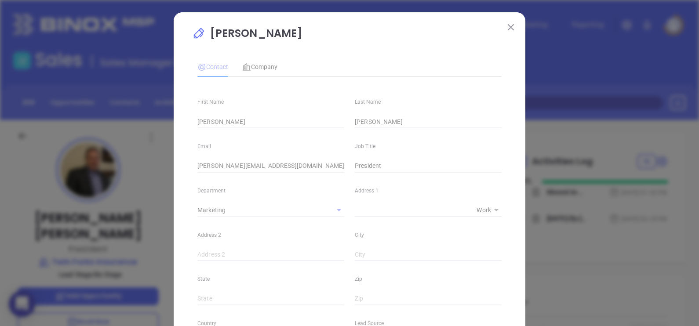
type input "[PHONE_NUMBER]"
type input "1"
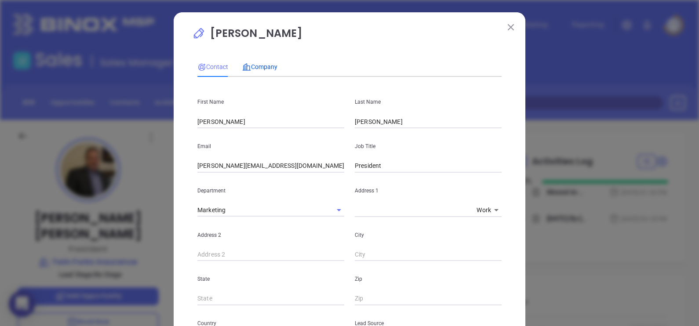
click at [261, 66] on span "Company" at bounding box center [259, 66] width 35 height 7
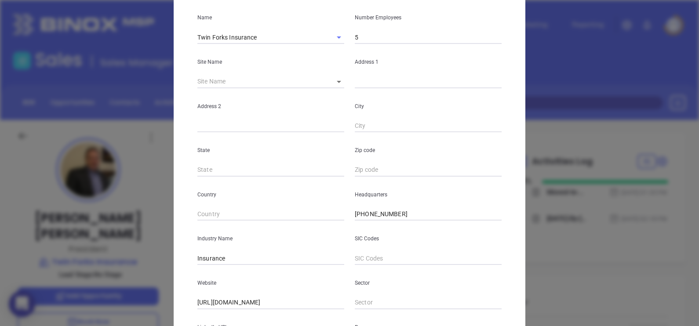
scroll to position [178, 0]
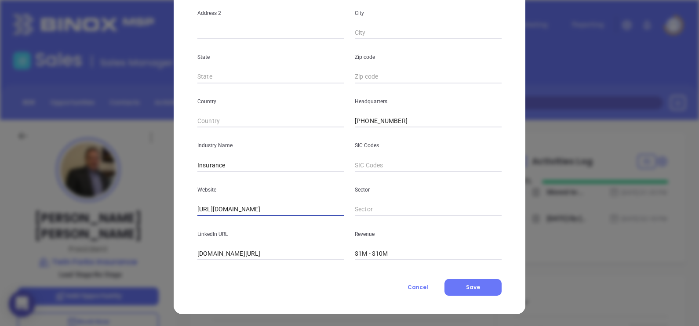
drag, startPoint x: 308, startPoint y: 209, endPoint x: 184, endPoint y: 201, distance: 124.2
click at [184, 201] on div "[PERSON_NAME] Contact Company First Name [PERSON_NAME] Last Name [PERSON_NAME] …" at bounding box center [350, 74] width 352 height 479
click at [477, 288] on button "Save" at bounding box center [472, 287] width 57 height 17
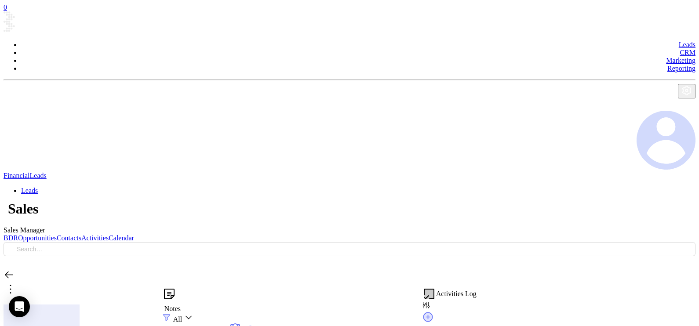
type input "[DATE]"
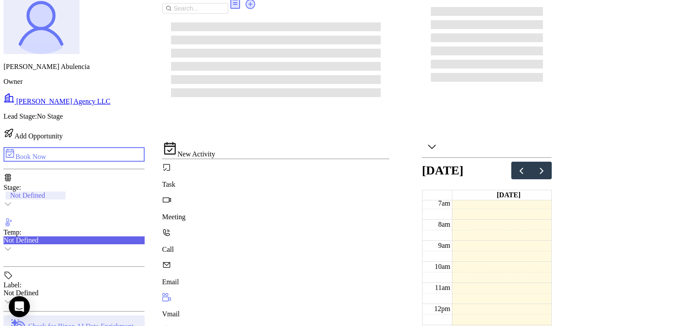
scroll to position [409, 0]
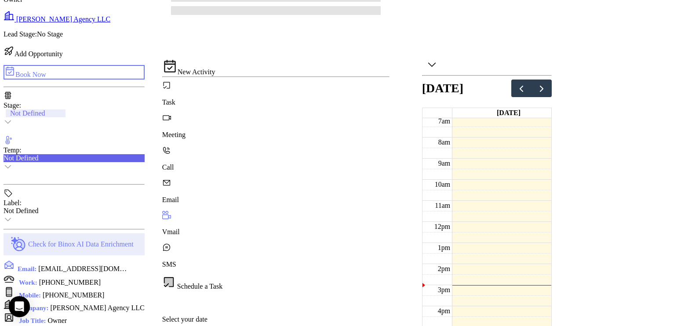
type input "[PERSON_NAME]"
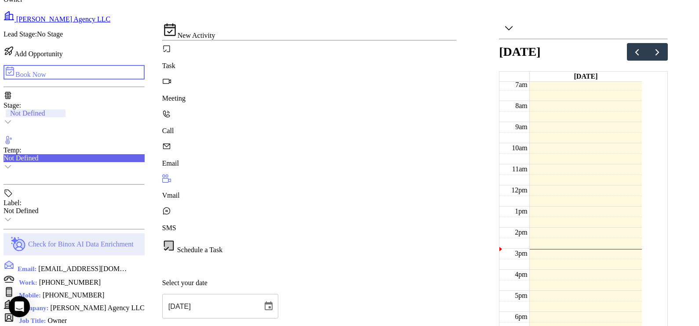
scroll to position [443, 0]
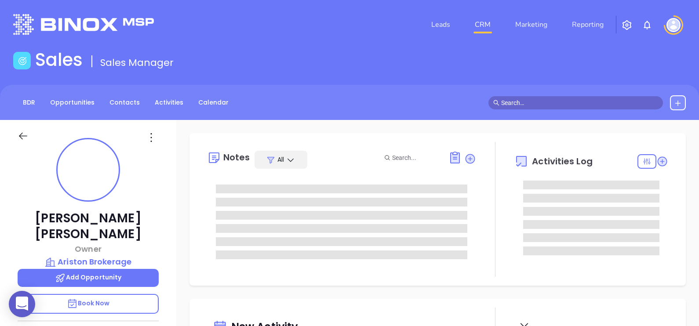
type input "[DATE]"
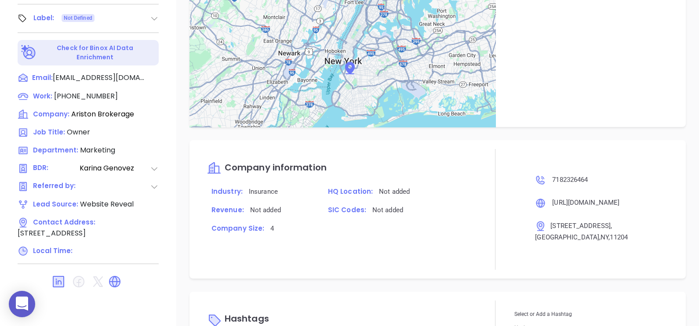
scroll to position [633, 0]
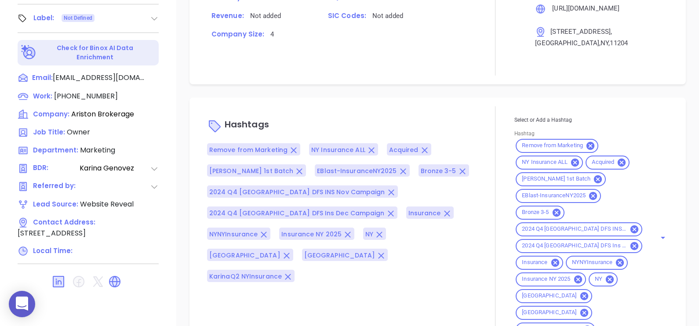
type input "[PERSON_NAME]"
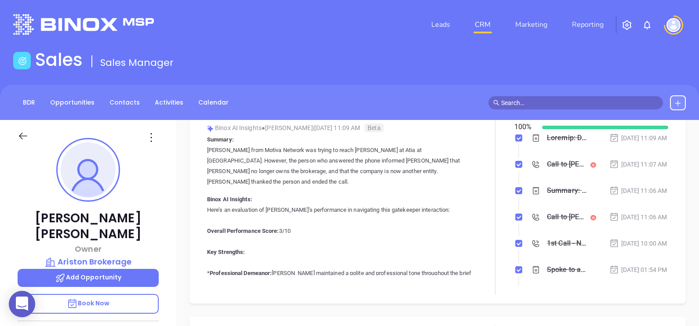
scroll to position [178, 0]
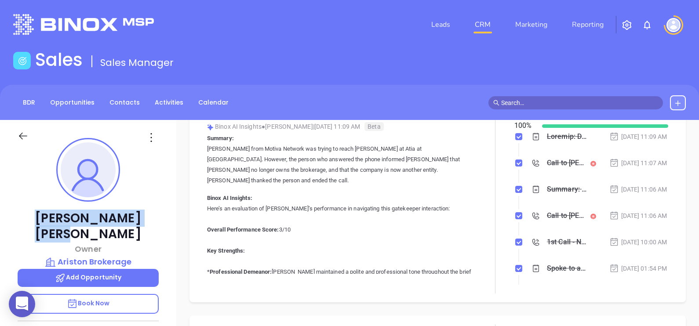
drag, startPoint x: 130, startPoint y: 217, endPoint x: 53, endPoint y: 214, distance: 77.4
click at [53, 214] on p "Marilyn Attia" at bounding box center [88, 226] width 141 height 32
copy p "Marilyn Attia"
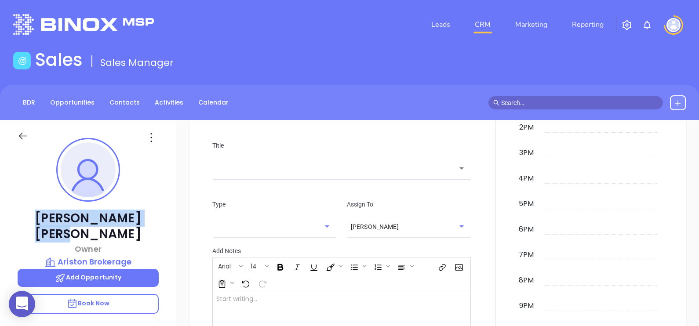
scroll to position [288, 0]
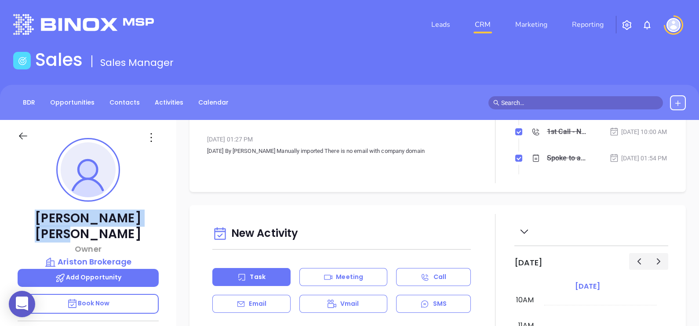
copy p "Marilyn Attia"
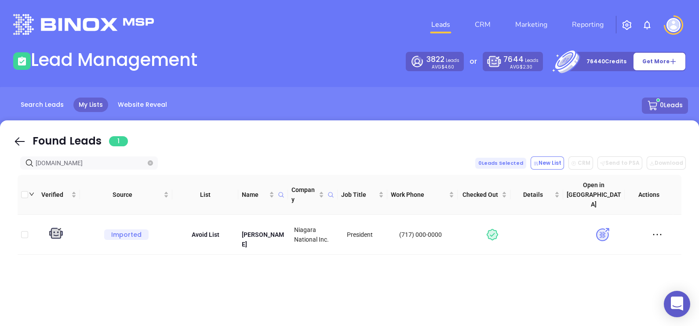
drag, startPoint x: 14, startPoint y: 142, endPoint x: 87, endPoint y: 165, distance: 76.0
click at [15, 141] on icon at bounding box center [19, 141] width 13 height 13
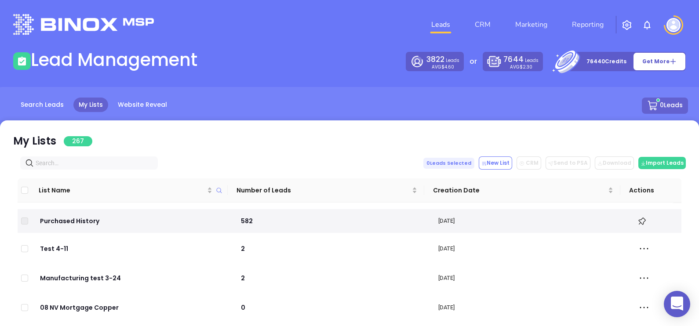
click at [87, 165] on input "text" at bounding box center [91, 163] width 110 height 10
paste input "[DOMAIN_NAME]"
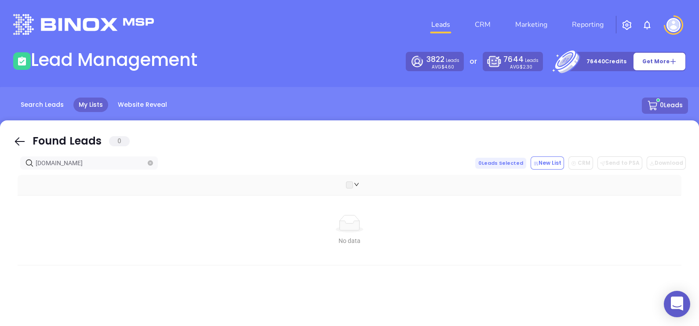
type input "[DOMAIN_NAME]"
click at [20, 141] on icon at bounding box center [19, 141] width 13 height 13
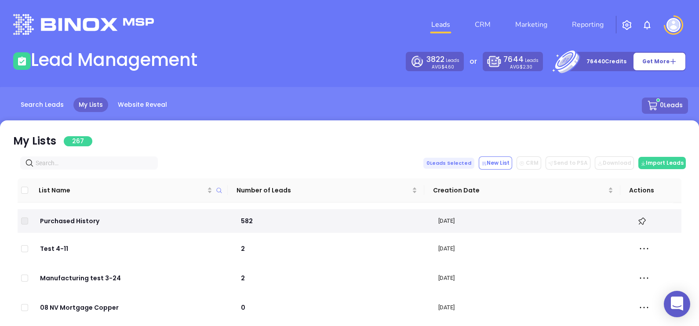
click at [124, 161] on input "text" at bounding box center [91, 163] width 110 height 10
paste input "[DOMAIN_NAME]"
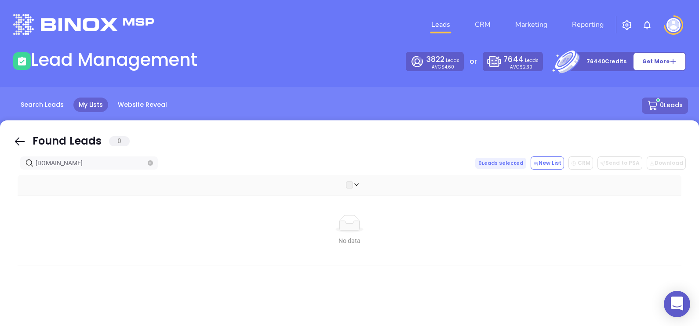
type input "[DOMAIN_NAME]"
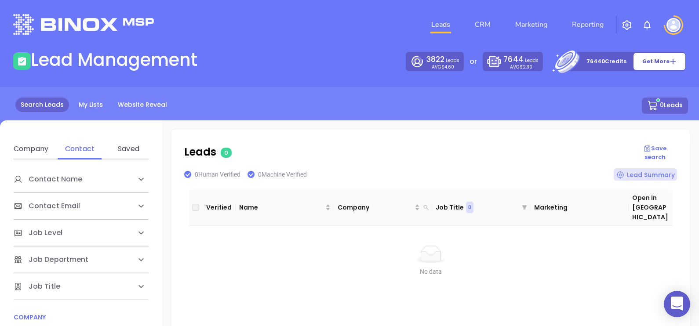
scroll to position [150, 0]
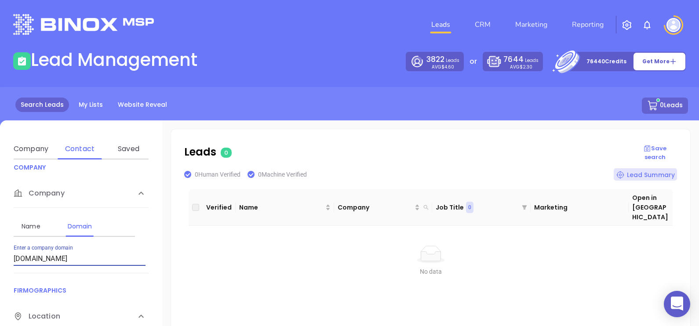
drag, startPoint x: 89, startPoint y: 261, endPoint x: 0, endPoint y: 244, distance: 90.8
click at [0, 244] on html "0 Leads CRM Marketing Reporting Financial Leads Leads Lead Management 3822 Lead…" at bounding box center [349, 163] width 699 height 326
type input "[DOMAIN_NAME]"
drag, startPoint x: 111, startPoint y: 261, endPoint x: 193, endPoint y: 218, distance: 93.2
click at [163, 243] on div "Company Contact Saved Company Name Domain Enter a company name FIRMOGRAPHICS Lo…" at bounding box center [349, 304] width 699 height 369
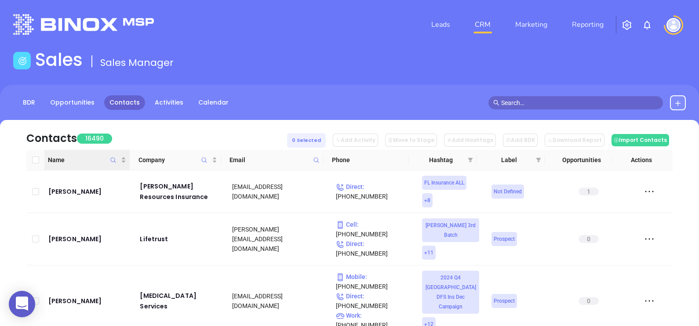
click at [112, 160] on icon "Name" at bounding box center [113, 160] width 7 height 7
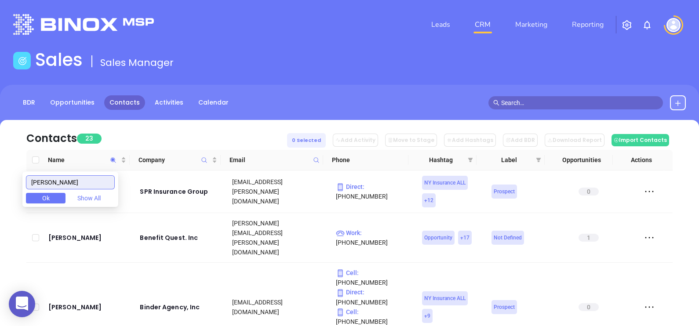
type input "[PERSON_NAME]"
click at [137, 130] on div "Contacts 23 0 Selected Add Activity Move to Stage Add Hashtags Add BDR Download…" at bounding box center [349, 135] width 646 height 30
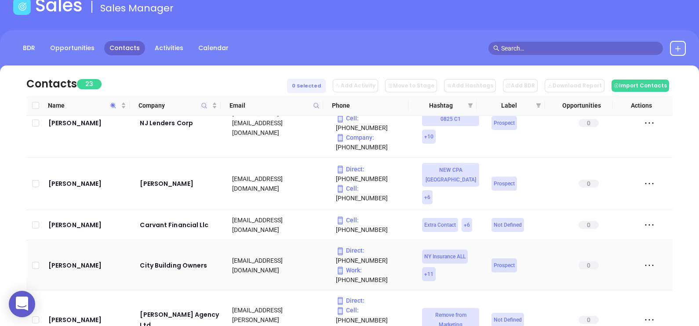
scroll to position [663, 0]
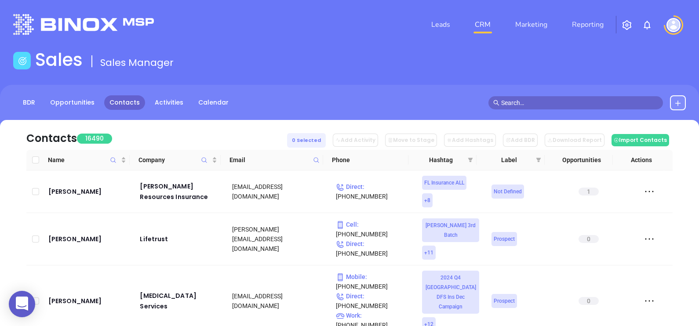
click at [682, 102] on button at bounding box center [678, 102] width 16 height 15
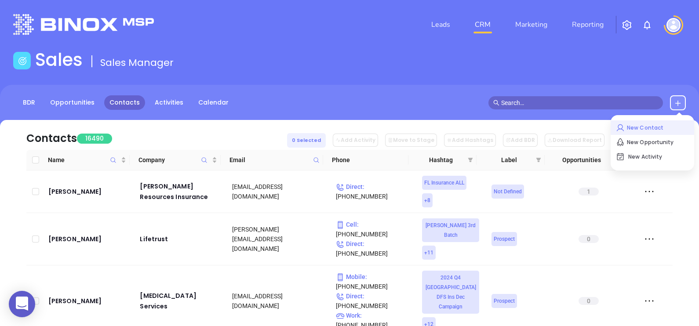
click at [638, 127] on p "New Contact" at bounding box center [652, 128] width 73 height 14
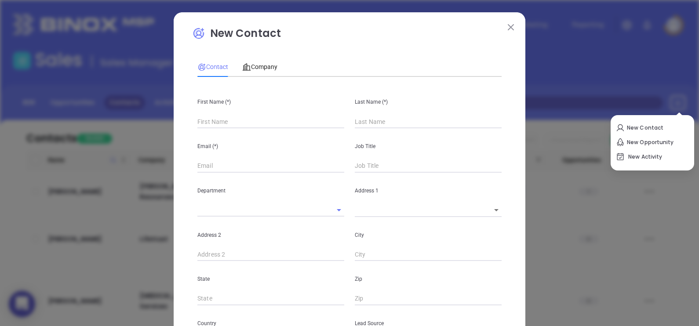
click at [246, 121] on input "text" at bounding box center [270, 121] width 147 height 13
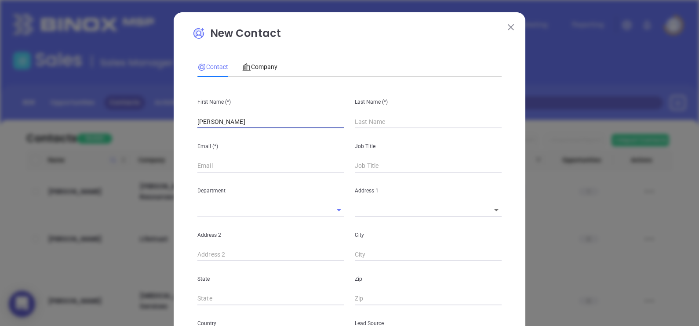
type input "Eli"
type input "Fourth Phone Call"
type input "Co"
type input "1"
type input "Cohen"
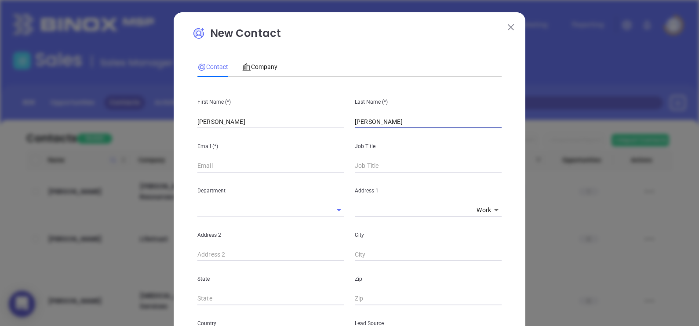
type input "1"
type input "Cohen"
paste input "Eli@elicohenagency.com"
type input "Eli@elicohenagency.com"
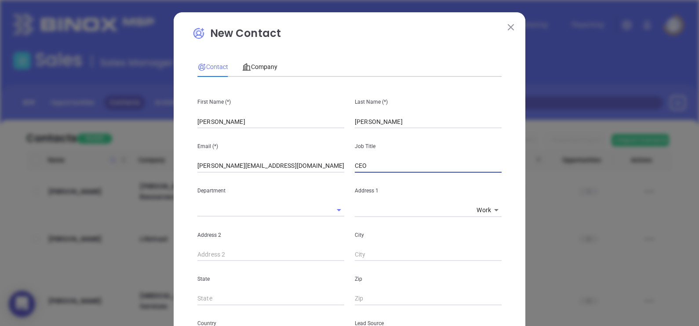
type input "CEO"
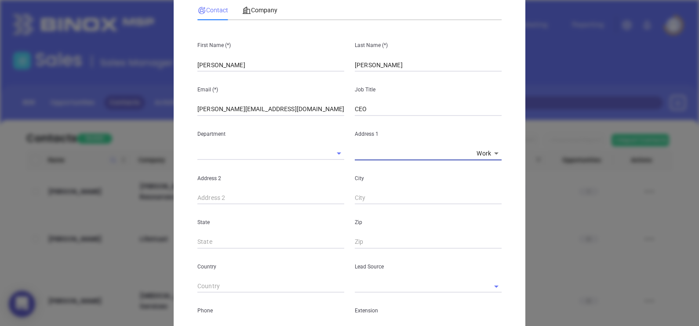
scroll to position [109, 0]
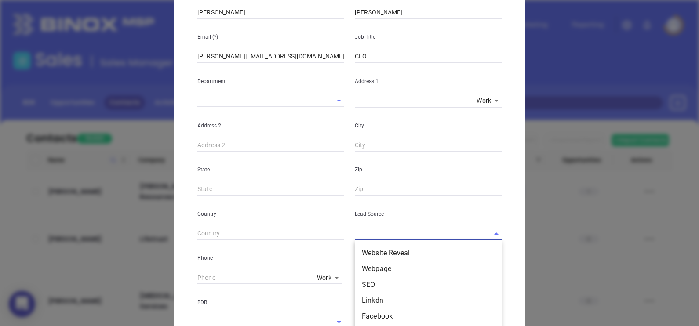
click at [390, 236] on input "text" at bounding box center [416, 233] width 122 height 13
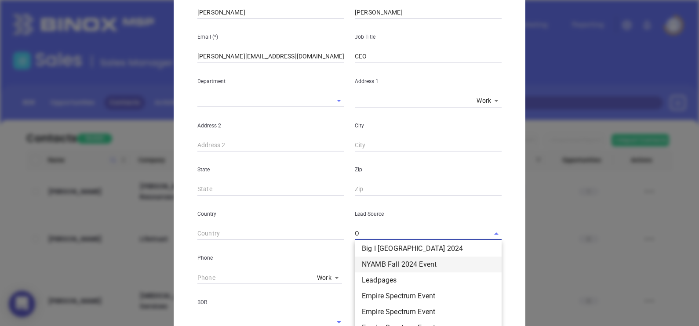
scroll to position [0, 0]
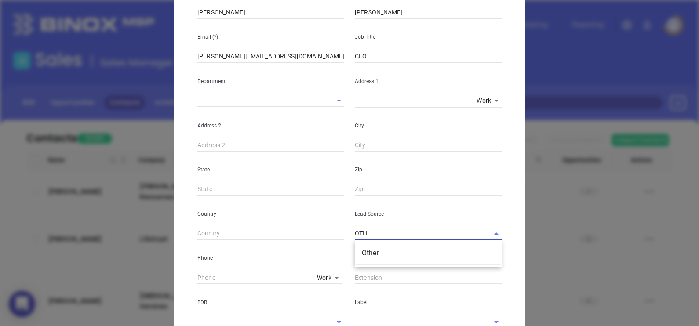
click at [379, 250] on li "Other" at bounding box center [428, 253] width 147 height 16
type input "Other"
type input "( ) -"
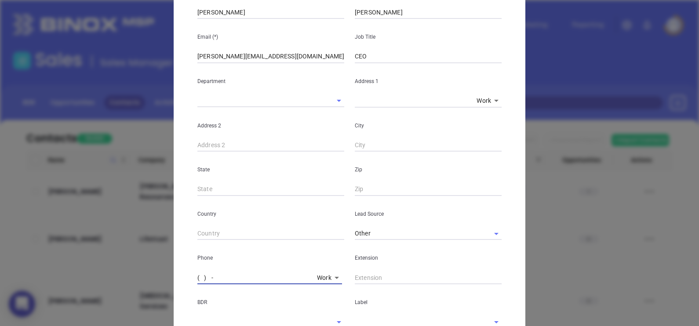
click at [197, 277] on input "( ) -" at bounding box center [255, 277] width 116 height 13
paste input "718) 336-1700"
type input "(718) 336-1700"
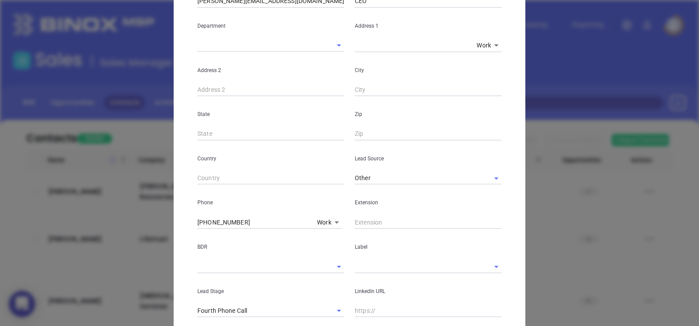
scroll to position [219, 0]
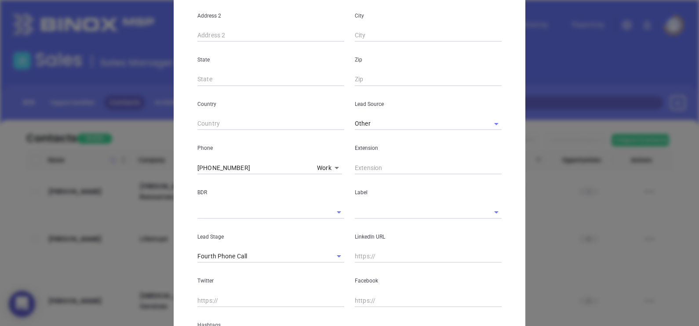
click at [417, 161] on div "Extension" at bounding box center [427, 152] width 157 height 44
click at [420, 168] on input "text" at bounding box center [428, 167] width 147 height 13
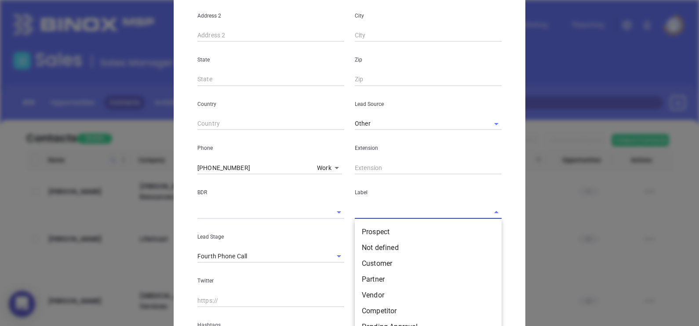
drag, startPoint x: 402, startPoint y: 212, endPoint x: 400, endPoint y: 216, distance: 4.5
click at [402, 213] on input "text" at bounding box center [416, 212] width 122 height 13
click at [398, 229] on li "Prospect" at bounding box center [428, 232] width 147 height 16
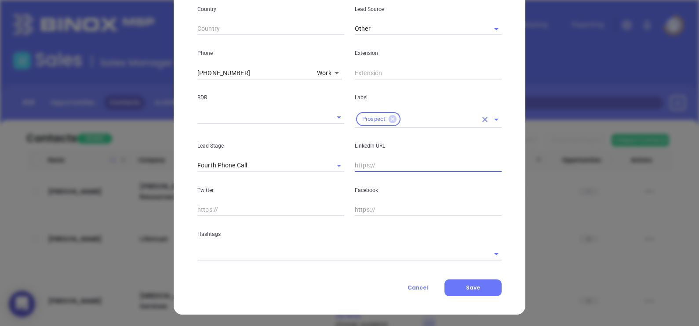
scroll to position [315, 0]
click at [365, 167] on input "text" at bounding box center [428, 165] width 147 height 13
paste input "www.linkedin.com/in/eli-cohen-a5a98382/"
type input "www.linkedin.com/in/eli-cohen-a5a98382/"
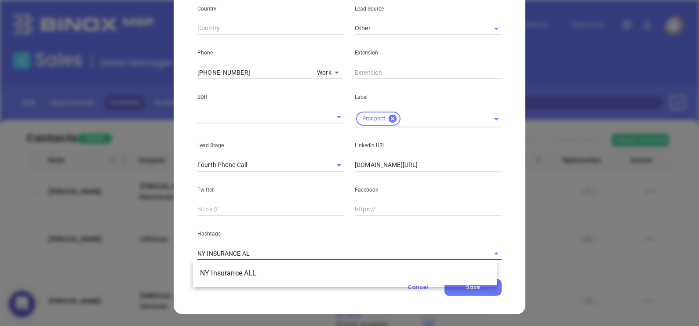
type input "NY INSURANCE ALL"
click at [345, 267] on li "NY Insurance ALL" at bounding box center [345, 273] width 304 height 16
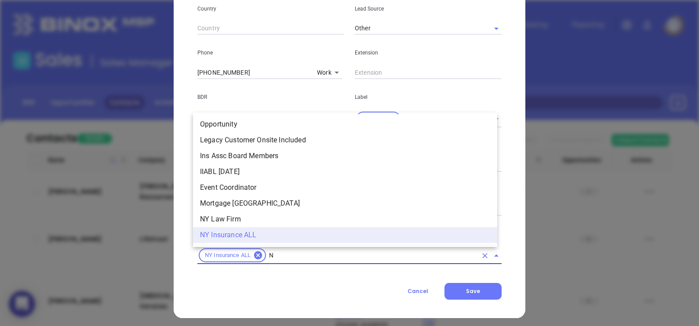
type input "NY"
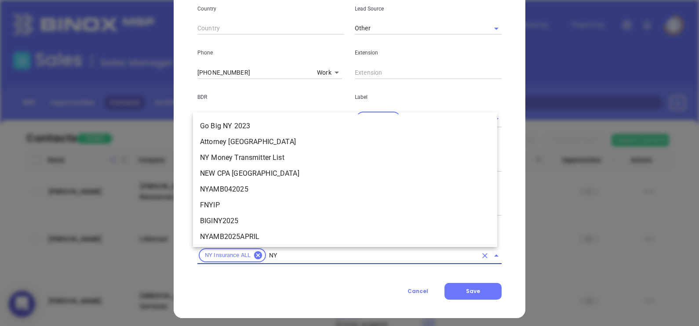
scroll to position [845, 0]
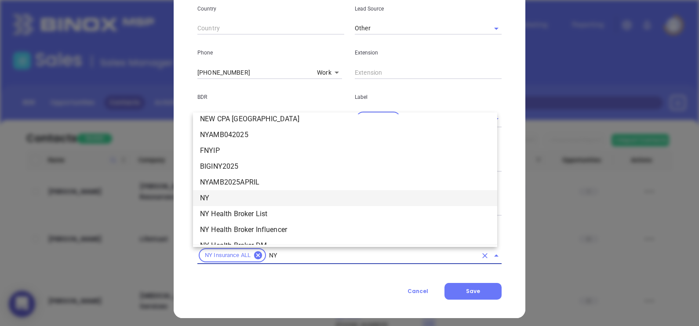
click at [241, 196] on li "NY" at bounding box center [345, 198] width 304 height 16
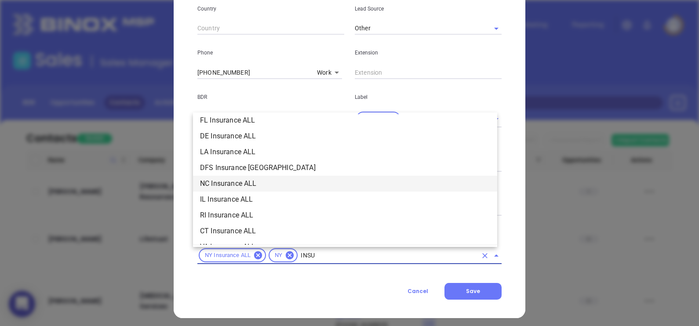
scroll to position [21, 0]
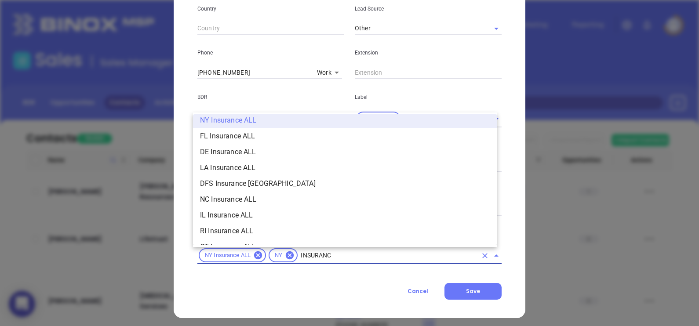
type input "INSURANCE"
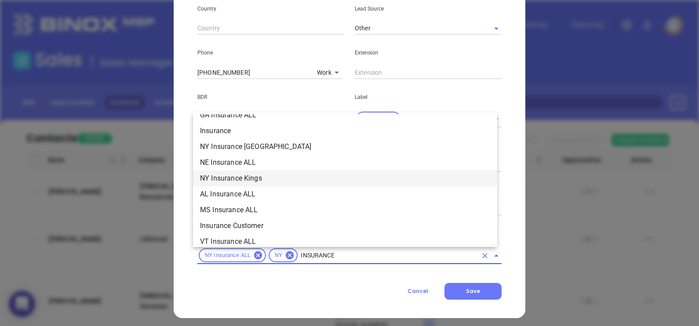
scroll to position [296, 0]
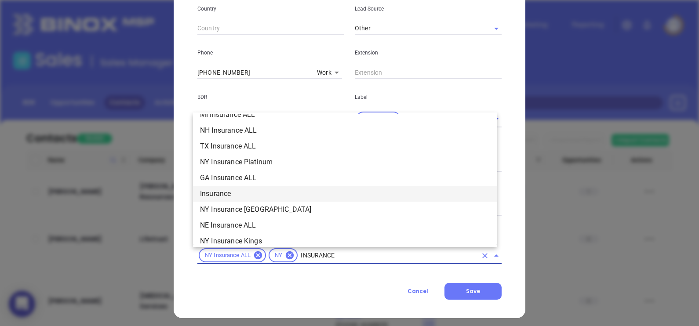
click at [234, 193] on li "Insurance" at bounding box center [345, 194] width 304 height 16
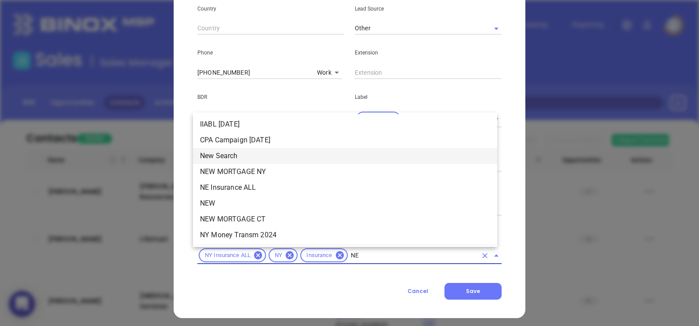
scroll to position [0, 0]
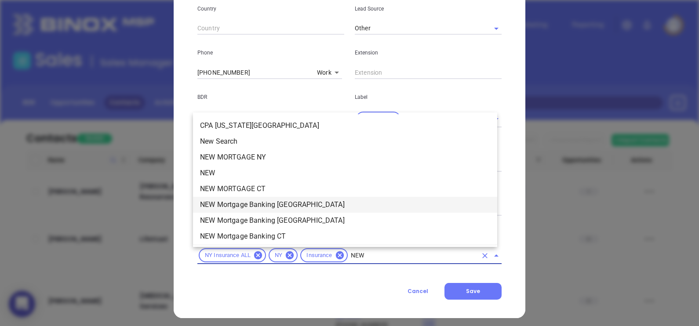
type input "NEW2"
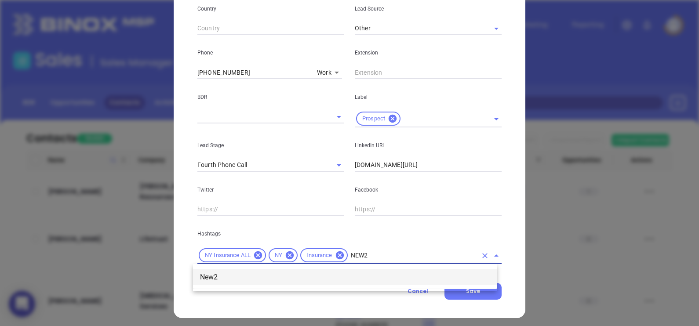
click at [238, 280] on li "New2" at bounding box center [345, 277] width 304 height 16
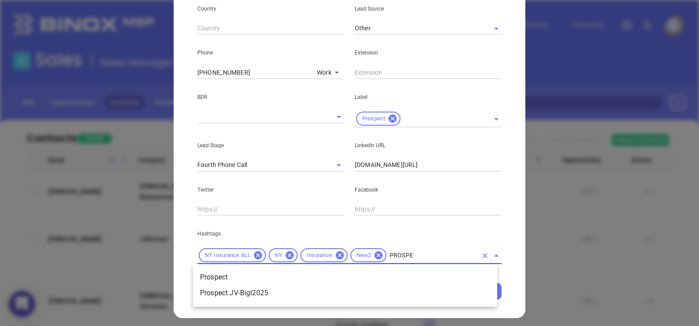
type input "PROSPEC"
click at [436, 274] on li "Prospect" at bounding box center [345, 277] width 304 height 16
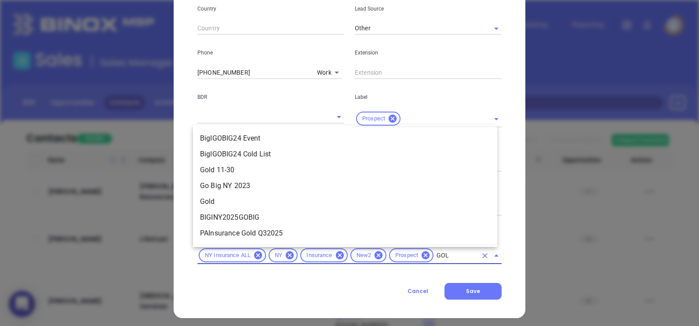
type input "GOLD"
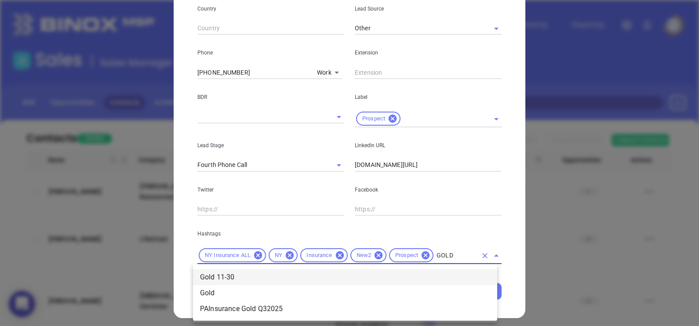
click at [448, 275] on li "Gold 11-30" at bounding box center [345, 277] width 304 height 16
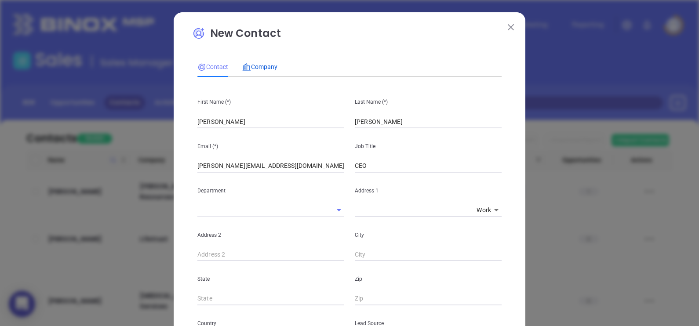
click at [258, 69] on span "Company" at bounding box center [259, 66] width 35 height 7
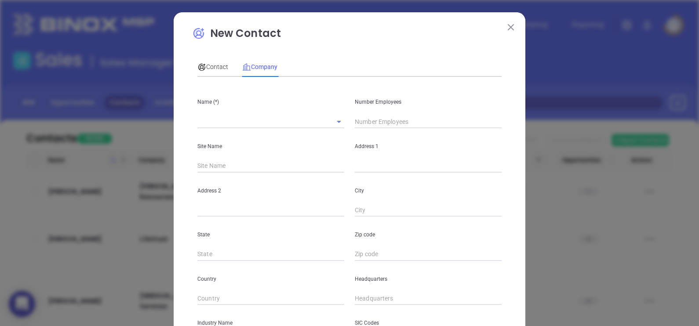
click at [241, 132] on div "Site Name" at bounding box center [270, 150] width 157 height 44
click at [235, 120] on input "text" at bounding box center [258, 121] width 122 height 13
paste input "Eli Cohen Agency Inc"
type input "Eli Cohen Agency Inc"
type input "23"
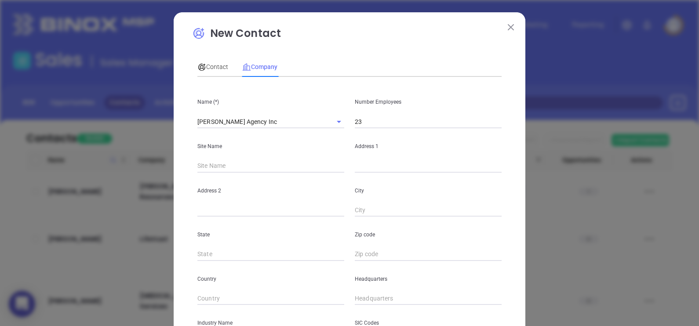
click at [388, 173] on div "City" at bounding box center [427, 195] width 157 height 44
click at [379, 164] on input "text" at bounding box center [428, 166] width 147 height 13
paste input "342 KINGS HWY"
drag, startPoint x: 415, startPoint y: 165, endPoint x: 364, endPoint y: 175, distance: 51.5
click at [364, 175] on div "Name (*) Eli Cohen Agency Inc Number Employees 23 Site Name Address 1 342 KINGS…" at bounding box center [349, 261] width 304 height 354
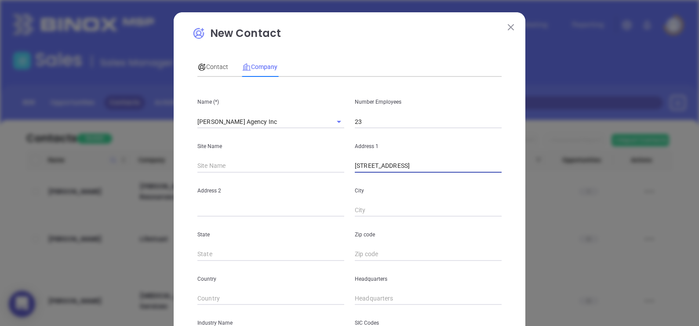
type input "342 Kings Hwy"
type input "Brooklyn"
type input "NY"
type input "11223"
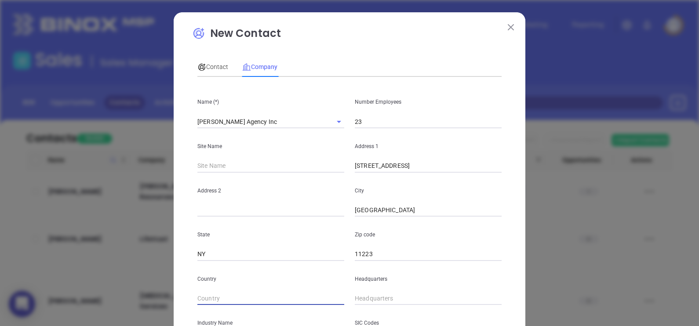
type input "( ) -"
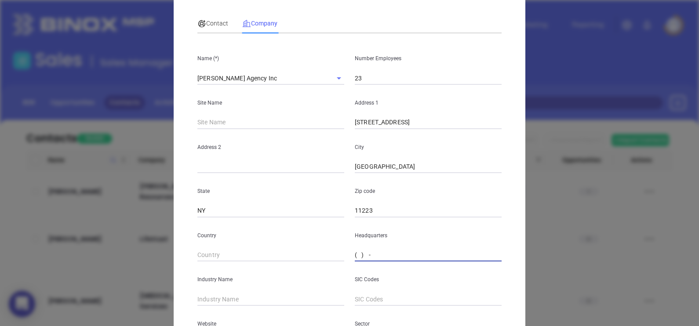
scroll to position [44, 0]
click at [355, 252] on input "( ) -" at bounding box center [428, 255] width 147 height 13
paste input "718) 336-1700"
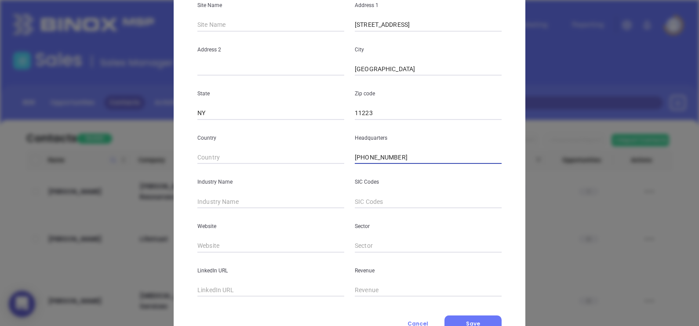
scroll to position [178, 0]
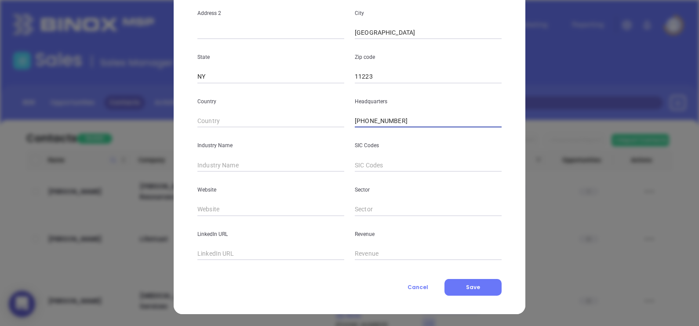
type input "(718) 336-1700"
type input "Insurance"
click at [223, 212] on input "text" at bounding box center [270, 209] width 147 height 13
paste input "https://elicohenagency.webflow.io/"
type input "https://elicohenagency.webflow.io/"
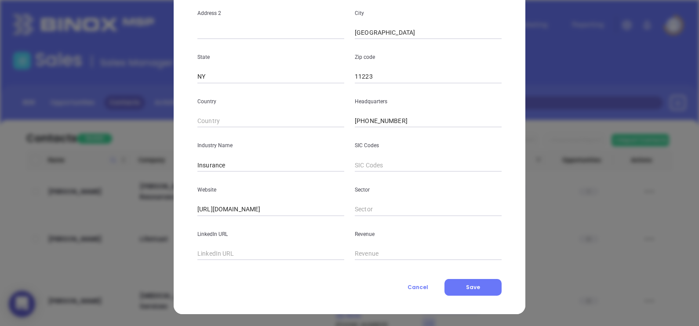
click at [257, 253] on input "text" at bounding box center [270, 253] width 147 height 13
paste input "www.linkedin.com/company/eli-cohen-agency-inc/"
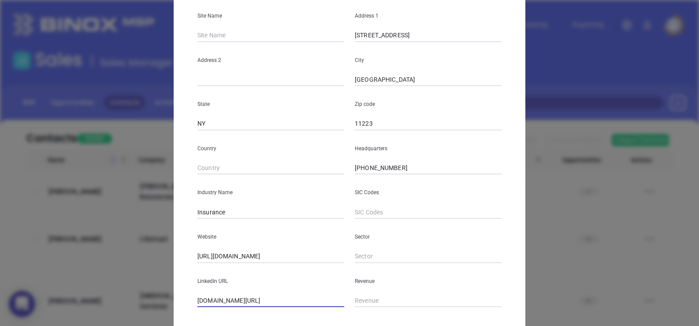
scroll to position [0, 0]
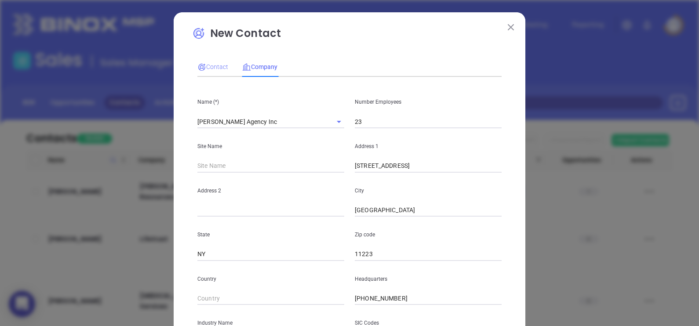
type input "www.linkedin.com/company/eli-cohen-agency-inc/"
click at [207, 65] on span "Contact" at bounding box center [212, 66] width 31 height 7
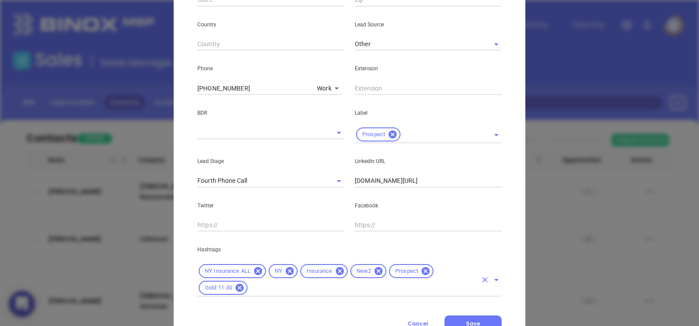
scroll to position [336, 0]
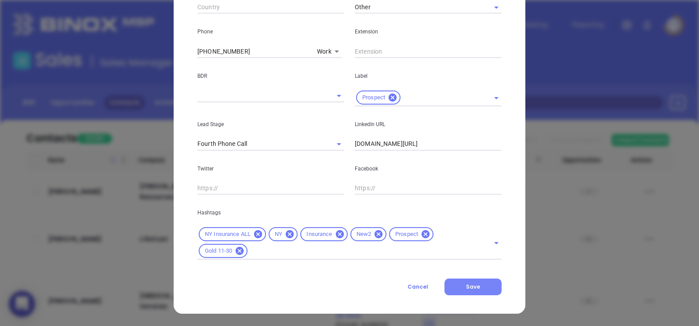
click at [489, 281] on button "Save" at bounding box center [472, 287] width 57 height 17
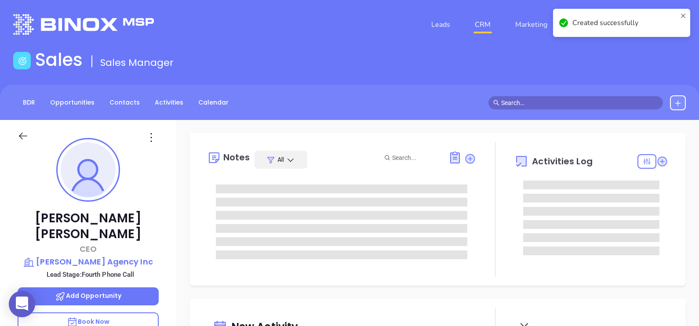
type input "[DATE]"
type input "[PERSON_NAME]"
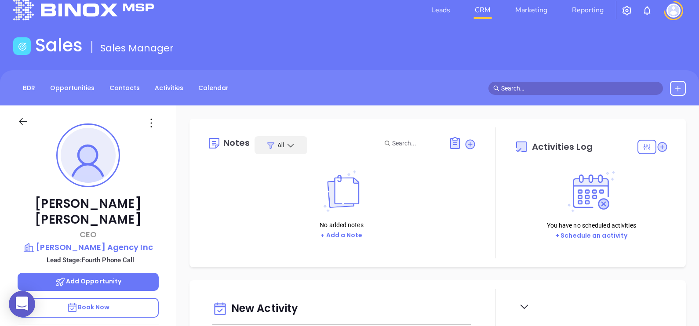
scroll to position [275, 0]
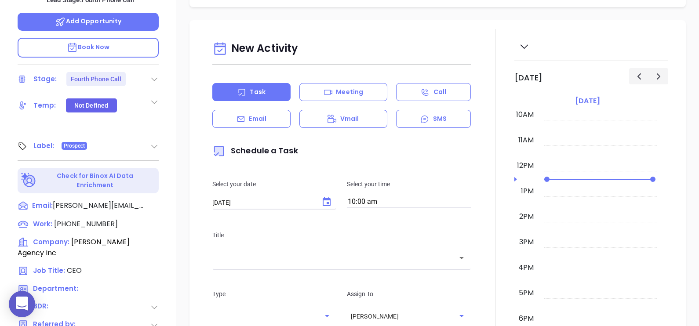
click at [156, 75] on icon at bounding box center [154, 79] width 9 height 9
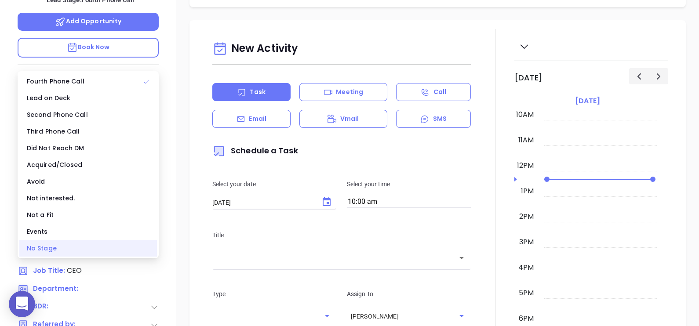
click at [98, 244] on div "No Stage" at bounding box center [88, 248] width 138 height 17
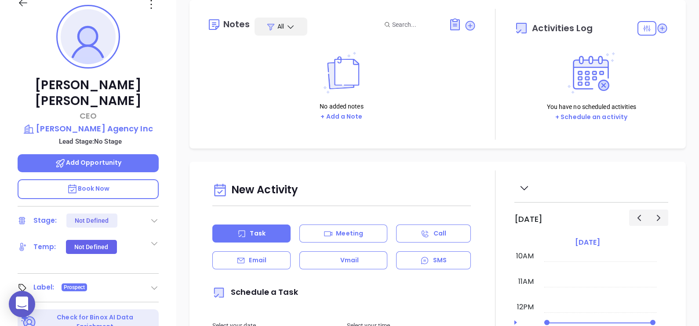
scroll to position [0, 0]
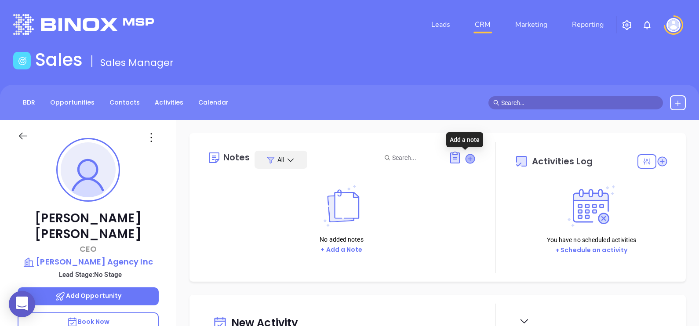
click at [467, 156] on icon at bounding box center [469, 158] width 9 height 9
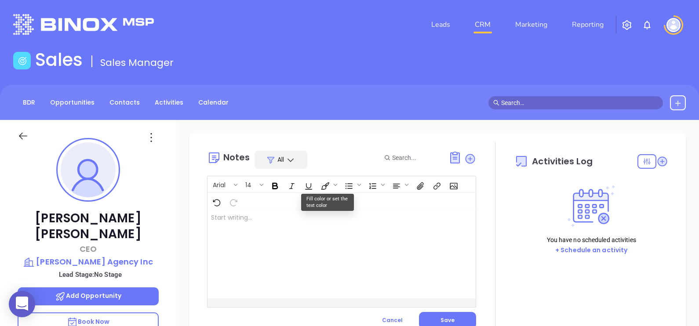
click at [294, 237] on div at bounding box center [331, 254] width 249 height 89
click at [442, 317] on span "Save" at bounding box center [447, 319] width 14 height 7
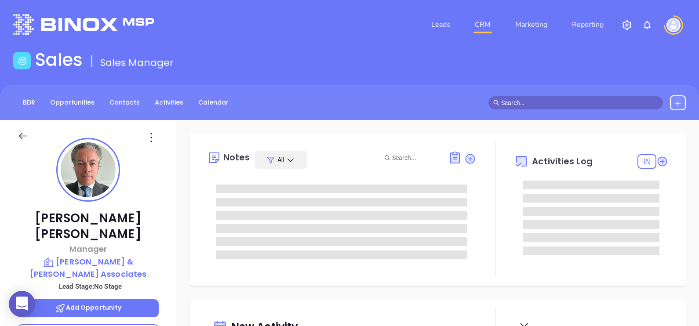
type input "[DATE]"
type input "[PERSON_NAME]"
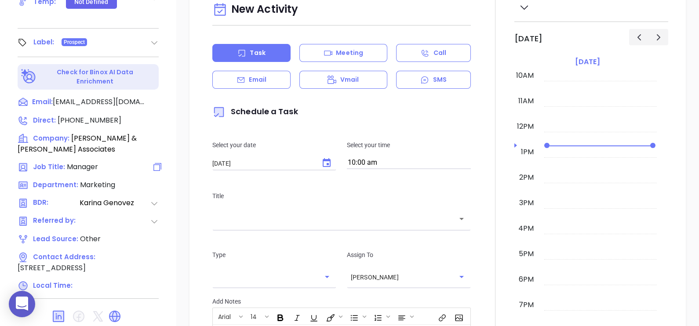
scroll to position [409, 0]
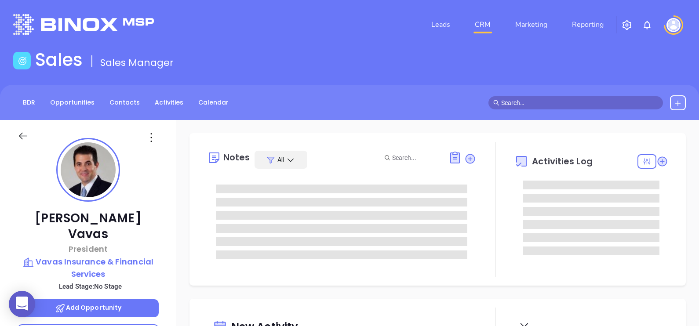
type input "[DATE]"
type input "[PERSON_NAME]"
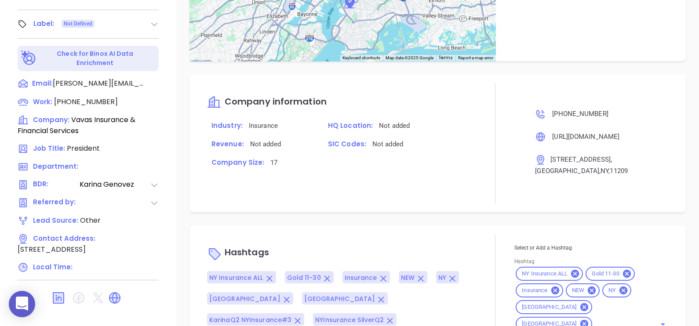
scroll to position [611, 0]
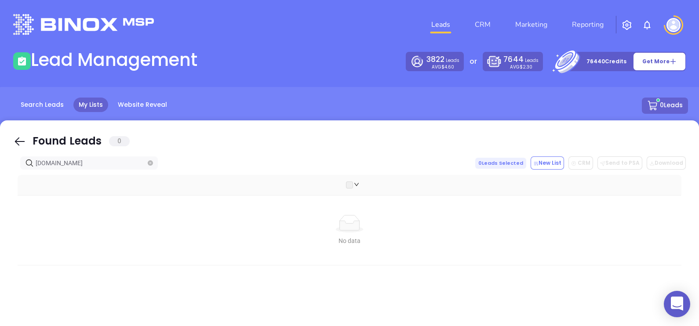
click at [13, 139] on div "Found Leads 0 [DOMAIN_NAME] 0 Leads Selected New List CRM Send to PSA Download …" at bounding box center [349, 296] width 699 height 352
drag, startPoint x: 16, startPoint y: 141, endPoint x: 77, endPoint y: 161, distance: 63.9
click at [17, 141] on icon at bounding box center [19, 141] width 13 height 13
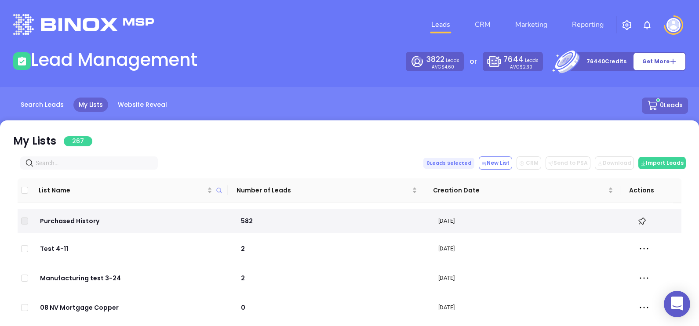
click at [86, 166] on input "text" at bounding box center [91, 163] width 110 height 10
paste input "Cosmopolitan Brokerage"
type input "Cosmopolitan Brokerage"
click at [66, 164] on input "text" at bounding box center [91, 163] width 110 height 10
paste input "Cosmopolitan Brokerage"
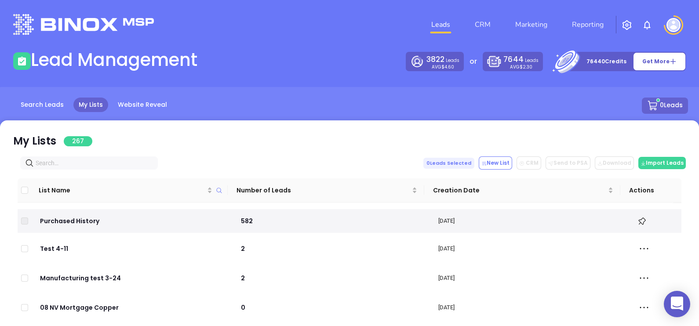
type input "Cosmopolitan Brokerage"
click at [106, 161] on input "text" at bounding box center [91, 163] width 110 height 10
paste input "[DOMAIN_NAME]"
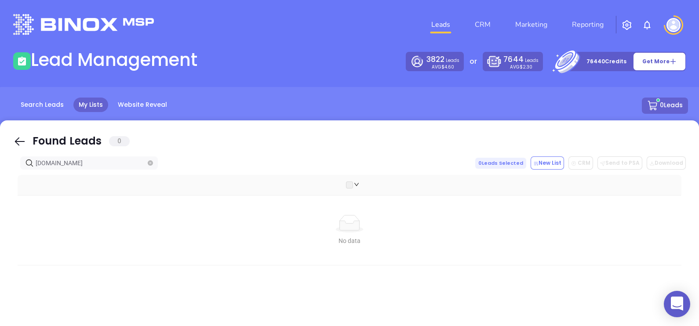
type input "[DOMAIN_NAME]"
drag, startPoint x: 17, startPoint y: 140, endPoint x: 200, endPoint y: 9, distance: 224.8
click at [17, 141] on icon at bounding box center [19, 141] width 13 height 13
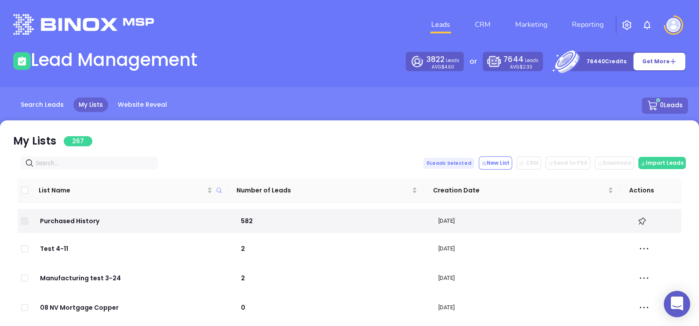
click at [84, 165] on input "text" at bounding box center [91, 163] width 110 height 10
paste input "[DOMAIN_NAME]"
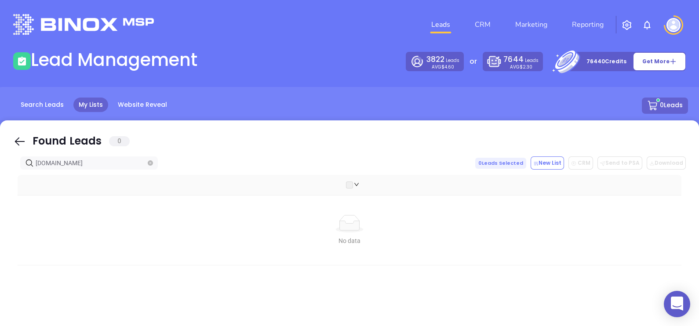
type input "[DOMAIN_NAME]"
click at [21, 137] on icon at bounding box center [19, 141] width 13 height 13
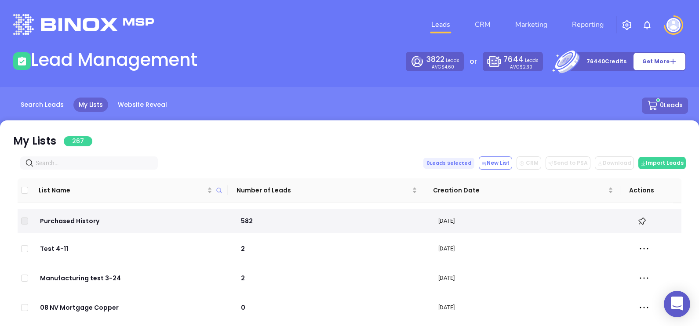
click at [66, 167] on input "text" at bounding box center [91, 163] width 110 height 10
paste input "[DOMAIN_NAME]"
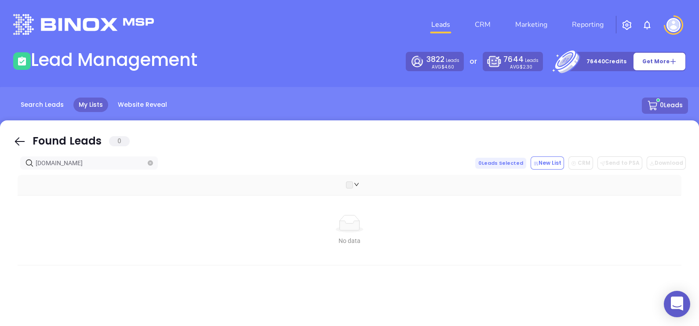
type input "[DOMAIN_NAME]"
click at [21, 137] on icon at bounding box center [19, 141] width 13 height 13
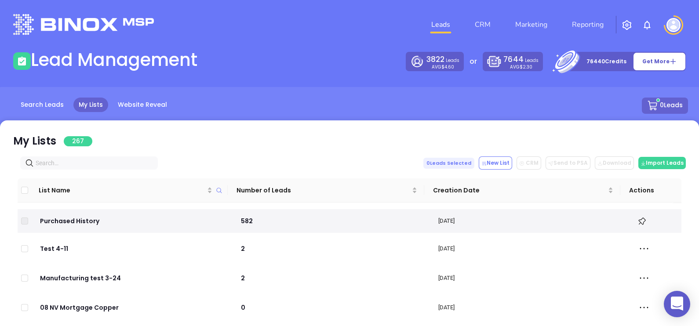
click at [92, 165] on input "text" at bounding box center [91, 163] width 110 height 10
paste input "[DOMAIN_NAME]"
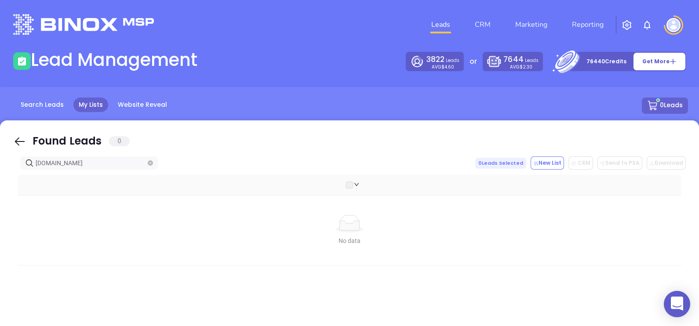
type input "[DOMAIN_NAME]"
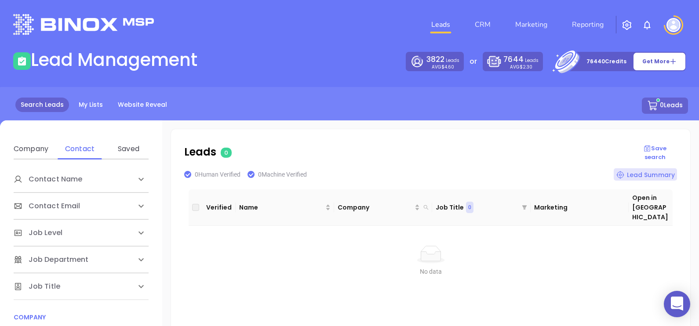
scroll to position [150, 0]
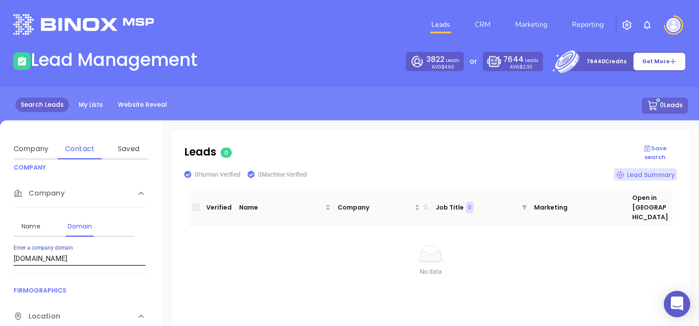
drag, startPoint x: 104, startPoint y: 261, endPoint x: 0, endPoint y: 269, distance: 104.0
click at [0, 269] on html "0 Leads CRM Marketing Reporting Financial Leads Leads Lead Management 3822 Lead…" at bounding box center [349, 163] width 699 height 326
drag, startPoint x: 91, startPoint y: 255, endPoint x: 12, endPoint y: 246, distance: 79.2
click at [12, 246] on div "Contact Name First Name Last Name Contact Email Work or Personal Email Job Leve…" at bounding box center [81, 298] width 162 height 277
paste input "olivebranchventuresinc"
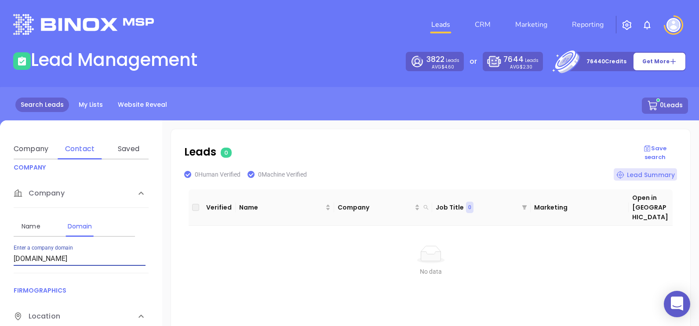
drag, startPoint x: 115, startPoint y: 258, endPoint x: 0, endPoint y: 240, distance: 116.0
click at [0, 241] on html "0 Leads CRM Marketing Reporting Financial Leads Leads Lead Management 3822 Lead…" at bounding box center [349, 163] width 699 height 326
paste input "aticovered"
type input "[DOMAIN_NAME]"
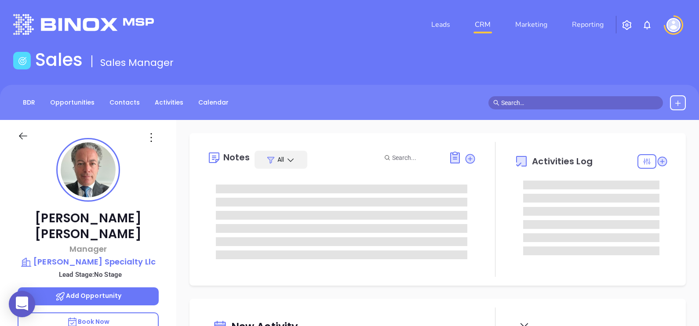
type input "[DATE]"
type input "[PERSON_NAME]"
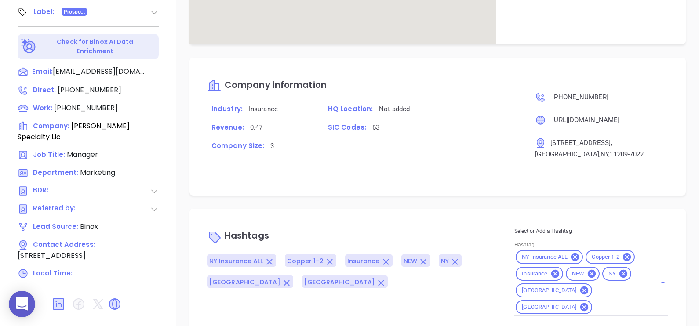
scroll to position [450, 0]
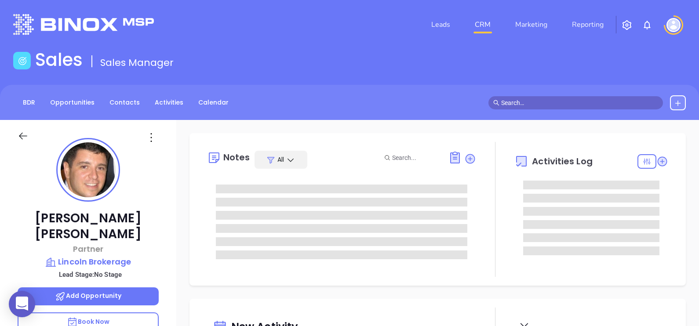
type input "[PERSON_NAME]"
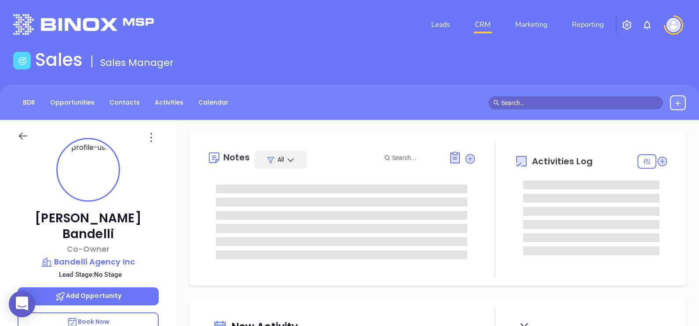
type input "[DATE]"
type input "[PERSON_NAME]"
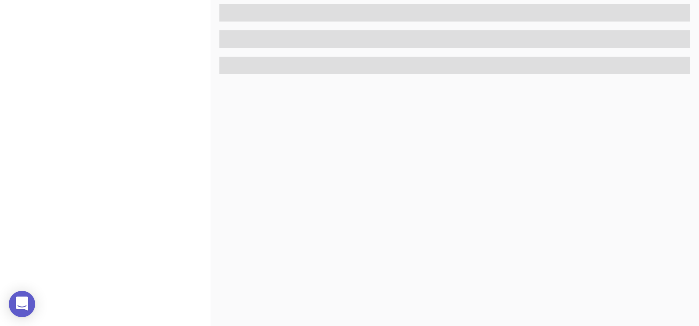
scroll to position [409, 0]
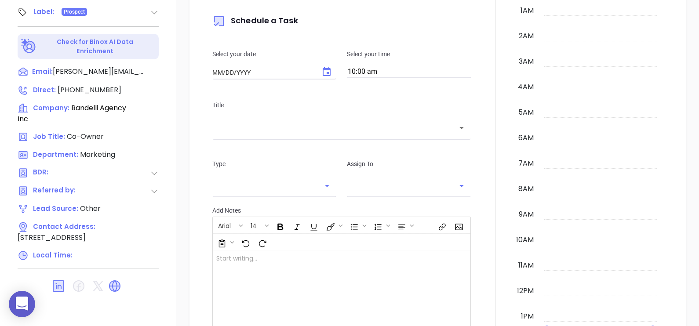
type input "[DATE]"
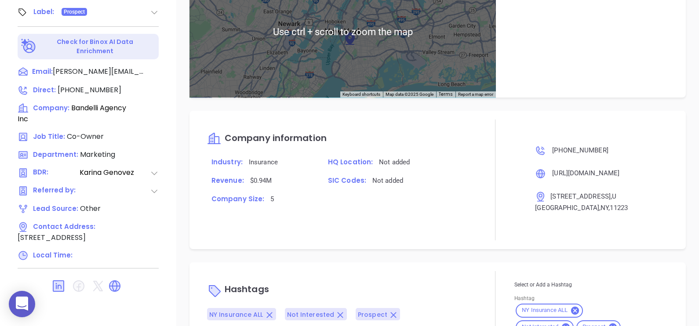
scroll to position [604, 0]
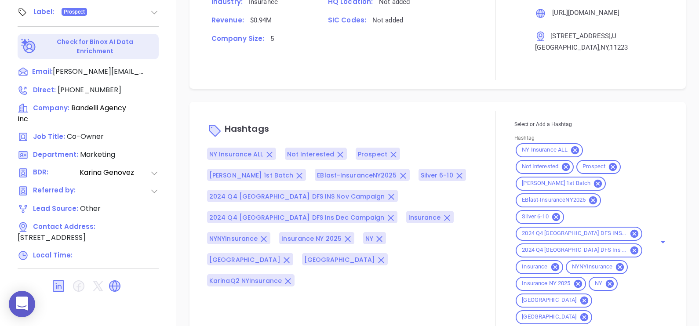
type input "[PERSON_NAME]"
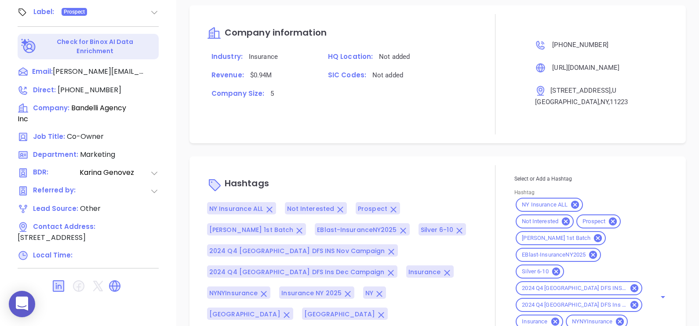
scroll to position [694, 0]
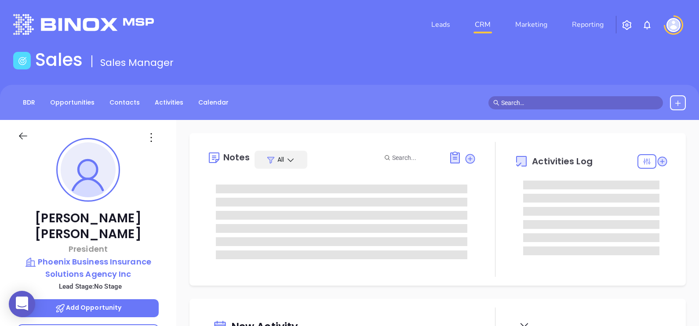
type input "[DATE]"
type input "[PERSON_NAME]"
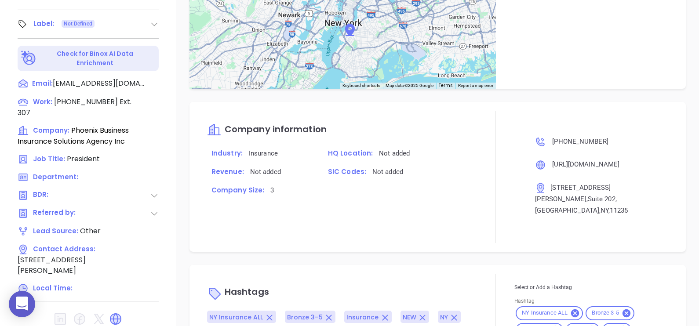
scroll to position [470, 0]
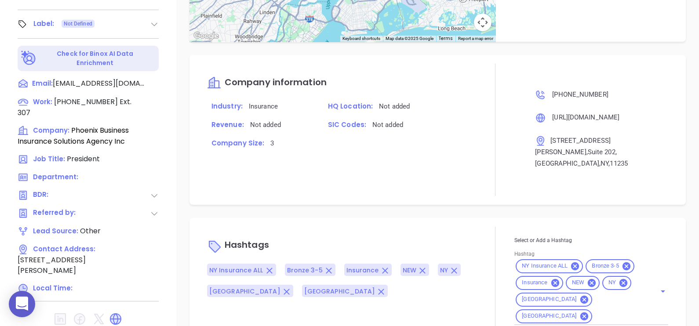
drag, startPoint x: 303, startPoint y: 190, endPoint x: 313, endPoint y: 203, distance: 16.3
click at [313, 203] on div "Notes All [PERSON_NAME] | [DATE] 10:19 AM May 29, 2025 by [PERSON_NAME] Added f…" at bounding box center [437, 18] width 522 height 615
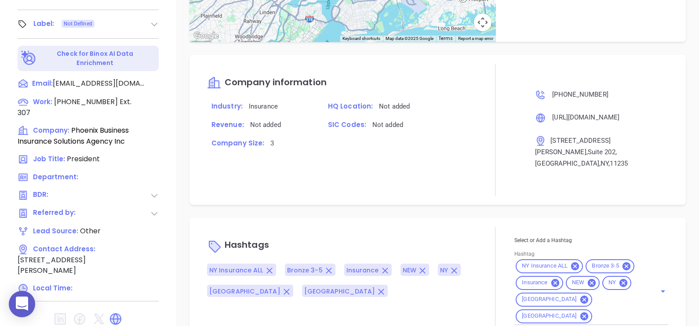
click at [313, 203] on div "Notes All [PERSON_NAME] | [DATE] 10:19 AM May 29, 2025 by [PERSON_NAME] Added f…" at bounding box center [437, 18] width 522 height 615
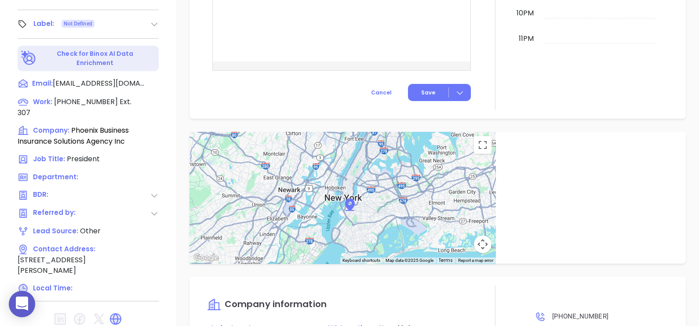
scroll to position [195, 0]
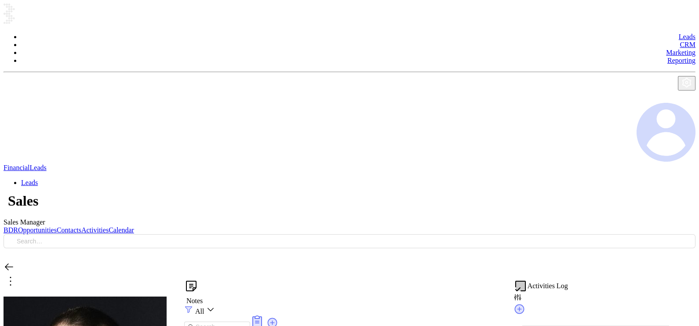
type input "[DATE]"
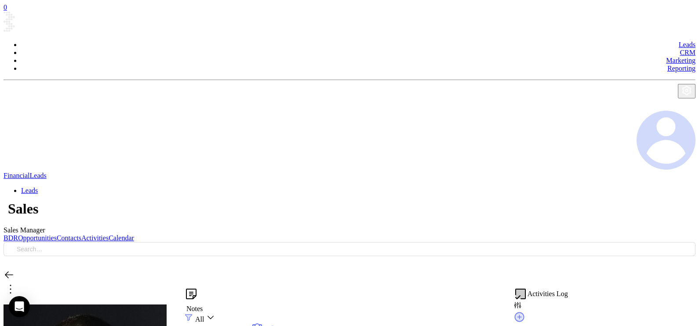
type input "[PERSON_NAME]"
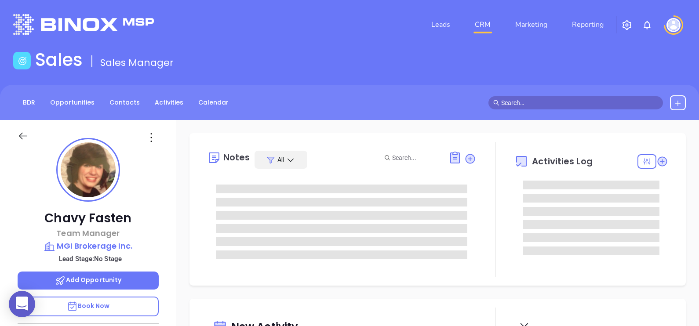
type input "[DATE]"
type input "[PERSON_NAME]"
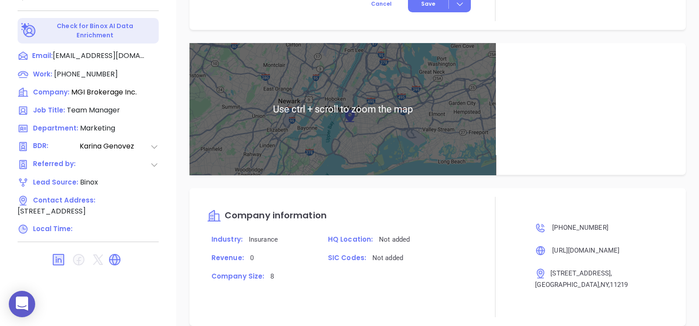
scroll to position [622, 0]
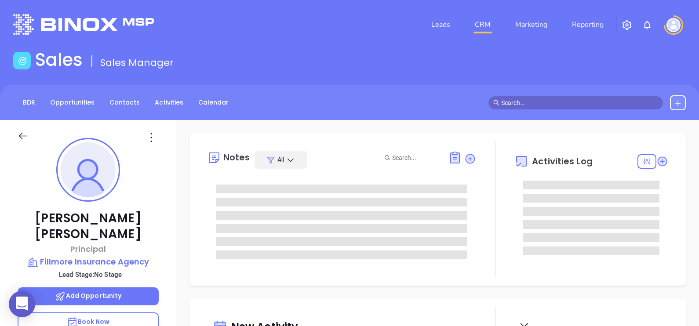
type input "[DATE]"
type input "[PERSON_NAME]"
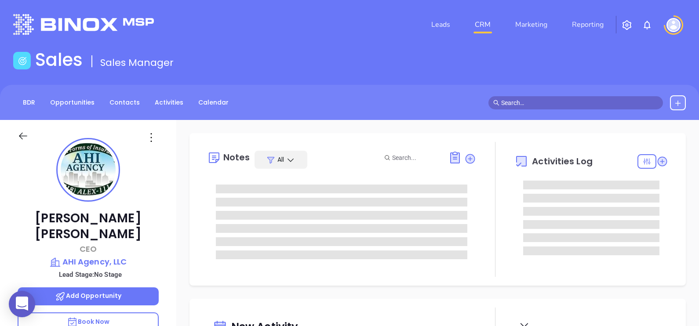
type input "[PERSON_NAME]"
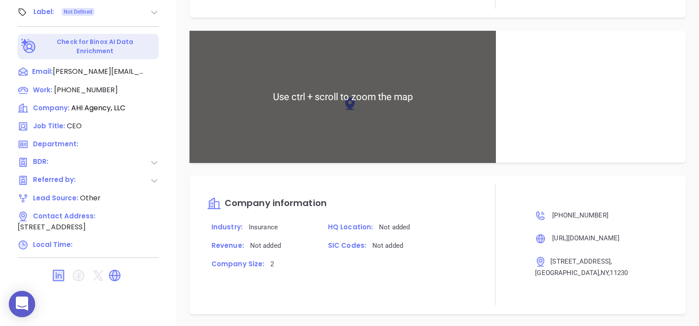
scroll to position [459, 0]
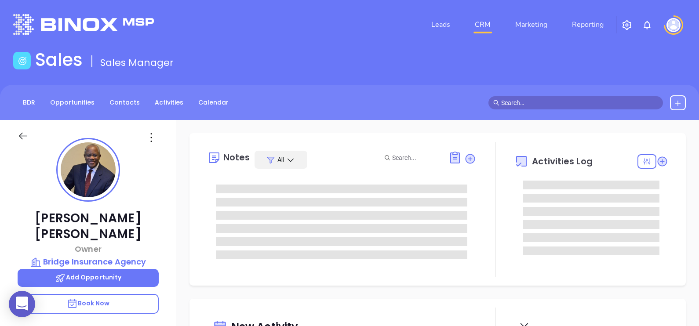
type input "[DATE]"
type input "[PERSON_NAME]"
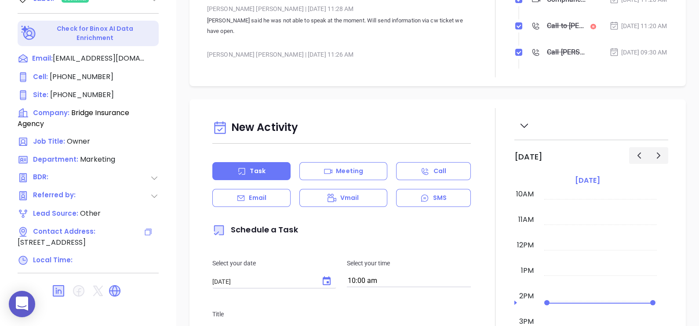
scroll to position [409, 0]
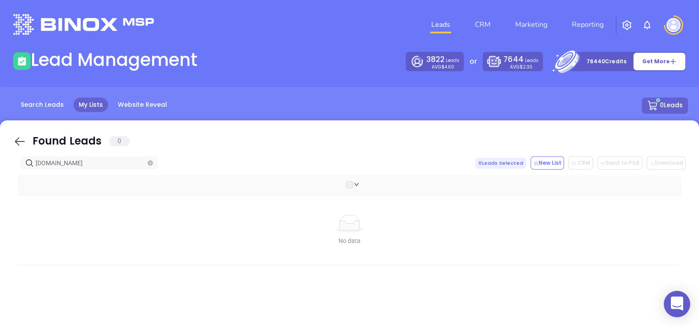
click at [23, 138] on icon at bounding box center [19, 141] width 13 height 13
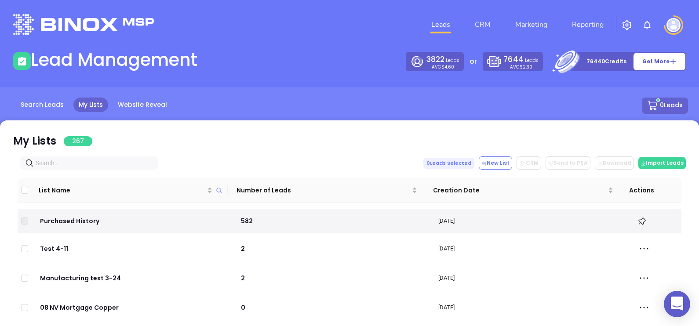
click at [112, 162] on input "text" at bounding box center [91, 163] width 110 height 10
paste input "fingercheck.com"
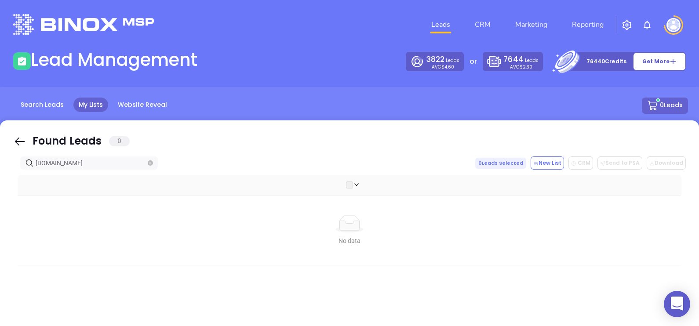
type input "fingercheck.com"
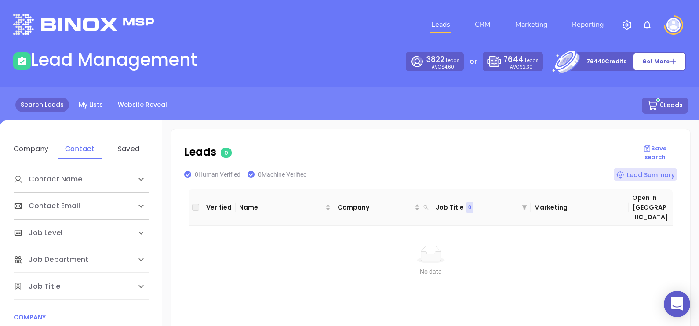
scroll to position [150, 0]
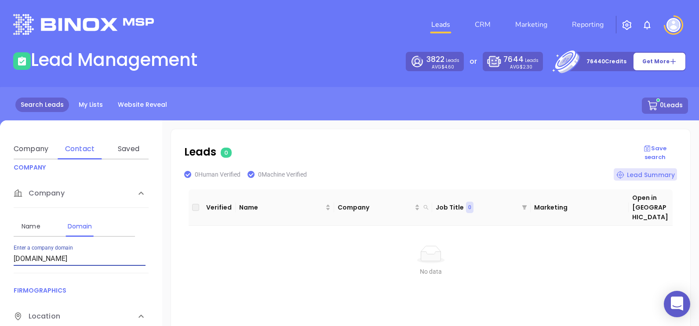
drag, startPoint x: 96, startPoint y: 259, endPoint x: 0, endPoint y: 236, distance: 98.9
click at [0, 236] on html "0 Leads CRM Marketing Reporting Financial Leads Leads Lead Management 3822 Lead…" at bounding box center [349, 163] width 699 height 326
type input "[DOMAIN_NAME]"
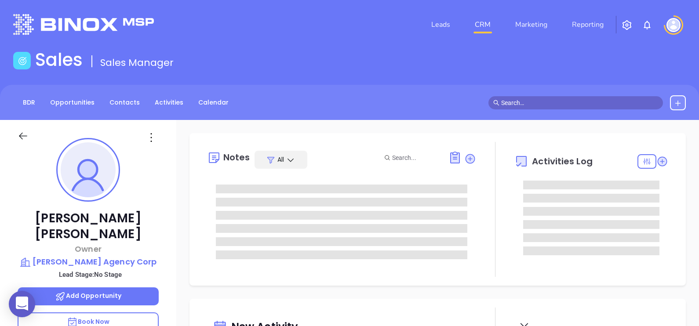
type input "[DATE]"
type input "[PERSON_NAME]"
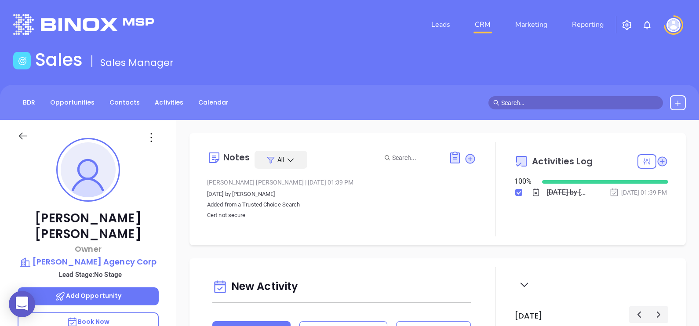
scroll to position [255, 0]
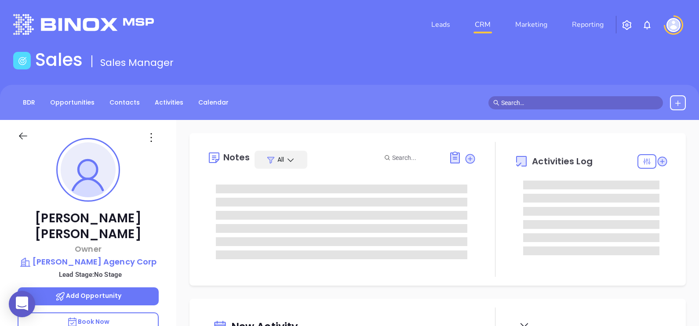
type input "[DATE]"
type input "[PERSON_NAME]"
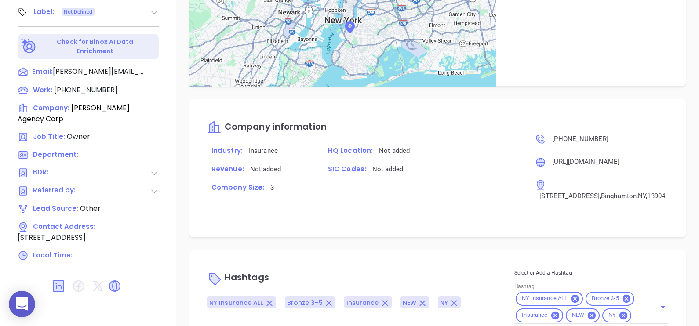
scroll to position [431, 0]
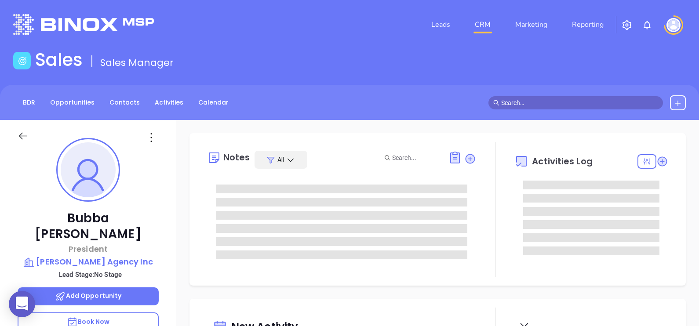
type input "[DATE]"
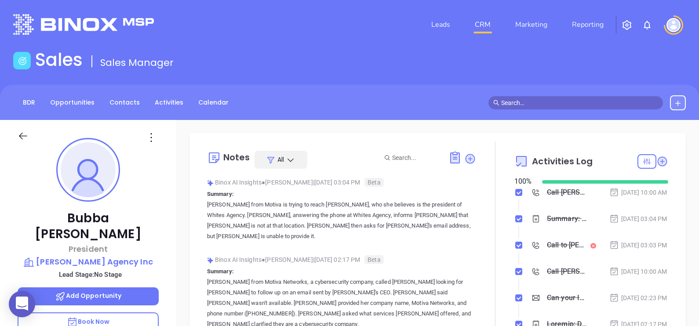
type input "[PERSON_NAME]"
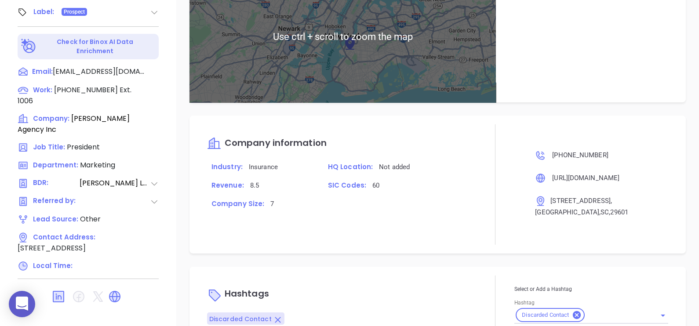
scroll to position [546, 0]
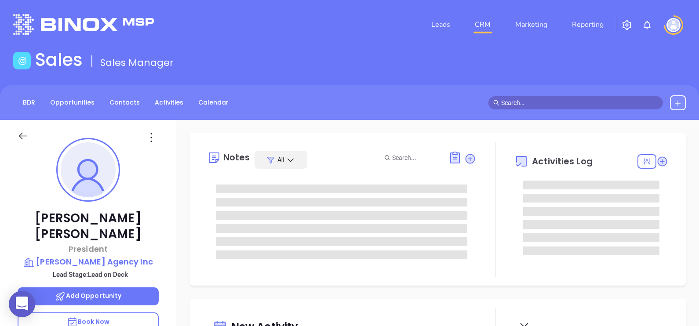
type input "[DATE]"
type input "[PERSON_NAME]"
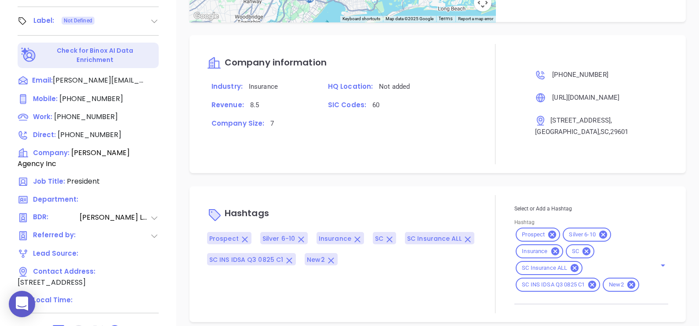
scroll to position [409, 0]
